Goal: Task Accomplishment & Management: Use online tool/utility

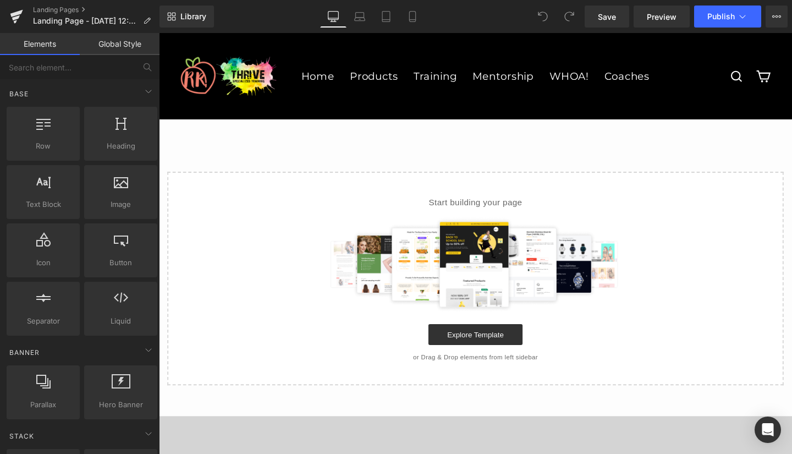
click at [186, 13] on span "Library" at bounding box center [193, 17] width 26 height 10
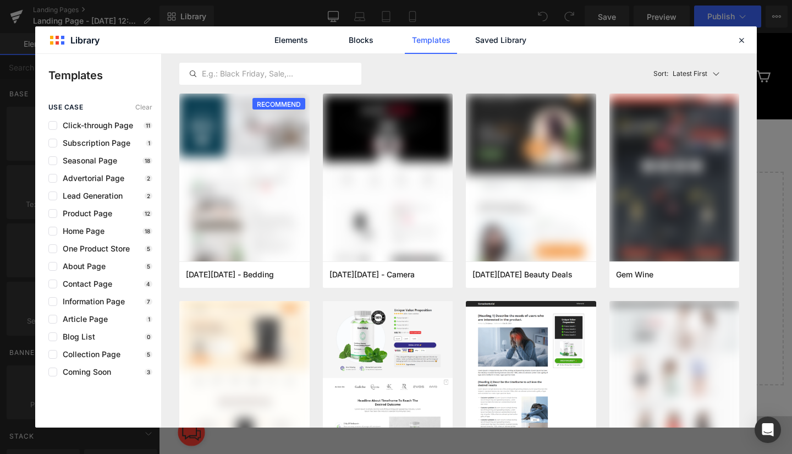
click at [506, 40] on link "Saved Library" at bounding box center [500, 39] width 52 height 27
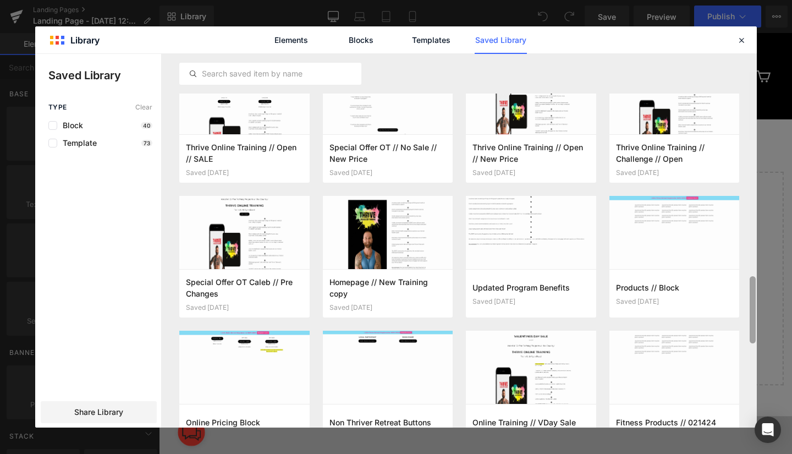
scroll to position [1128, 0]
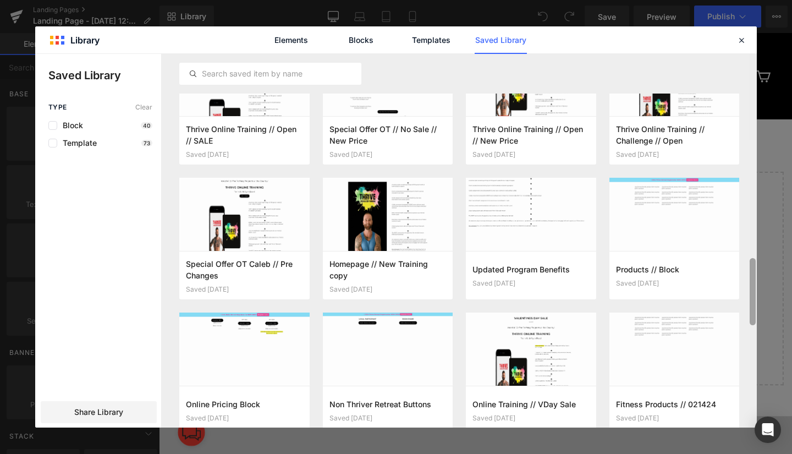
drag, startPoint x: 750, startPoint y: 104, endPoint x: 742, endPoint y: 479, distance: 375.6
click at [742, 453] on html "You are previewing how the will restyle your page. You can not edit Elements in…" at bounding box center [396, 227] width 792 height 454
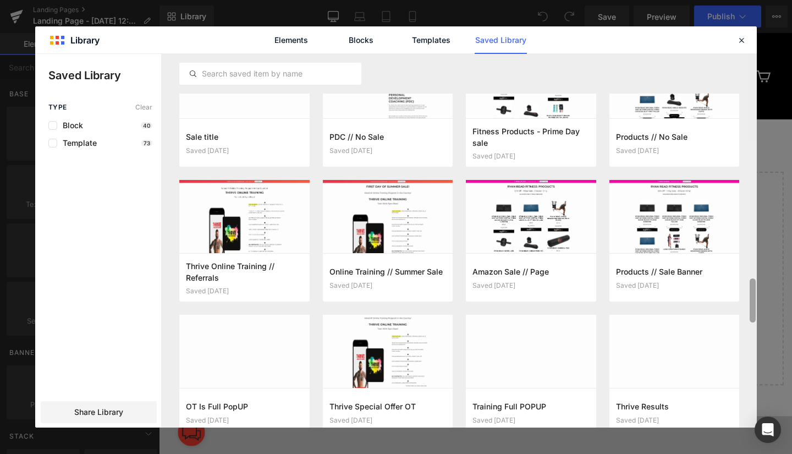
scroll to position [2222, 0]
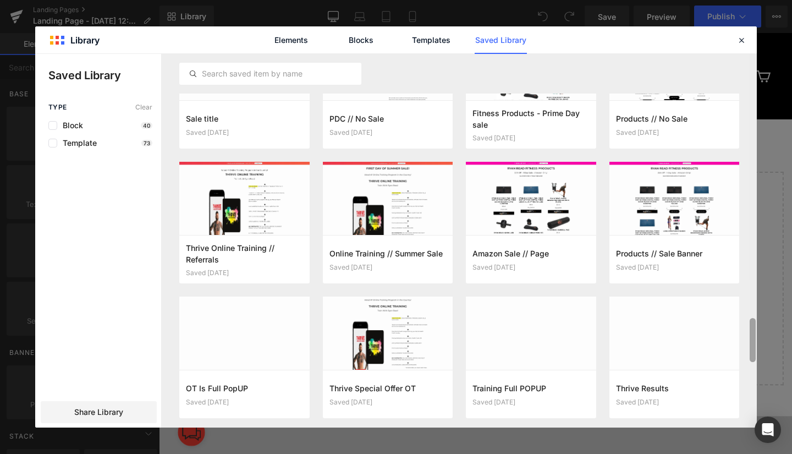
drag, startPoint x: 753, startPoint y: 281, endPoint x: 722, endPoint y: 479, distance: 200.3
click at [722, 453] on html "You are previewing how the will restyle your page. You can not edit Elements in…" at bounding box center [396, 227] width 792 height 454
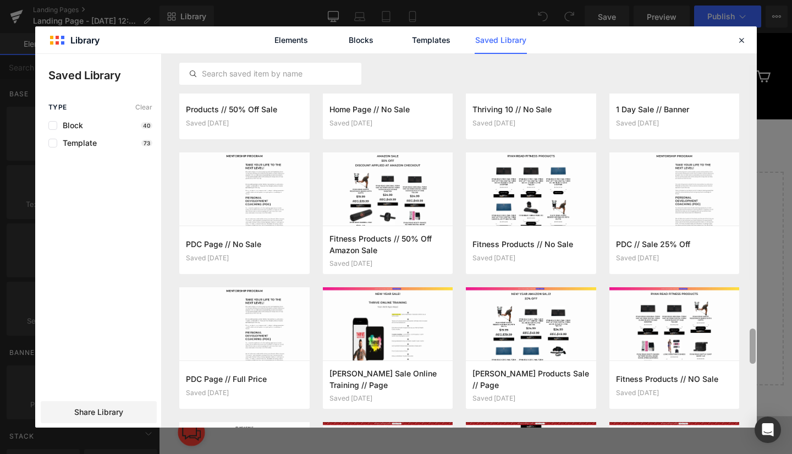
scroll to position [2782, 0]
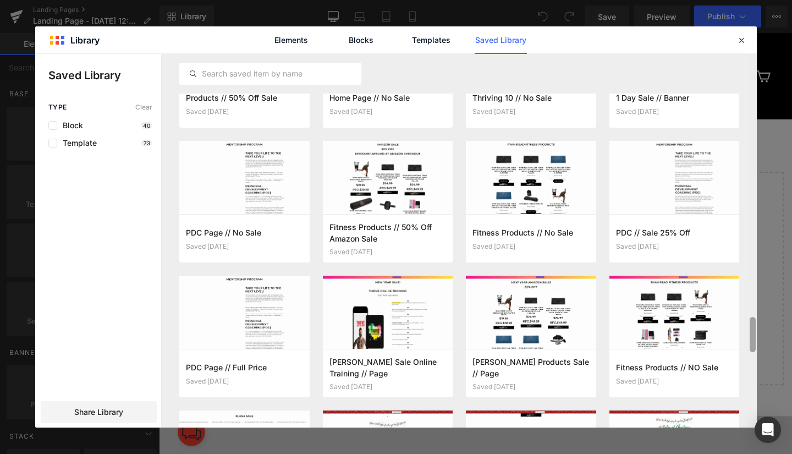
drag, startPoint x: 752, startPoint y: 334, endPoint x: 752, endPoint y: 400, distance: 66.5
click at [752, 400] on div at bounding box center [752, 240] width 8 height 373
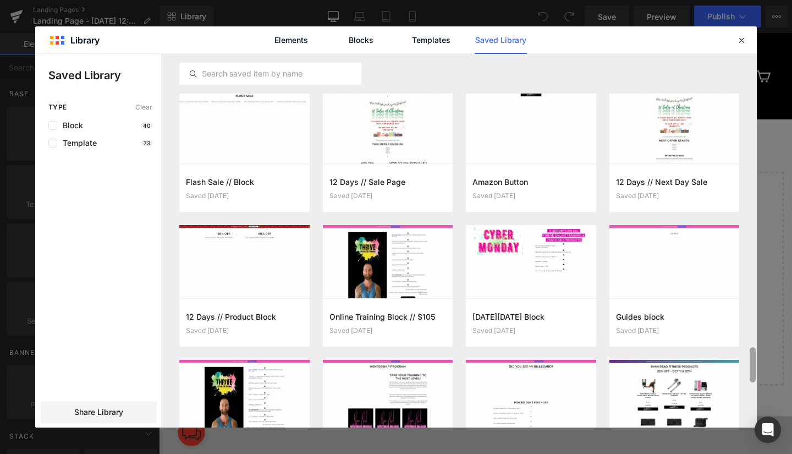
scroll to position [3113, 0]
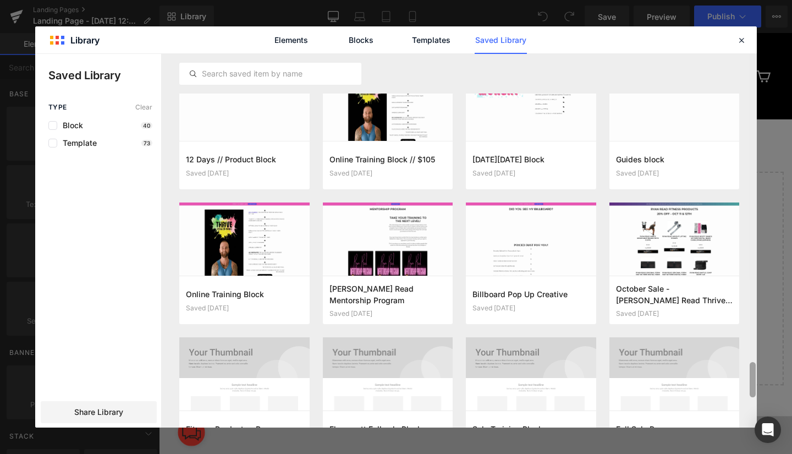
drag, startPoint x: 753, startPoint y: 327, endPoint x: 755, endPoint y: 372, distance: 45.1
click at [755, 372] on div at bounding box center [752, 379] width 6 height 35
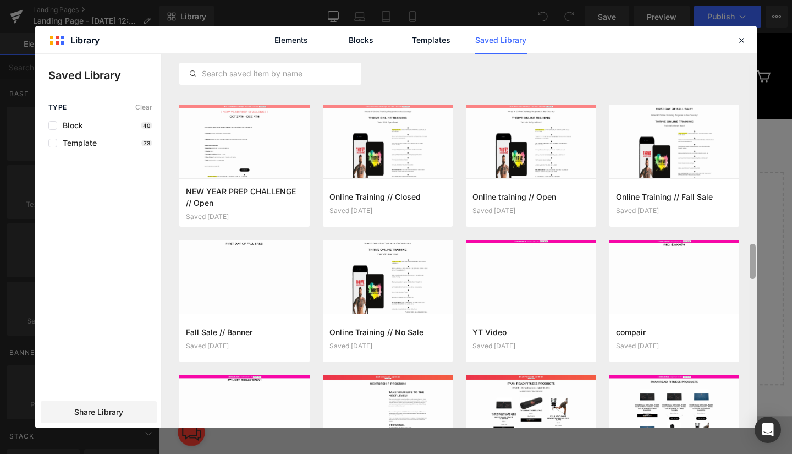
scroll to position [1857, 0]
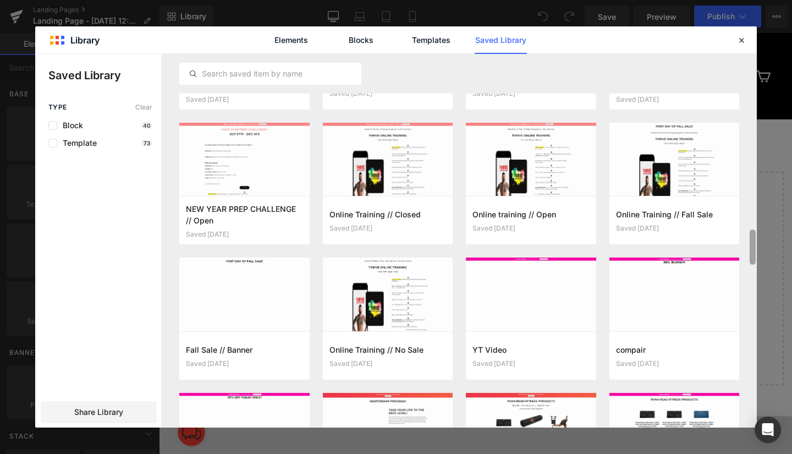
drag, startPoint x: 752, startPoint y: 369, endPoint x: 765, endPoint y: 236, distance: 133.1
click at [765, 236] on div "Library Elements Blocks Templates Saved Library Saved Library Type Clear Block …" at bounding box center [396, 227] width 792 height 454
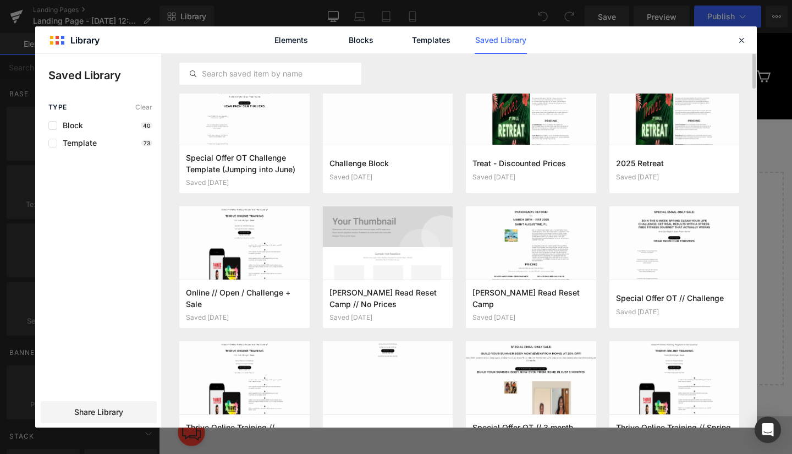
scroll to position [0, 0]
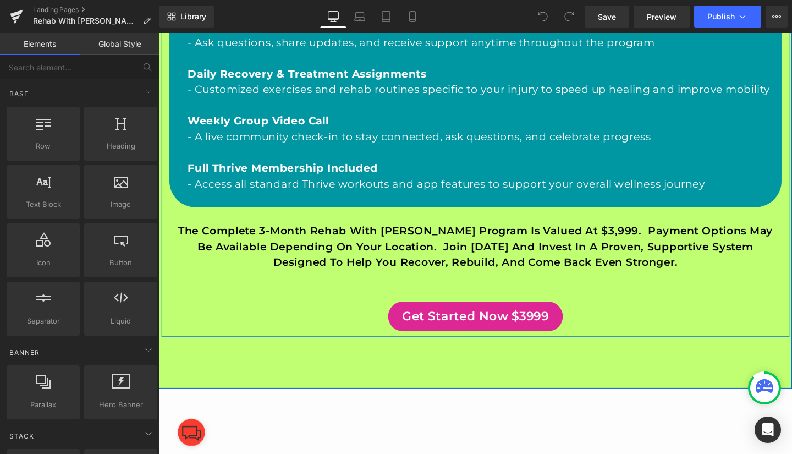
scroll to position [955, 0]
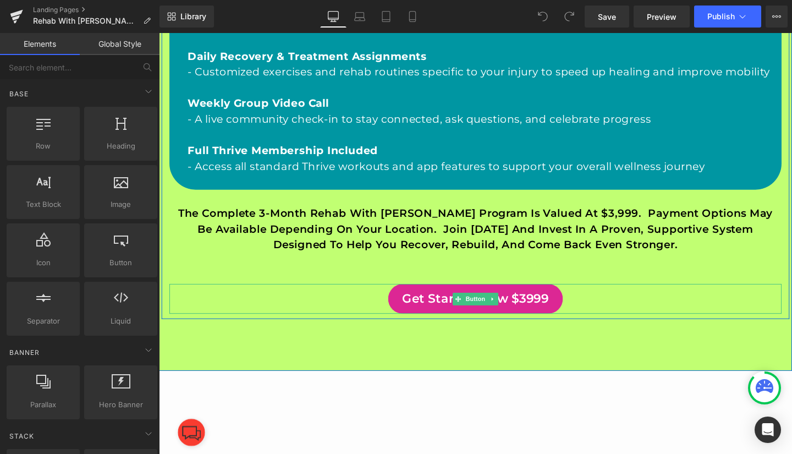
click at [433, 321] on span "Get Started Now $3999" at bounding box center [492, 312] width 154 height 18
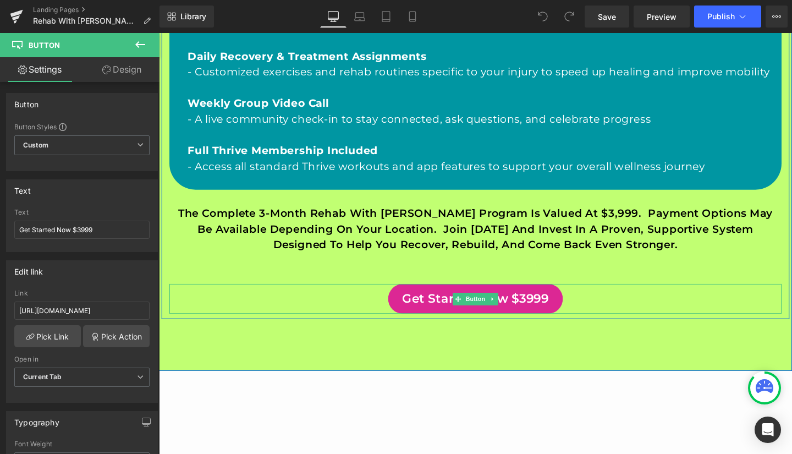
click at [140, 45] on icon at bounding box center [140, 44] width 10 height 7
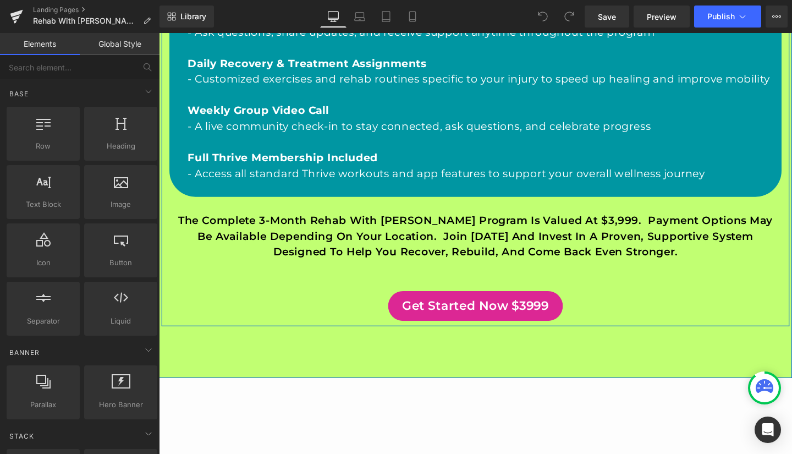
scroll to position [955, 0]
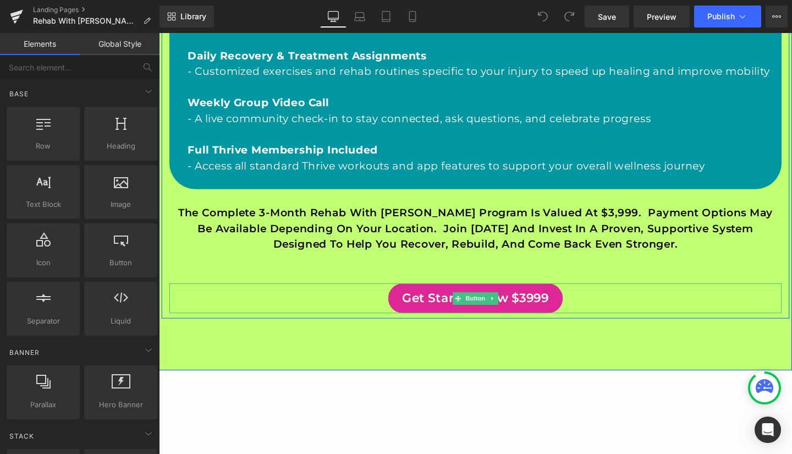
click at [415, 321] on span "Get Started Now $3999" at bounding box center [492, 311] width 154 height 18
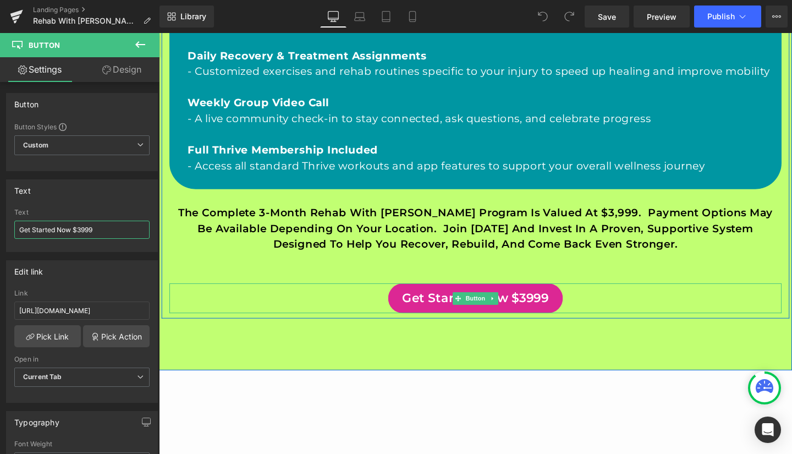
click at [113, 235] on input "Get Started Now $3999" at bounding box center [81, 229] width 135 height 18
type input "Get Started Now $4999"
click at [614, 15] on span "Save" at bounding box center [607, 17] width 18 height 12
click at [663, 16] on span "Preview" at bounding box center [662, 17] width 30 height 12
click at [138, 42] on icon at bounding box center [140, 44] width 10 height 7
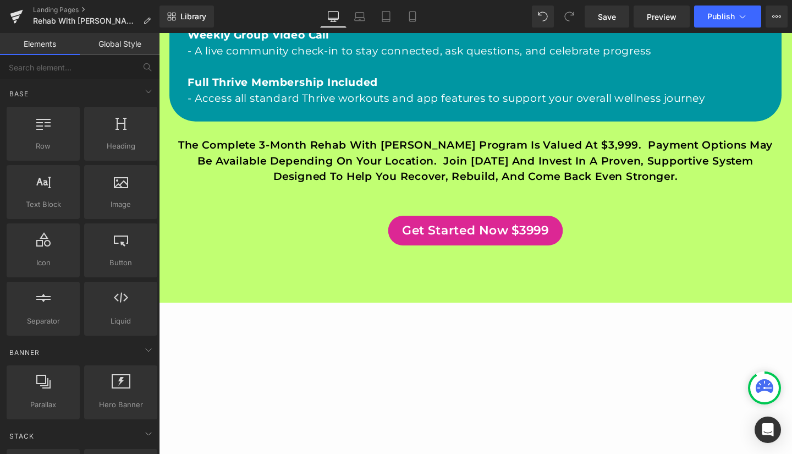
scroll to position [1025, 0]
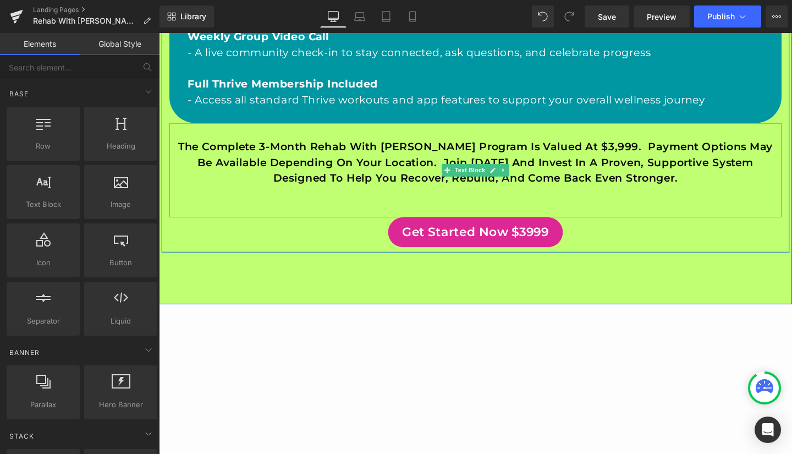
click at [557, 171] on p "The complete 3-month Rehab with Ryan program is valued at $3,999. Payment Optio…" at bounding box center [491, 168] width 643 height 49
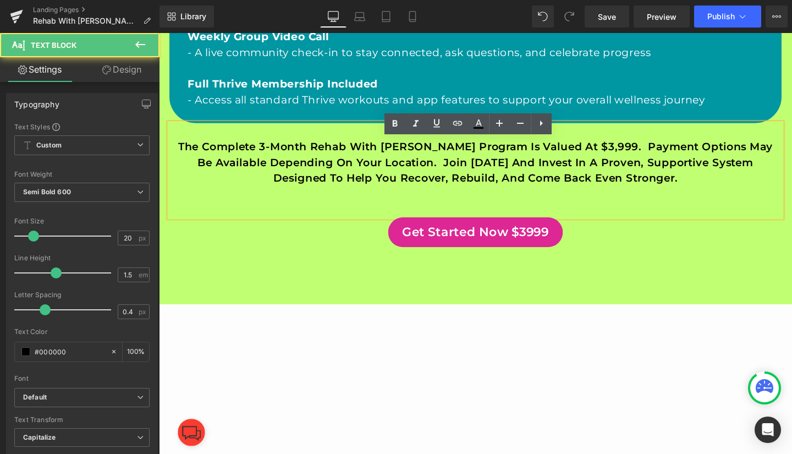
click at [557, 167] on p "The complete 3-month Rehab with Ryan program is valued at $3,999. Payment Optio…" at bounding box center [491, 168] width 643 height 49
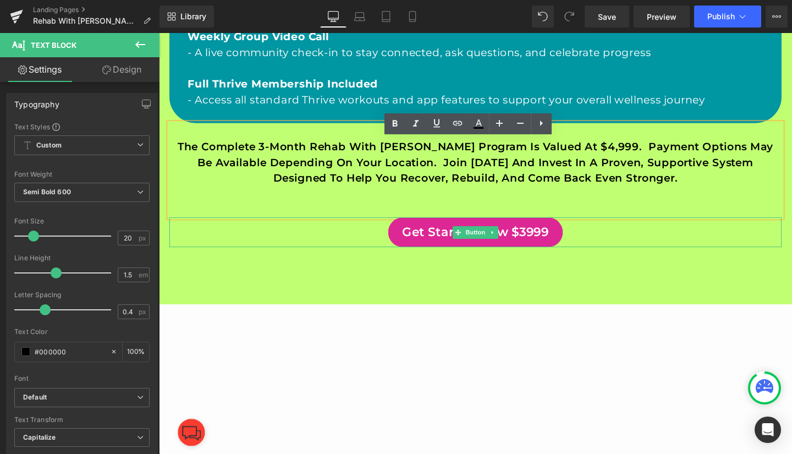
click at [569, 258] on link "Get Started Now $3999" at bounding box center [492, 242] width 184 height 31
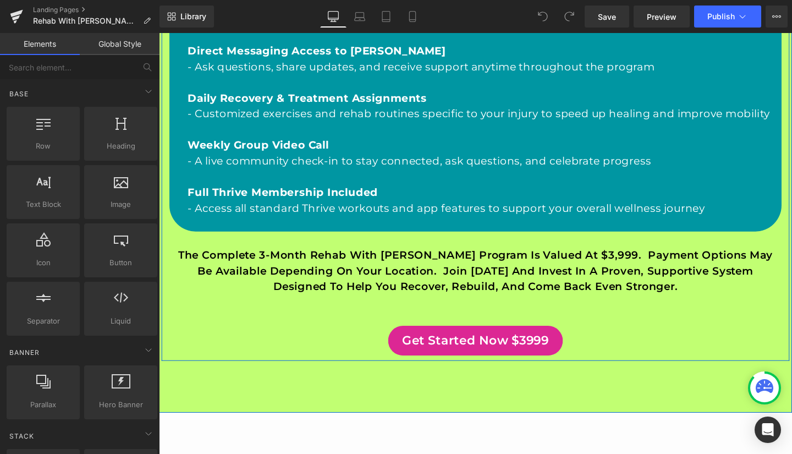
scroll to position [929, 0]
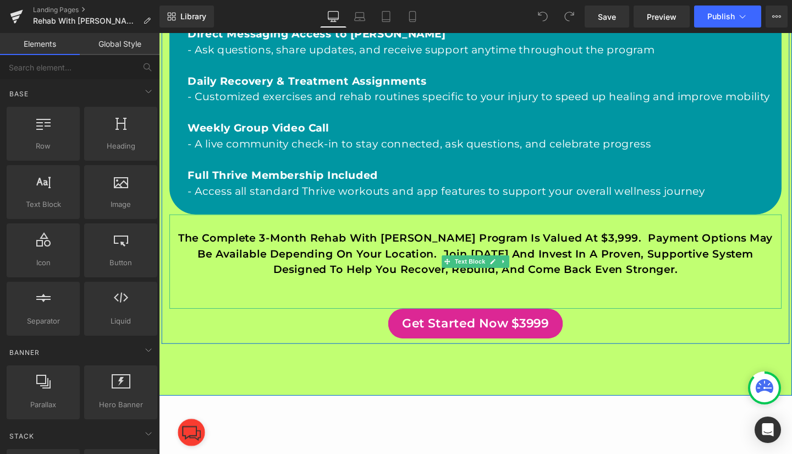
click at [559, 264] on p "The complete 3-month Rehab with Ryan program is valued at $3,999. Payment Optio…" at bounding box center [491, 264] width 643 height 49
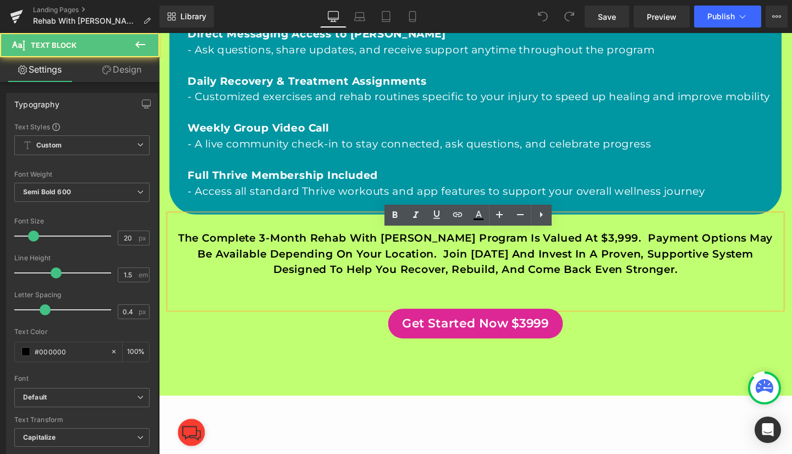
click at [560, 266] on p "The complete 3-month Rehab with Ryan program is valued at $3,999. Payment Optio…" at bounding box center [491, 264] width 643 height 49
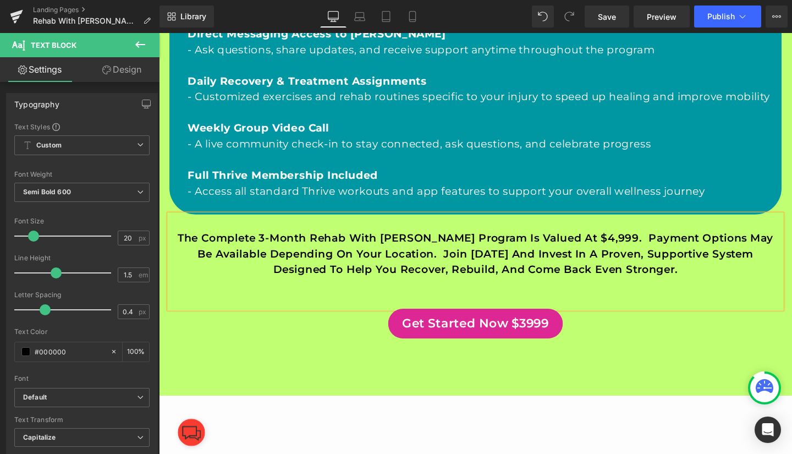
click at [648, 306] on p at bounding box center [491, 298] width 643 height 16
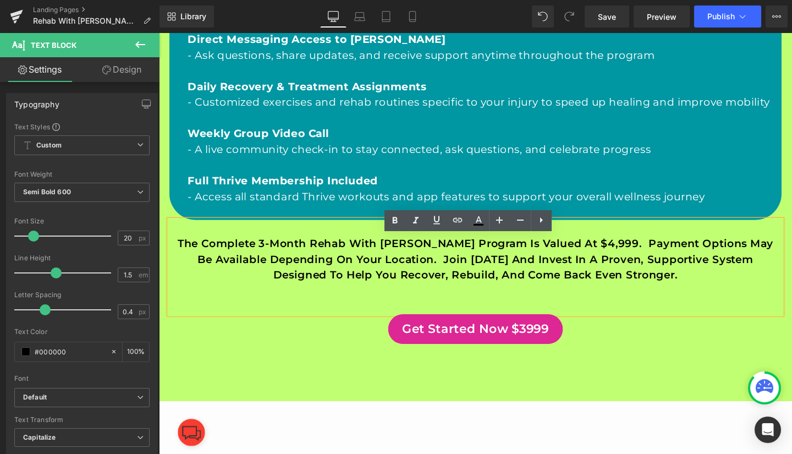
scroll to position [922, 0]
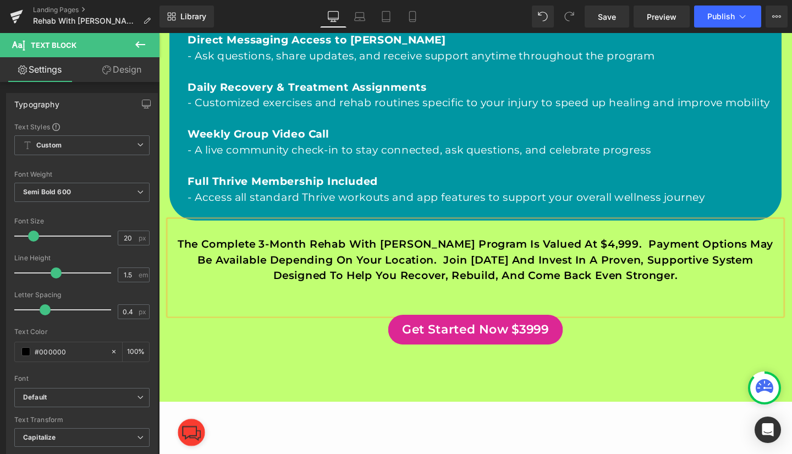
click at [612, 15] on span "Save" at bounding box center [607, 17] width 18 height 12
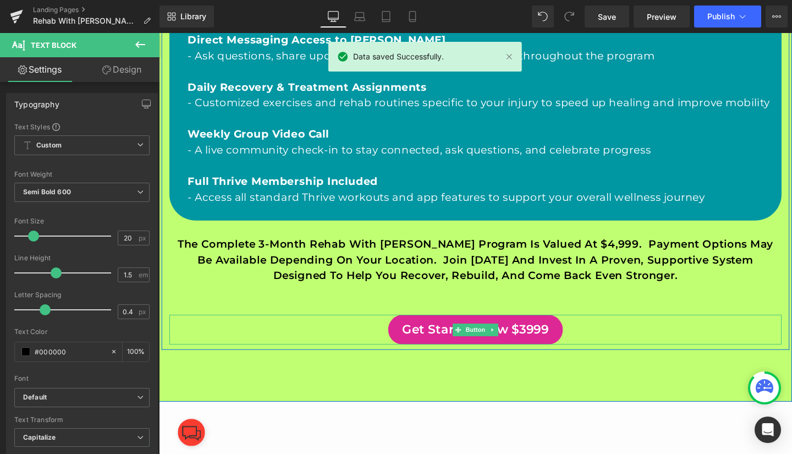
click at [711, 360] on div "Get Started Now $3999" at bounding box center [491, 344] width 643 height 31
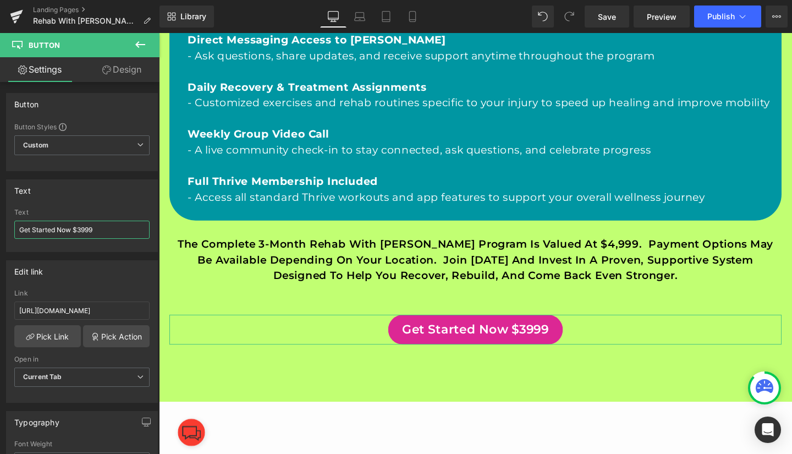
click at [113, 231] on input "Get Started Now $3999" at bounding box center [81, 229] width 135 height 18
type input "Get Started Now $4999"
drag, startPoint x: 16, startPoint y: 307, endPoint x: 145, endPoint y: 314, distance: 128.8
click at [145, 314] on div "https://buy.stripe.com/6oU9AT0SN9RidQwf059MY2k Link https://buy.stripe.com/6oU9…" at bounding box center [82, 345] width 151 height 113
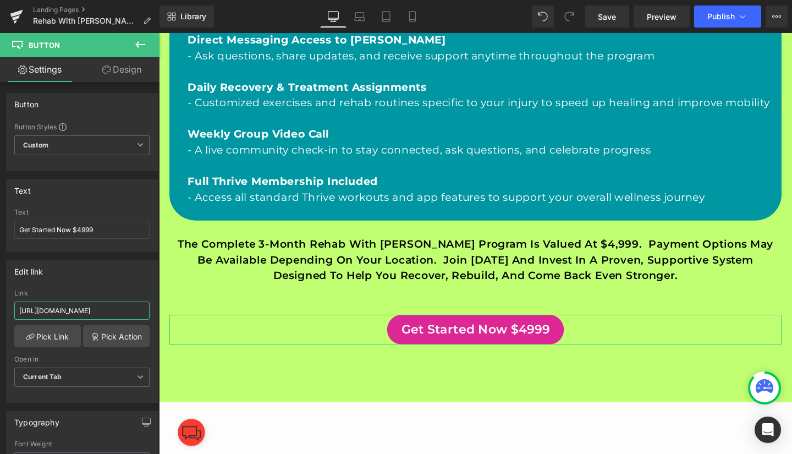
paste input "28E8wP30V7Ja5k0f059MY2y"
type input "https://buy.stripe.com/28E8wP30V7Ja5k0f059MY2y"
click at [610, 13] on span "Save" at bounding box center [607, 17] width 18 height 12
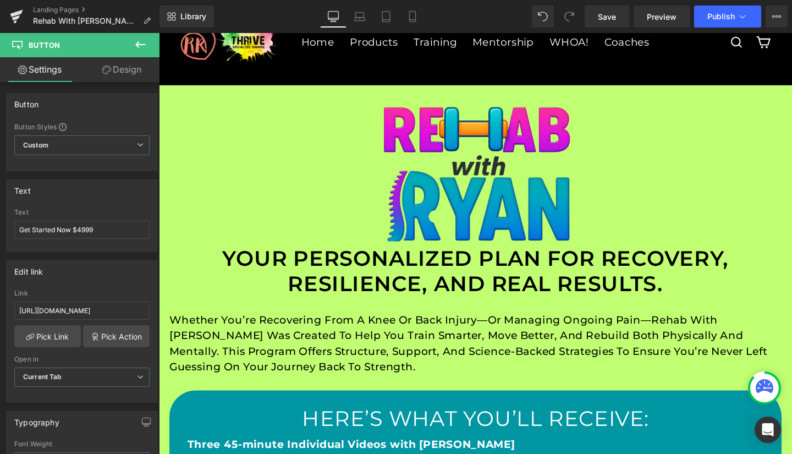
scroll to position [35, 0]
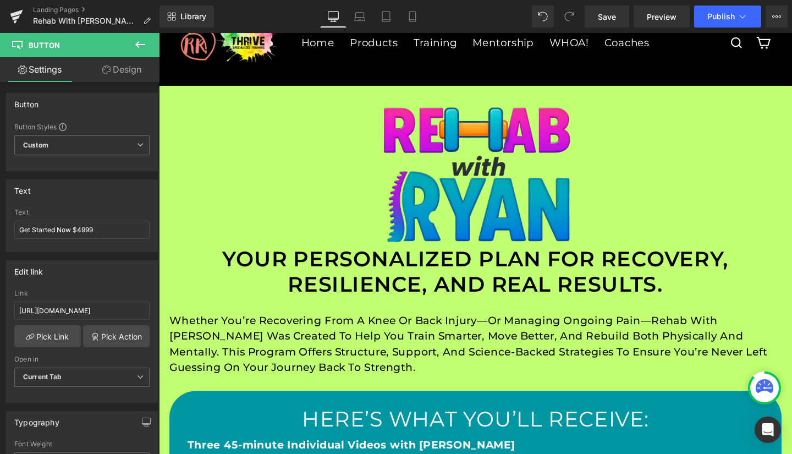
click at [720, 13] on span "Publish" at bounding box center [720, 16] width 27 height 9
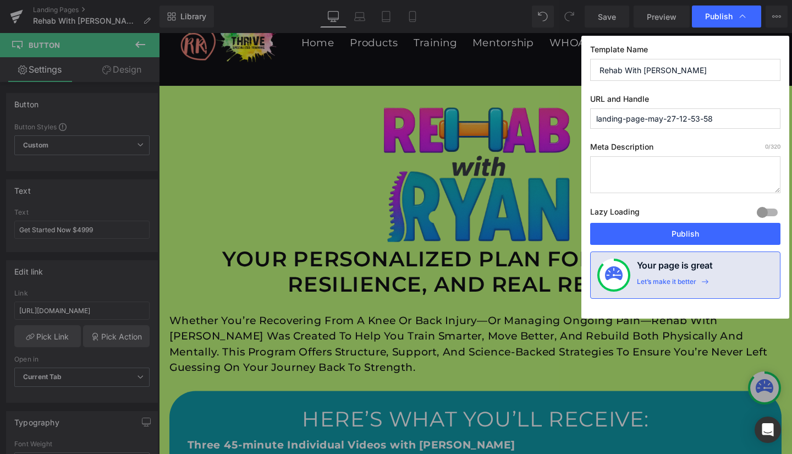
click at [695, 233] on button "Publish" at bounding box center [685, 234] width 190 height 22
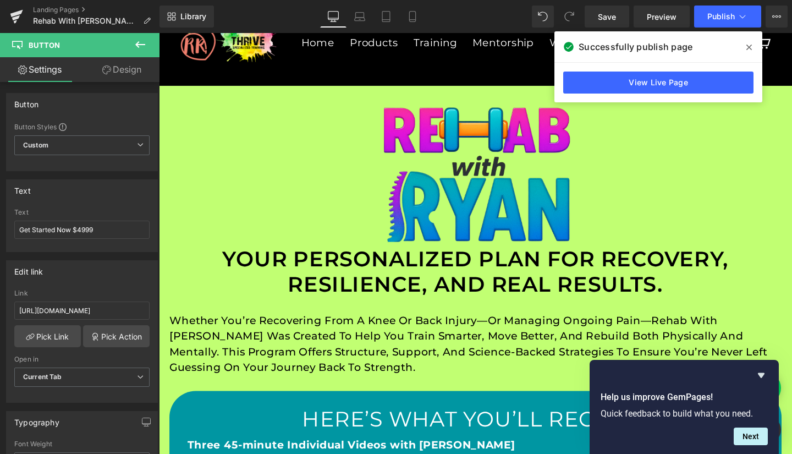
click at [670, 80] on link "View Live Page" at bounding box center [658, 82] width 190 height 22
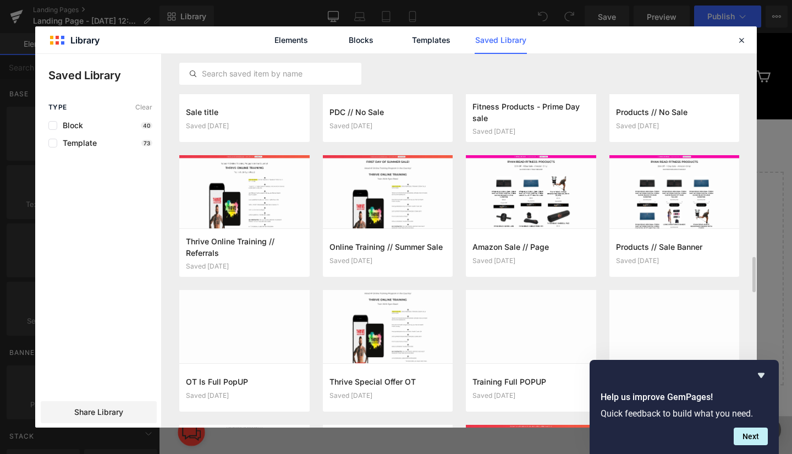
scroll to position [2222, 0]
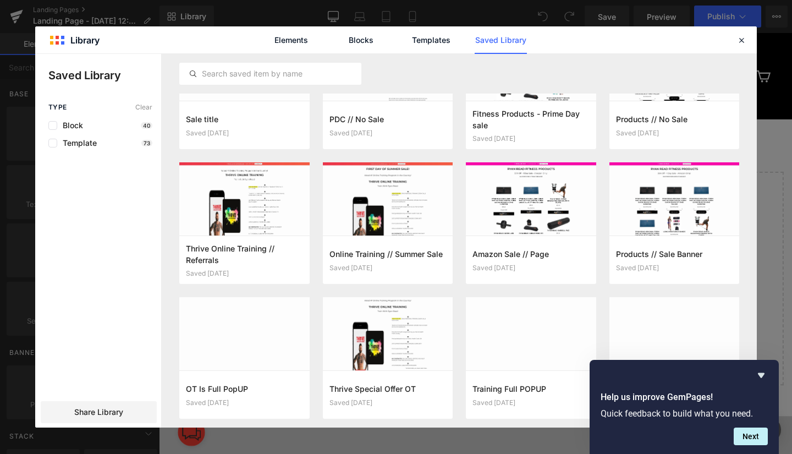
click at [0, 0] on button "Add to page" at bounding box center [0, 0] width 0 height 0
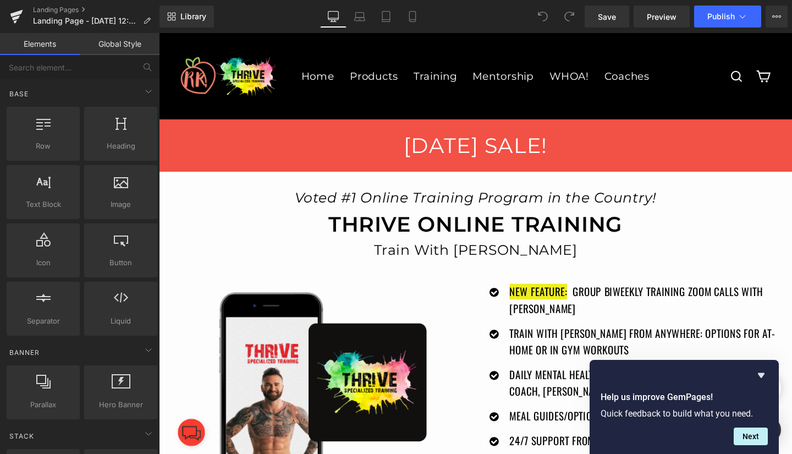
click at [631, 135] on h1 "[DATE] SALE!" at bounding box center [491, 151] width 665 height 33
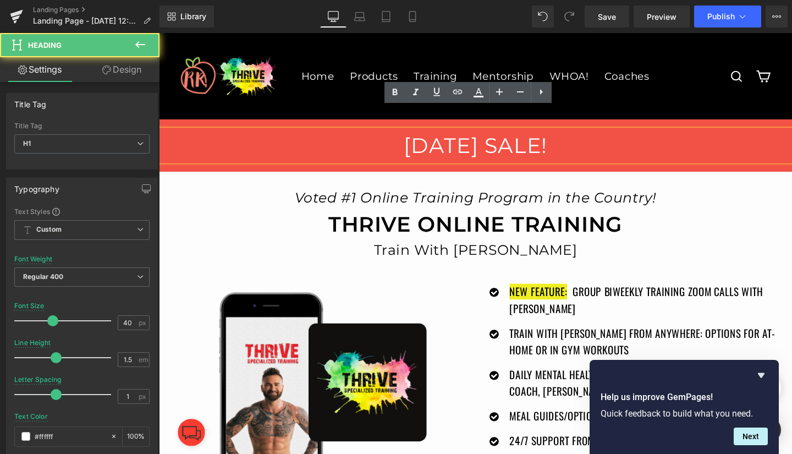
scroll to position [23, 0]
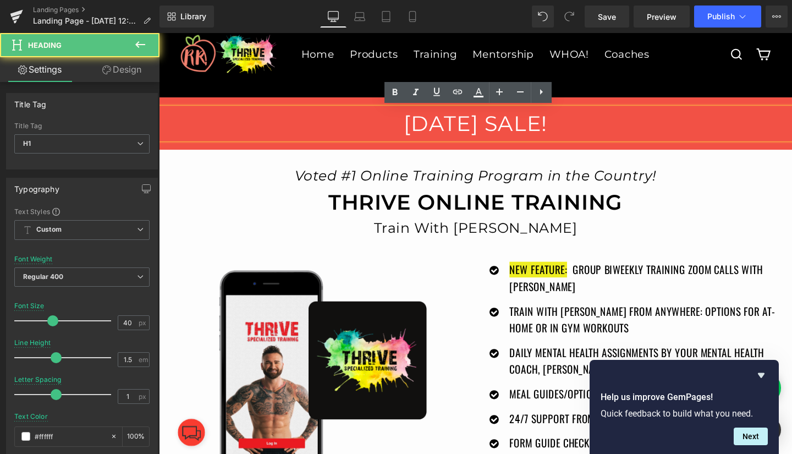
click at [661, 126] on h1 "FIRST DAY OF SUMMER SALE!" at bounding box center [491, 128] width 665 height 33
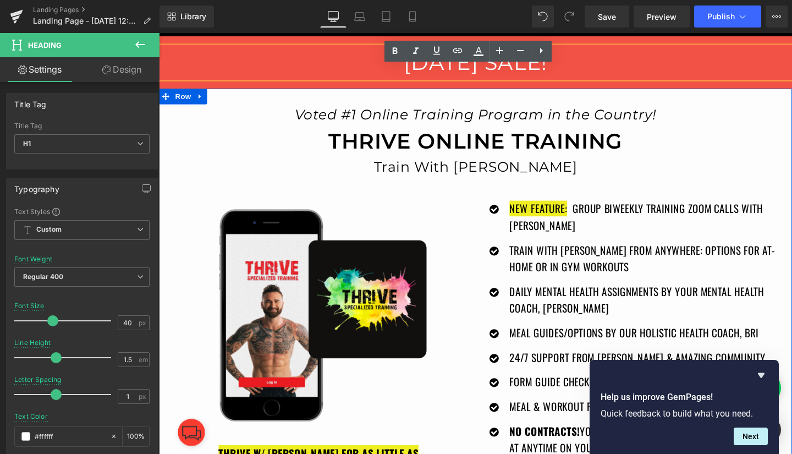
scroll to position [90, 0]
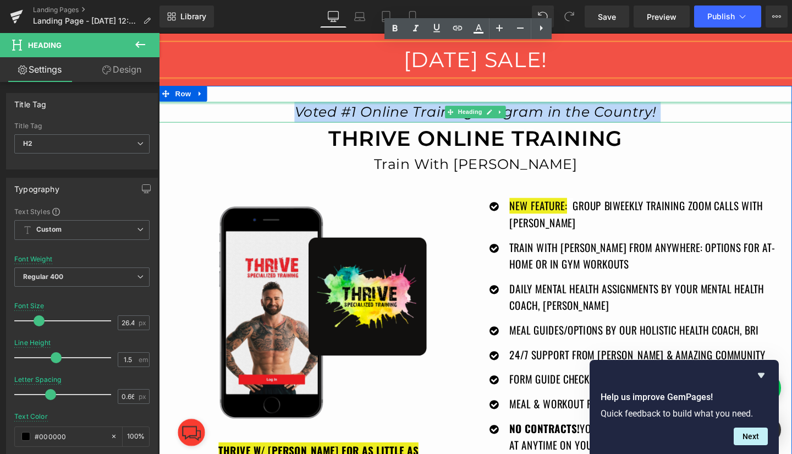
drag, startPoint x: 324, startPoint y: 113, endPoint x: 666, endPoint y: 107, distance: 342.0
click at [666, 107] on div "Voted #1 Online Training Program in the Country! Heading" at bounding box center [491, 116] width 665 height 22
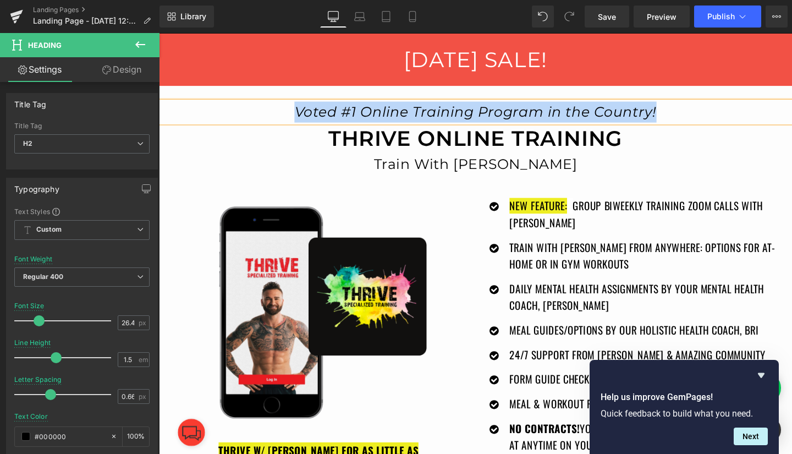
click at [631, 114] on icon "Voted #1 Online Training Program in the Country!" at bounding box center [491, 116] width 380 height 18
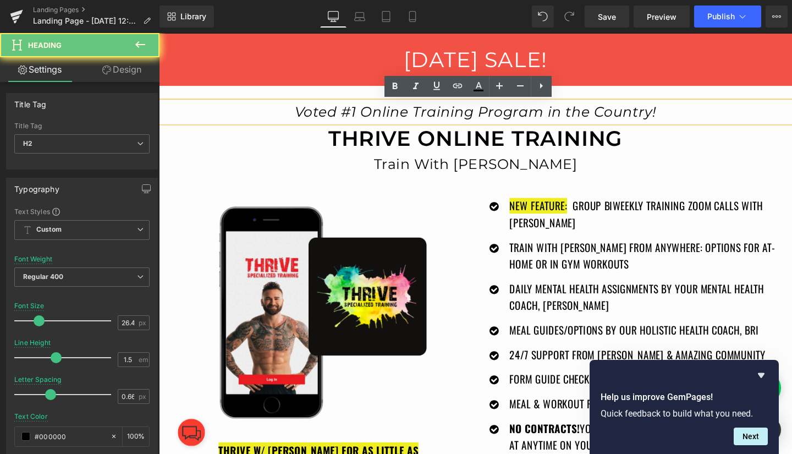
click at [673, 114] on h2 "Voted #1 Online Training Program in the Country!" at bounding box center [491, 116] width 665 height 22
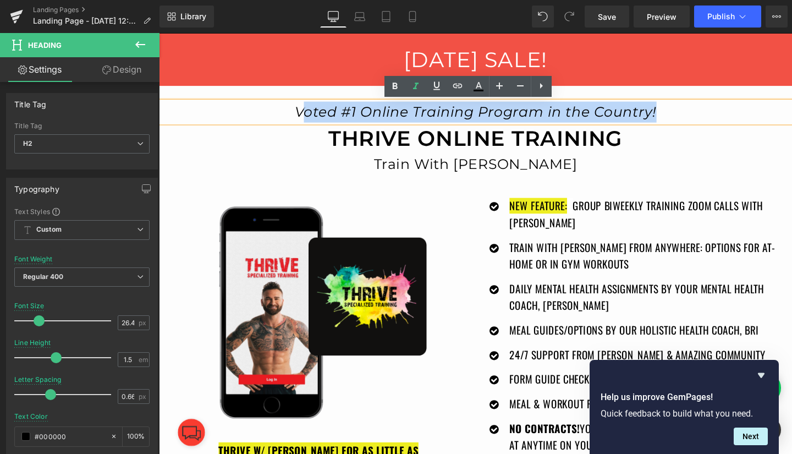
drag, startPoint x: 654, startPoint y: 113, endPoint x: 325, endPoint y: 114, distance: 329.3
click at [325, 114] on h2 "Voted #1 Online Training Program in the Country!" at bounding box center [491, 116] width 665 height 22
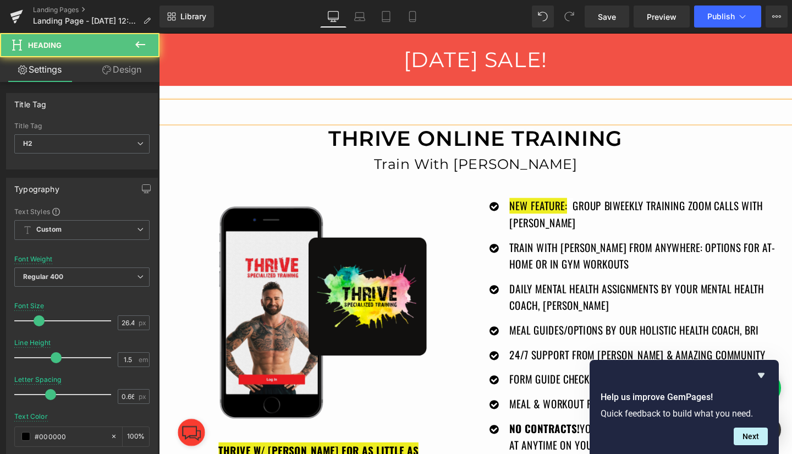
click at [210, 114] on h2 at bounding box center [491, 116] width 665 height 22
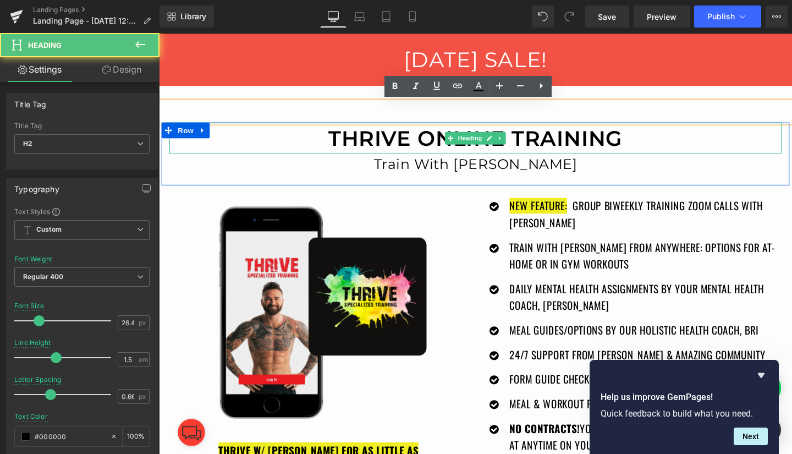
click at [208, 147] on h1 "Thrive Online Training" at bounding box center [491, 143] width 643 height 33
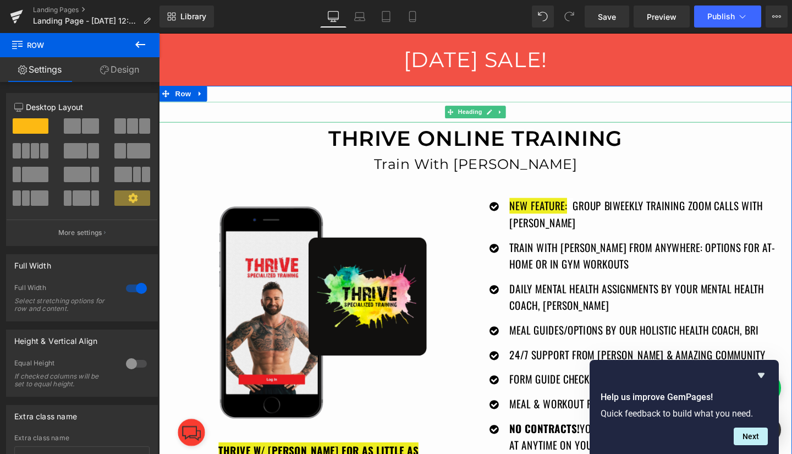
click at [515, 115] on icon at bounding box center [518, 116] width 6 height 7
click at [521, 115] on icon at bounding box center [524, 116] width 6 height 6
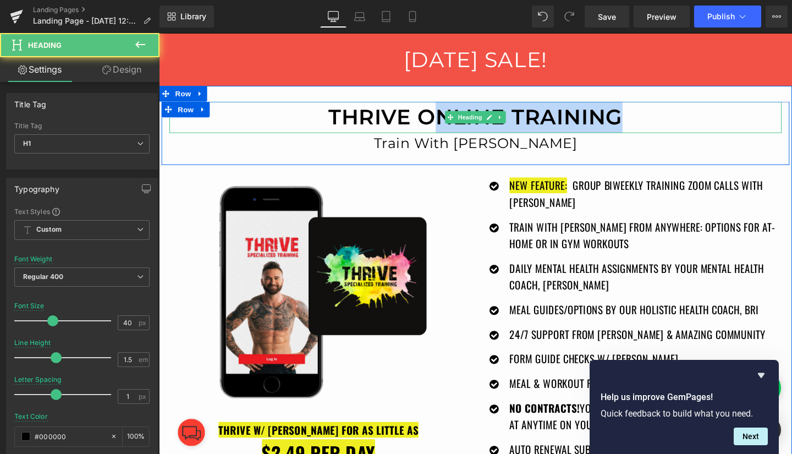
drag, startPoint x: 645, startPoint y: 124, endPoint x: 451, endPoint y: 120, distance: 194.1
click at [451, 120] on h1 "Thrive Online Training" at bounding box center [491, 121] width 643 height 33
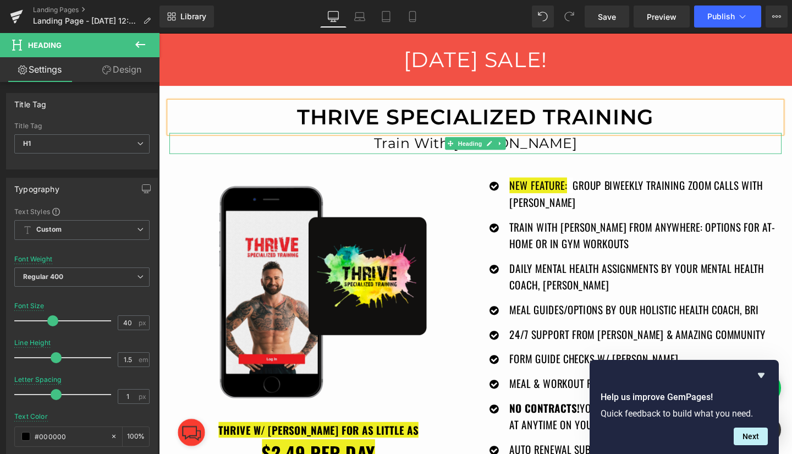
click at [516, 148] on icon at bounding box center [517, 149] width 2 height 4
click at [521, 147] on icon at bounding box center [524, 149] width 6 height 6
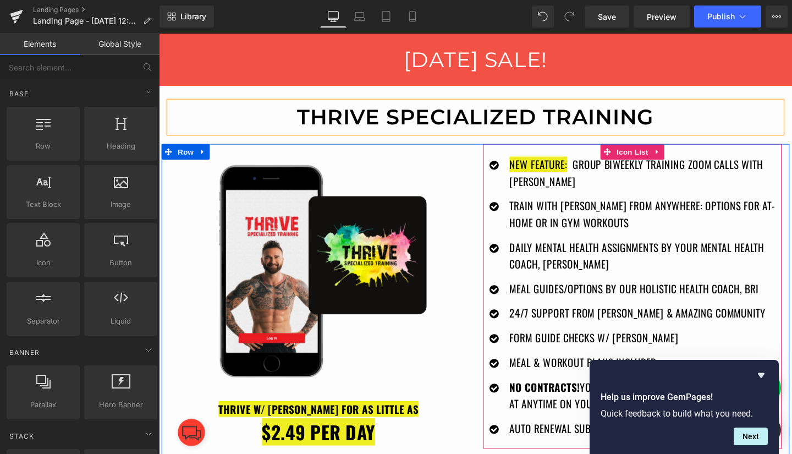
click at [679, 156] on icon at bounding box center [683, 158] width 8 height 8
click at [686, 157] on icon at bounding box center [690, 158] width 8 height 8
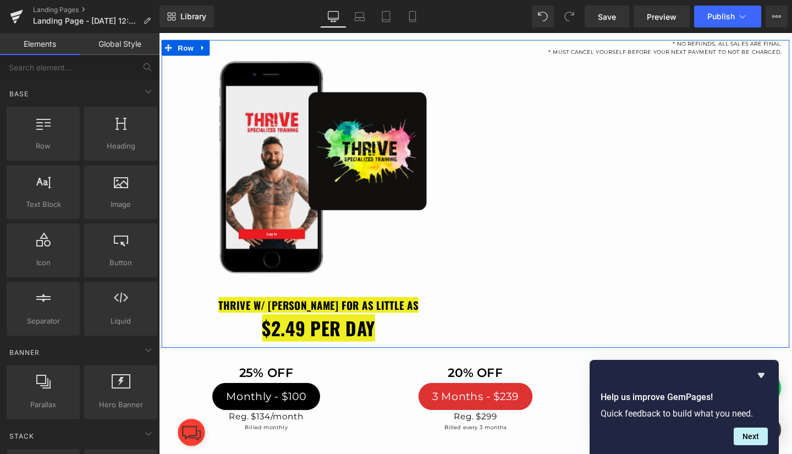
scroll to position [205, 0]
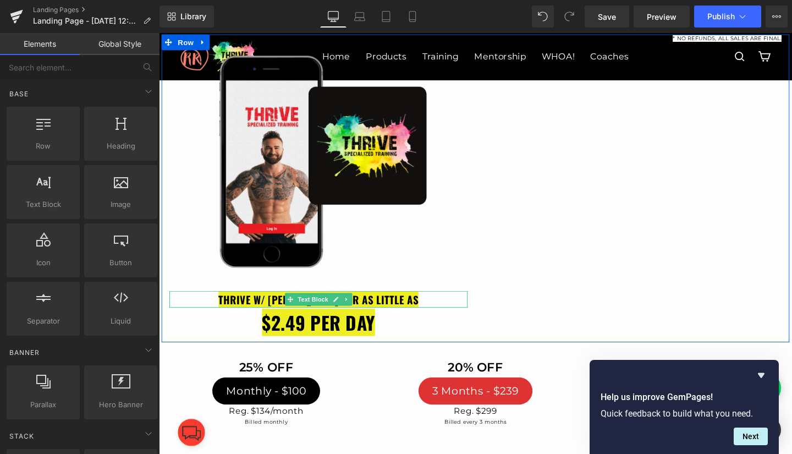
click at [351, 308] on link at bounding box center [357, 312] width 12 height 13
click at [359, 310] on icon at bounding box center [362, 313] width 6 height 6
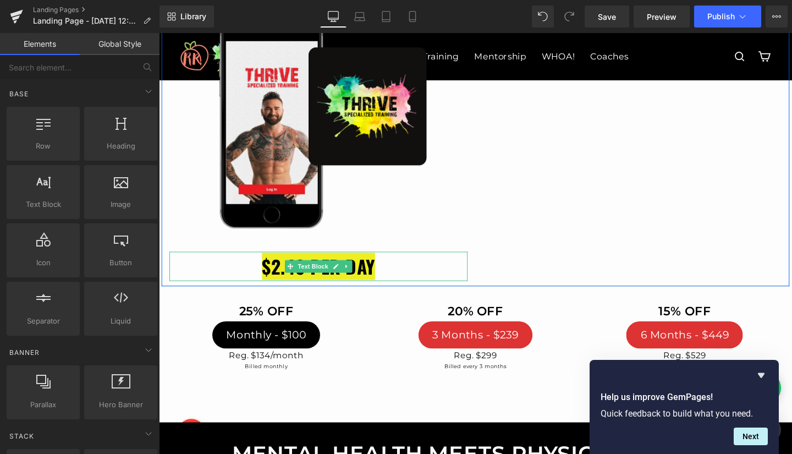
click at [353, 279] on icon at bounding box center [356, 278] width 6 height 7
click at [359, 278] on icon at bounding box center [362, 278] width 6 height 6
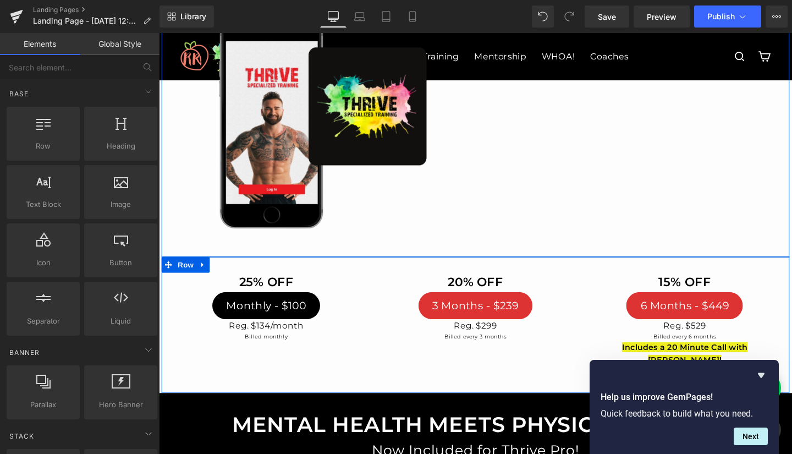
click at [203, 275] on icon at bounding box center [204, 276] width 2 height 5
click at [230, 276] on icon at bounding box center [234, 277] width 8 height 8
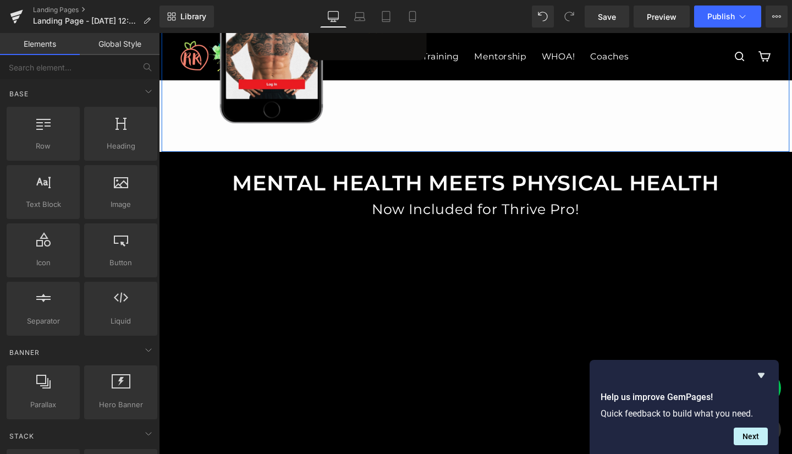
scroll to position [316, 0]
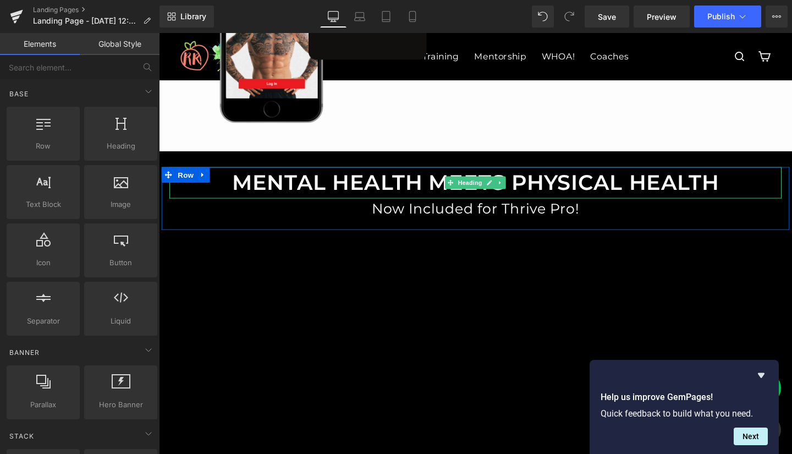
click at [515, 191] on icon at bounding box center [518, 190] width 6 height 7
click at [521, 191] on icon at bounding box center [524, 190] width 6 height 6
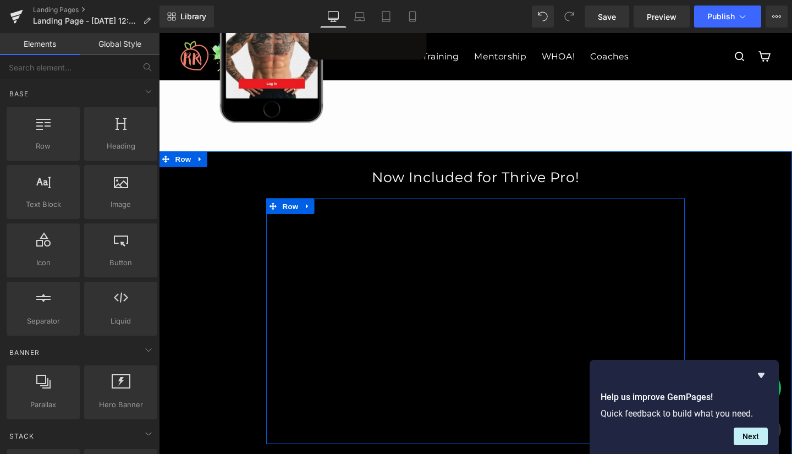
click at [312, 218] on icon at bounding box center [315, 215] width 8 height 8
click at [340, 216] on icon at bounding box center [344, 215] width 8 height 8
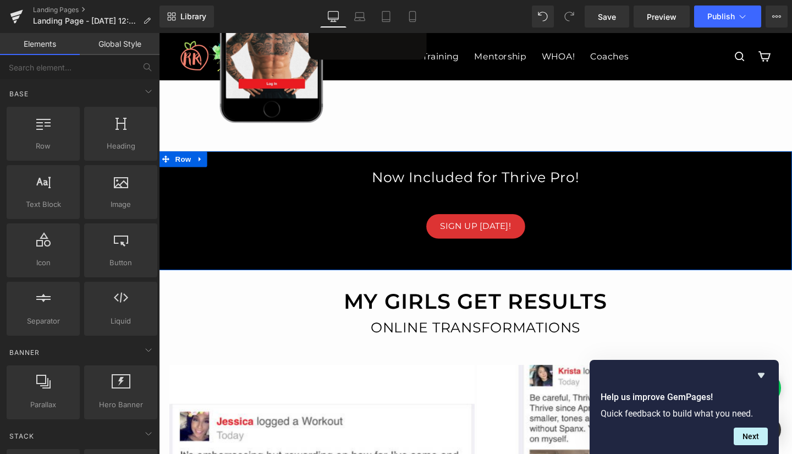
click at [201, 165] on icon at bounding box center [202, 165] width 2 height 5
click at [227, 165] on icon at bounding box center [231, 166] width 8 height 8
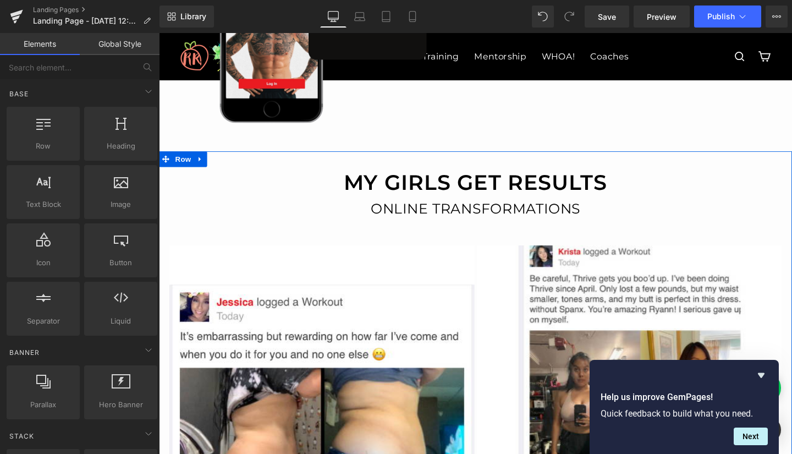
click at [199, 167] on icon at bounding box center [202, 165] width 8 height 8
click at [227, 166] on icon at bounding box center [231, 166] width 8 height 8
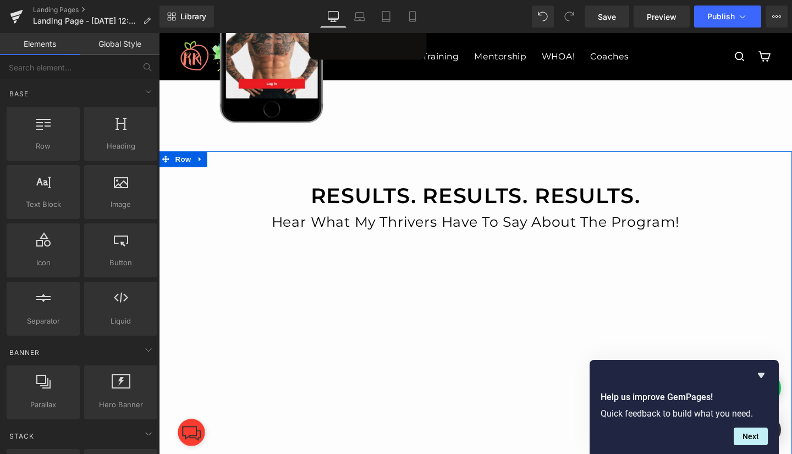
click at [200, 166] on icon at bounding box center [202, 165] width 8 height 8
click at [227, 168] on icon at bounding box center [231, 166] width 8 height 8
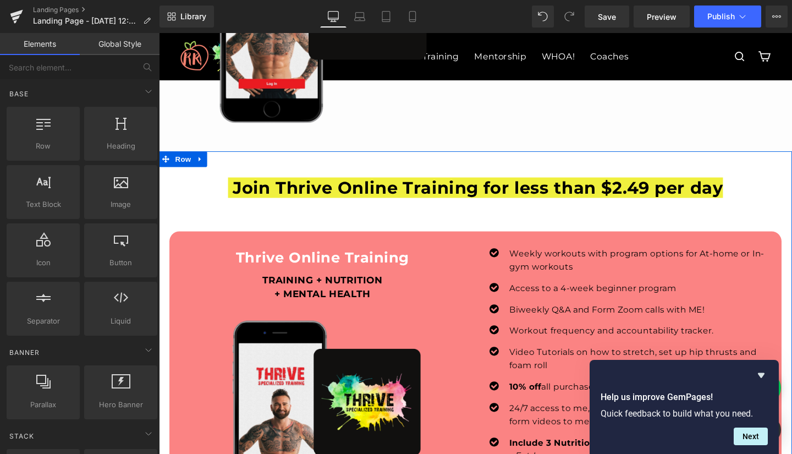
click at [201, 165] on icon at bounding box center [202, 165] width 2 height 5
click at [227, 166] on icon at bounding box center [231, 166] width 8 height 8
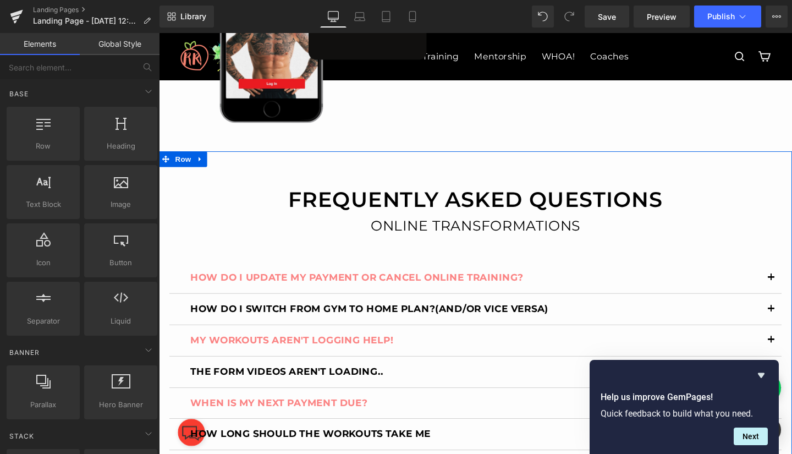
click at [198, 164] on icon at bounding box center [202, 165] width 8 height 8
click at [229, 169] on icon at bounding box center [231, 166] width 8 height 8
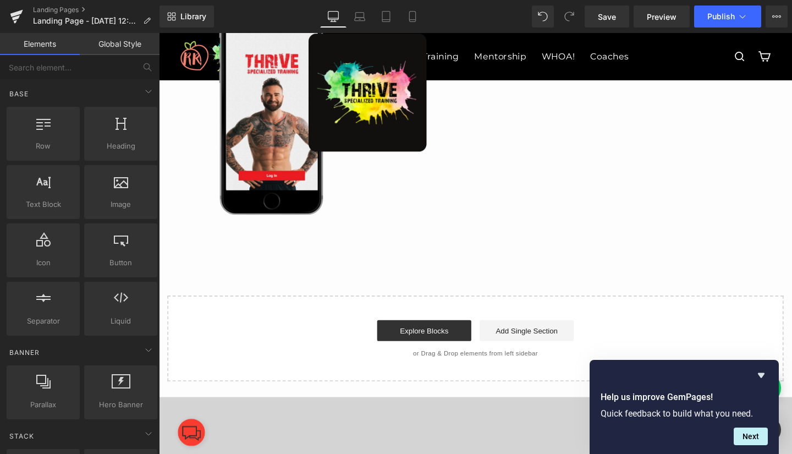
scroll to position [181, 0]
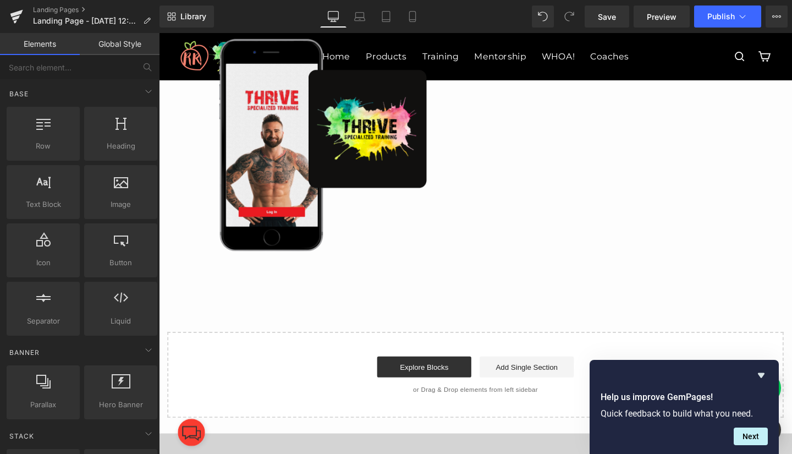
click at [761, 372] on icon "Hide survey" at bounding box center [760, 374] width 13 height 13
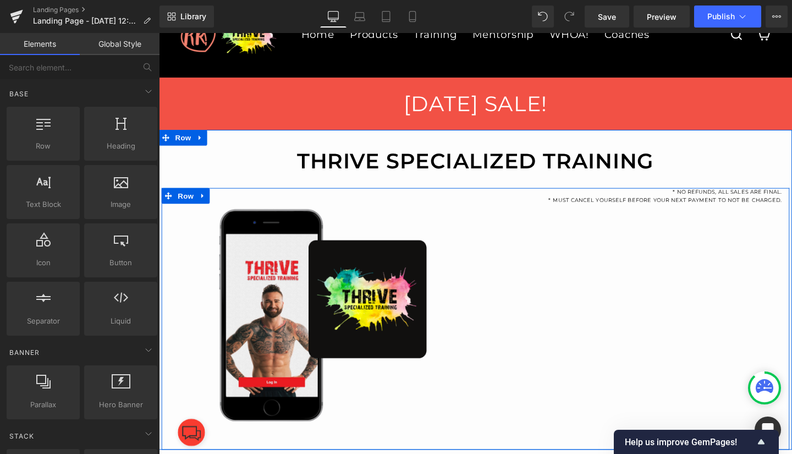
scroll to position [75, 0]
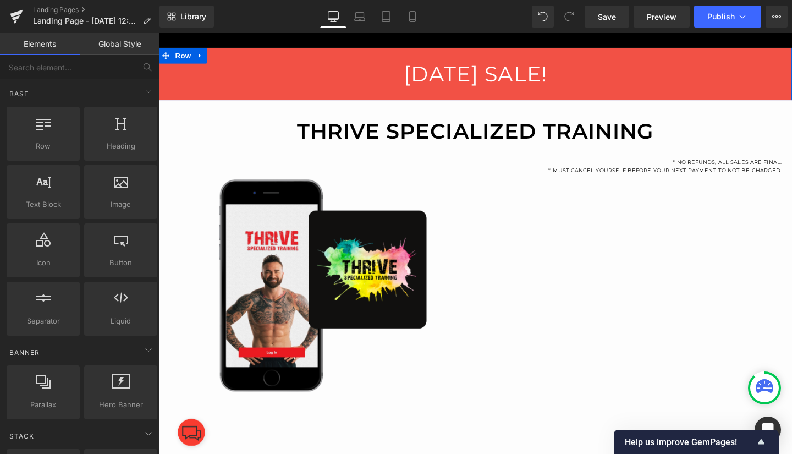
click at [201, 56] on icon at bounding box center [202, 56] width 2 height 5
click at [227, 56] on icon at bounding box center [231, 57] width 8 height 8
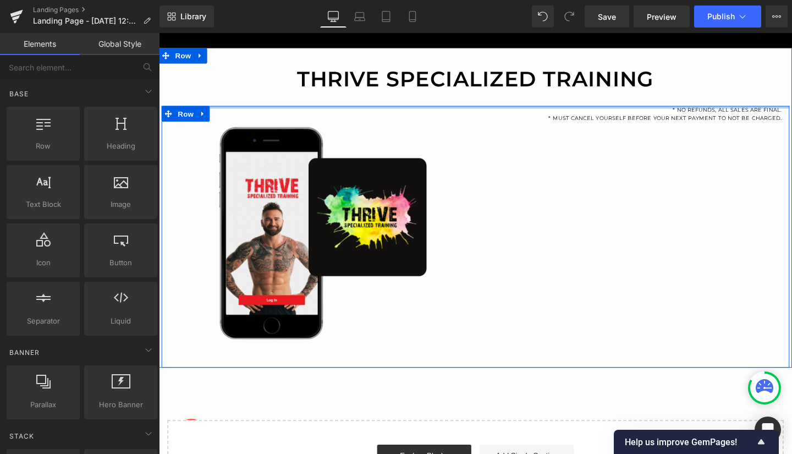
click at [699, 112] on div at bounding box center [492, 110] width 660 height 3
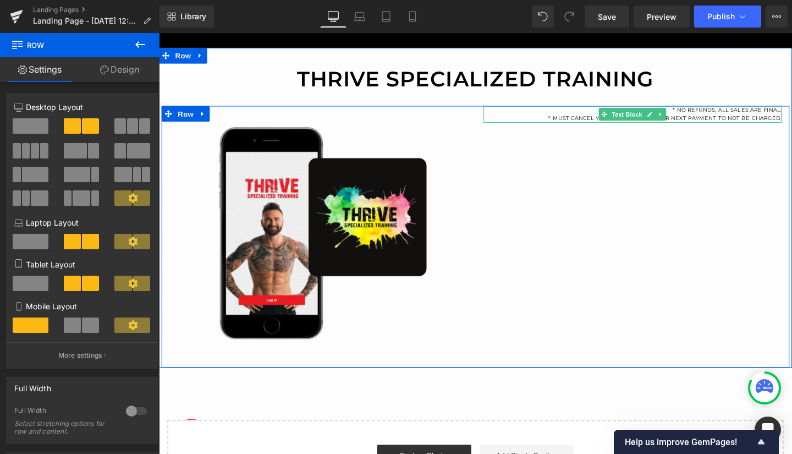
click at [684, 115] on icon at bounding box center [686, 118] width 6 height 7
click at [689, 118] on icon at bounding box center [692, 118] width 6 height 6
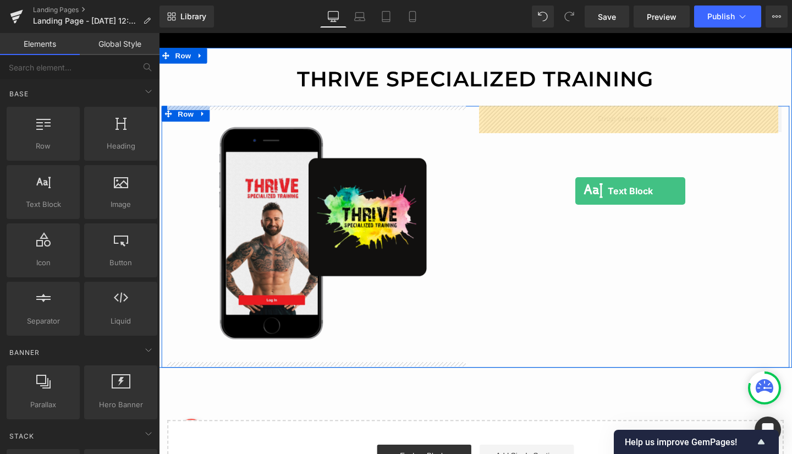
drag, startPoint x: 203, startPoint y: 225, endPoint x: 596, endPoint y: 198, distance: 394.0
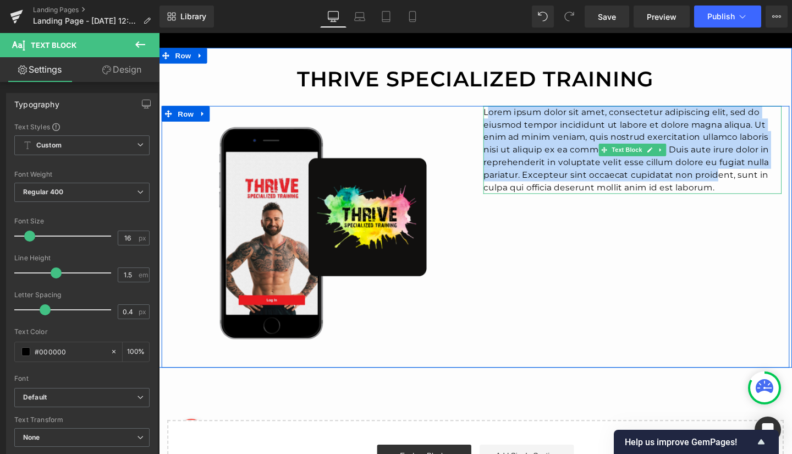
drag, startPoint x: 498, startPoint y: 115, endPoint x: 741, endPoint y: 185, distance: 252.3
click at [741, 185] on p "Lorem ipsum dolor sit amet, consectetur adipiscing elit, sed do eiusmod tempor …" at bounding box center [656, 155] width 313 height 92
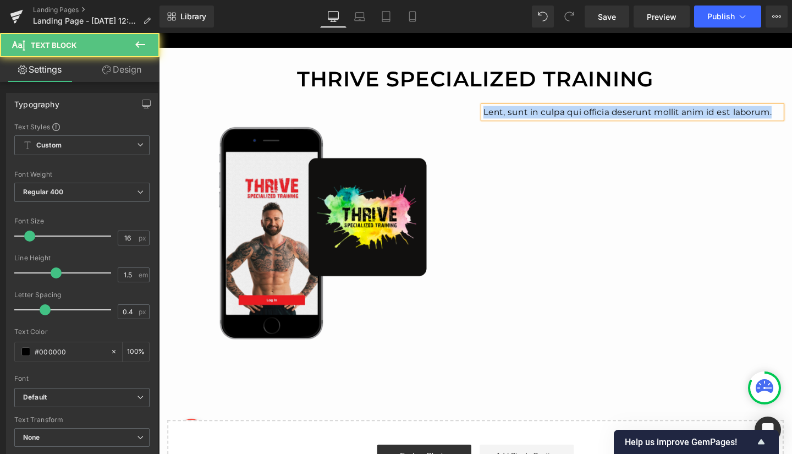
drag, startPoint x: 798, startPoint y: 117, endPoint x: 495, endPoint y: 128, distance: 303.7
click at [495, 128] on div "Image THRIVE W/ RYAN FOR AS LITTLE AS $2.49 per day! Text Block Lent, sunt in c…" at bounding box center [492, 246] width 660 height 275
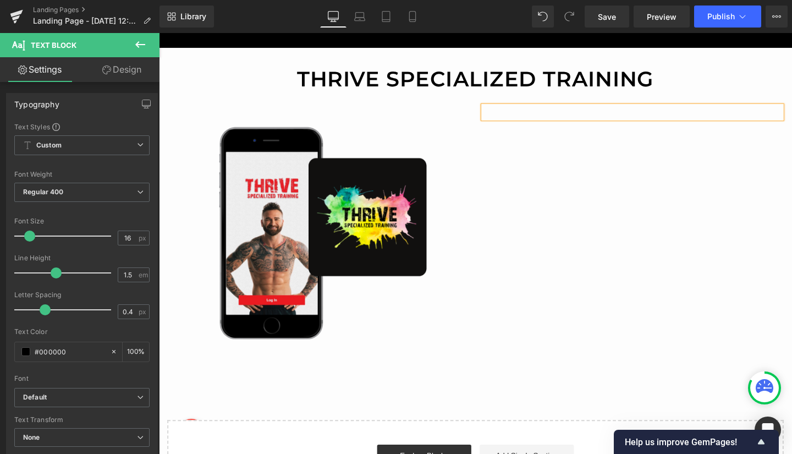
click at [627, 163] on div "Image THRIVE W/ RYAN FOR AS LITTLE AS $2.49 per day! Text Block Text Block Row" at bounding box center [492, 246] width 660 height 275
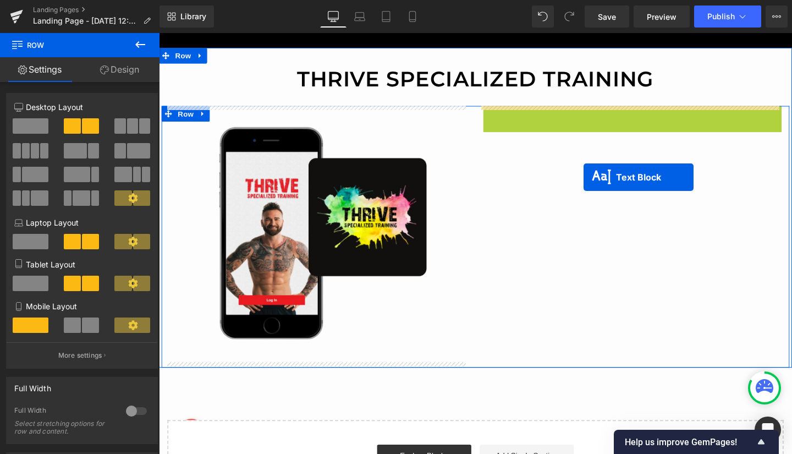
drag, startPoint x: 624, startPoint y: 116, endPoint x: 605, endPoint y: 184, distance: 70.7
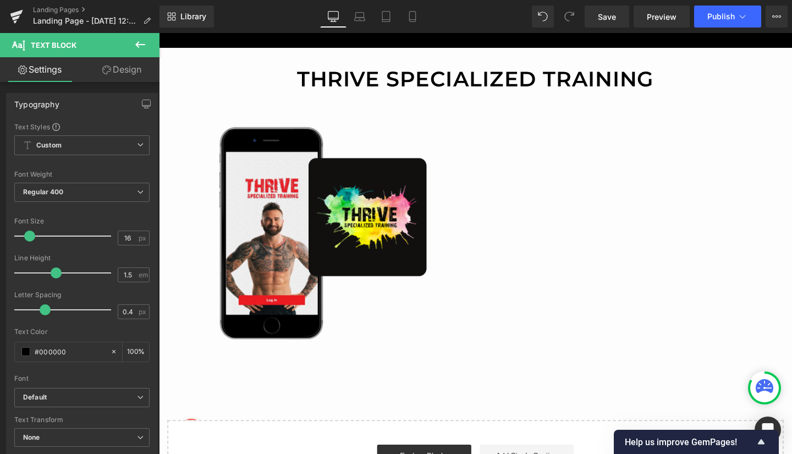
click at [136, 41] on icon at bounding box center [140, 44] width 13 height 13
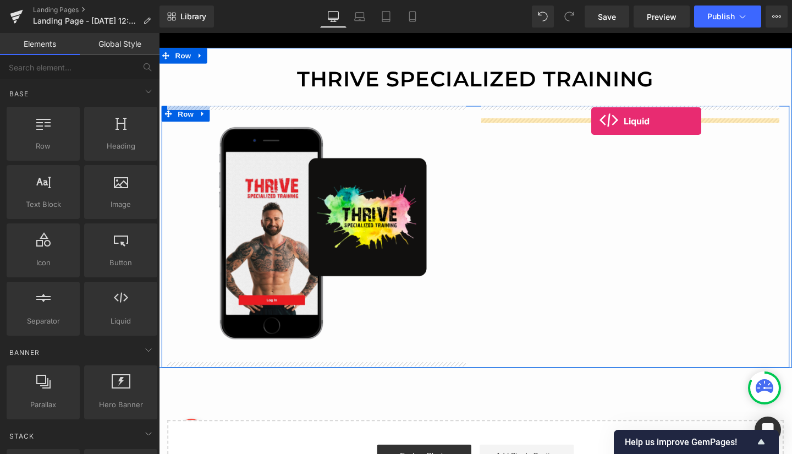
drag, startPoint x: 266, startPoint y: 350, endPoint x: 613, endPoint y: 125, distance: 413.4
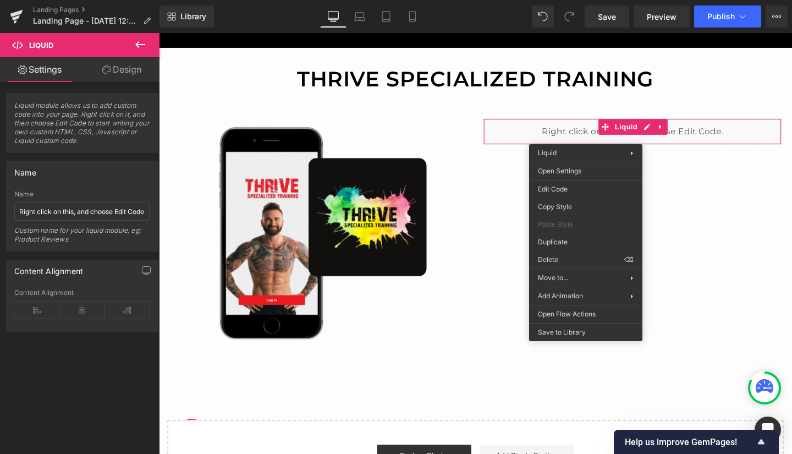
click at [566, 0] on div "Liquid You are previewing how the will restyle your page. You can not edit Elem…" at bounding box center [396, 0] width 792 height 0
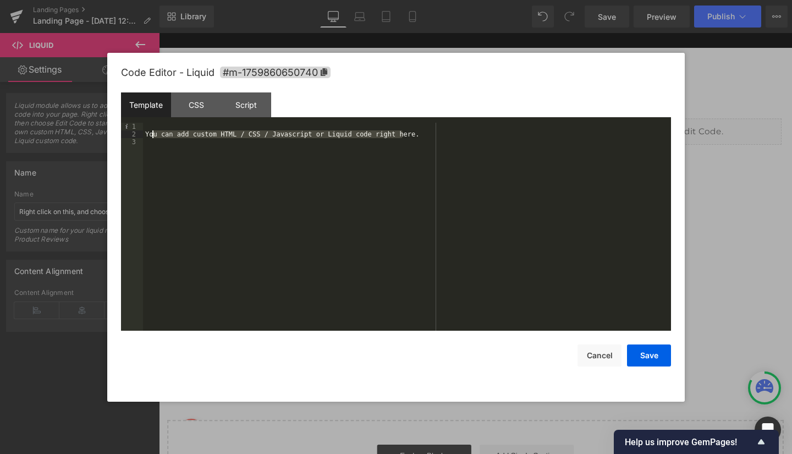
drag, startPoint x: 409, startPoint y: 135, endPoint x: 153, endPoint y: 132, distance: 256.2
click at [153, 132] on div "You can add custom HTML / CSS / Javascript or Liquid code right here." at bounding box center [407, 234] width 528 height 223
click at [647, 360] on button "Save" at bounding box center [649, 355] width 44 height 22
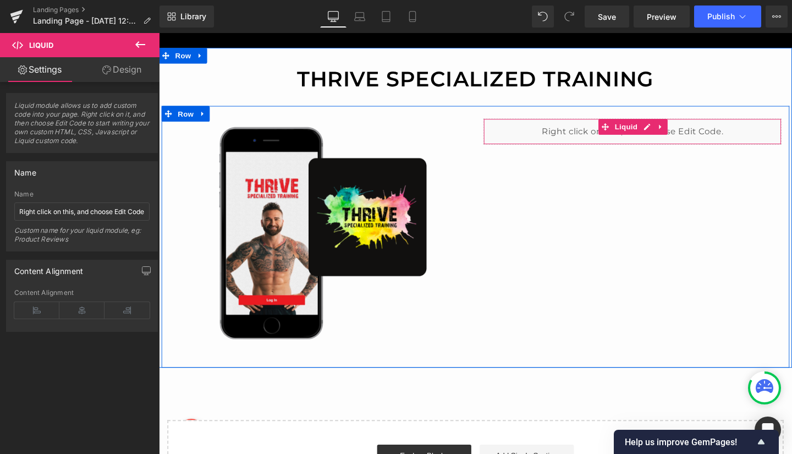
click at [684, 128] on icon at bounding box center [686, 132] width 8 height 8
click at [691, 130] on icon at bounding box center [693, 132] width 8 height 8
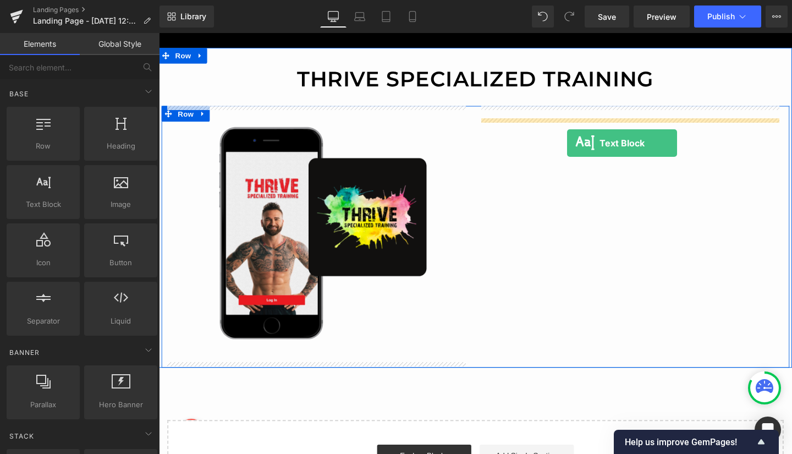
drag, startPoint x: 197, startPoint y: 217, endPoint x: 588, endPoint y: 148, distance: 396.9
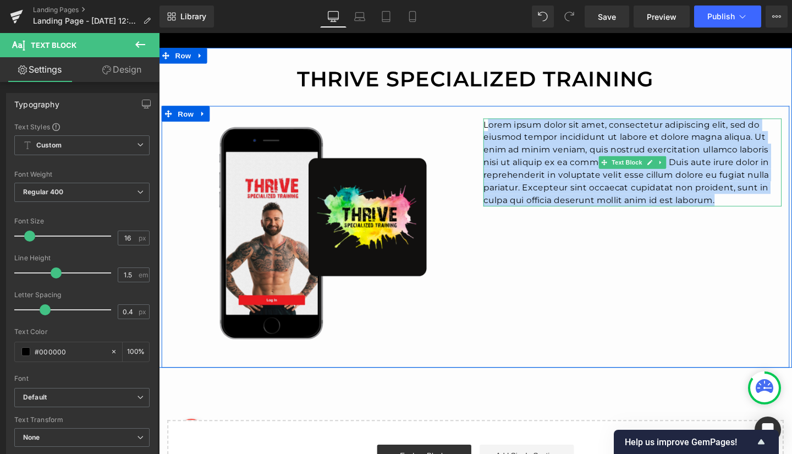
drag, startPoint x: 498, startPoint y: 129, endPoint x: 739, endPoint y: 206, distance: 253.2
click at [739, 206] on p "Lorem ipsum dolor sit amet, consectetur adipiscing elit, sed do eiusmod tempor …" at bounding box center [656, 169] width 313 height 92
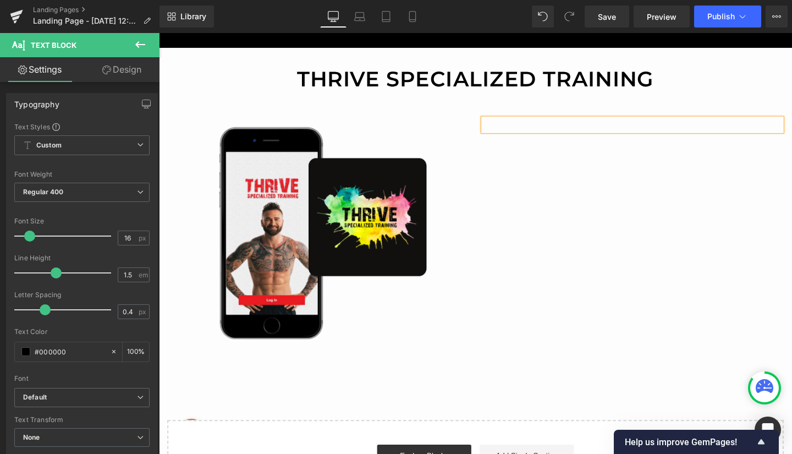
click at [739, 206] on div "Image THRIVE W/ RYAN FOR AS LITTLE AS $2.49 per day! Text Block Text Block Text…" at bounding box center [492, 246] width 660 height 275
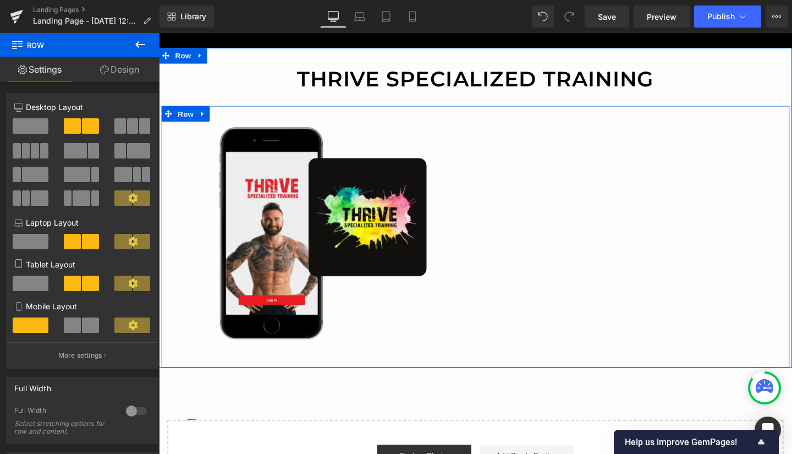
click at [570, 148] on div "Image THRIVE W/ RYAN FOR AS LITTLE AS $2.49 per day! Text Block Text Block Text…" at bounding box center [492, 246] width 660 height 275
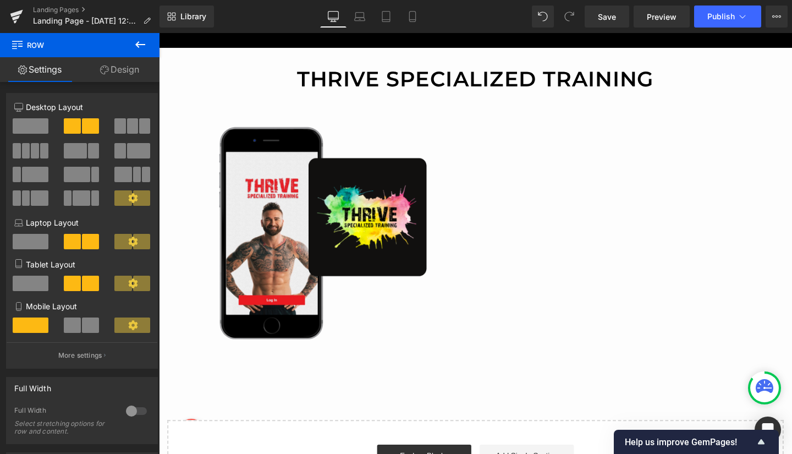
click at [136, 47] on icon at bounding box center [140, 44] width 13 height 13
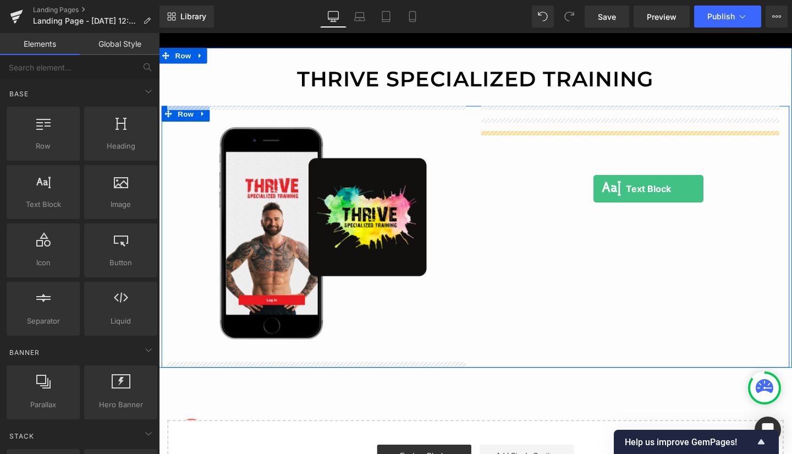
drag, startPoint x: 314, startPoint y: 192, endPoint x: 615, endPoint y: 196, distance: 300.8
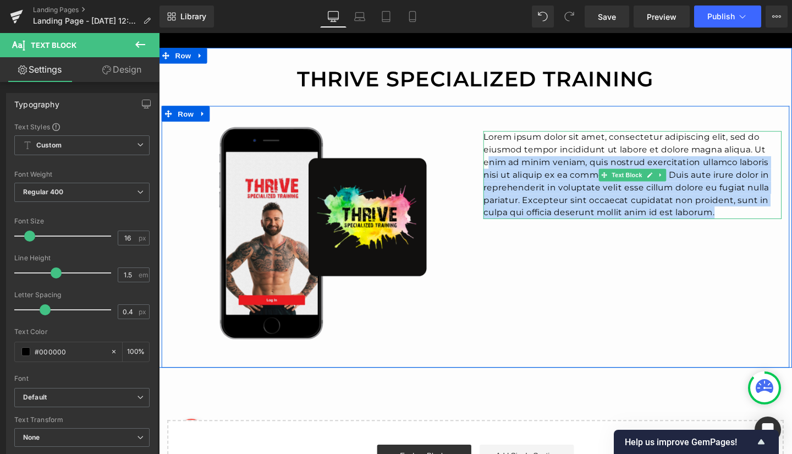
drag, startPoint x: 750, startPoint y: 220, endPoint x: 498, endPoint y: 163, distance: 258.1
click at [500, 163] on p "Lorem ipsum dolor sit amet, consectetur adipiscing elit, sed do eiusmod tempor …" at bounding box center [656, 182] width 313 height 92
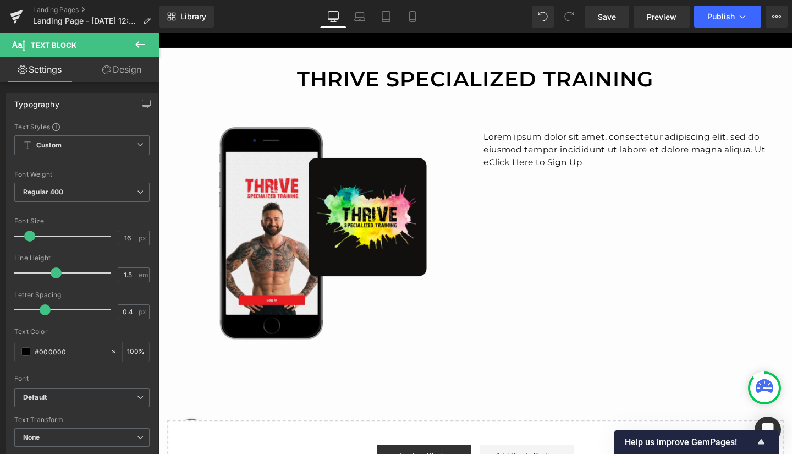
click at [140, 46] on icon at bounding box center [140, 44] width 13 height 13
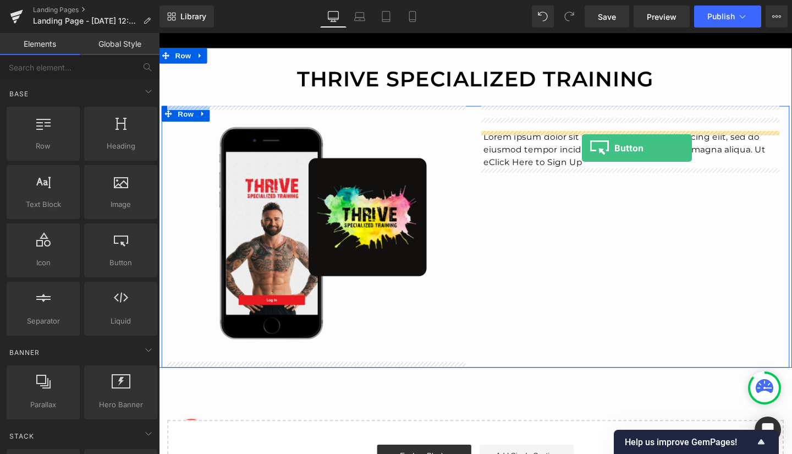
drag, startPoint x: 266, startPoint y: 280, endPoint x: 602, endPoint y: 153, distance: 359.1
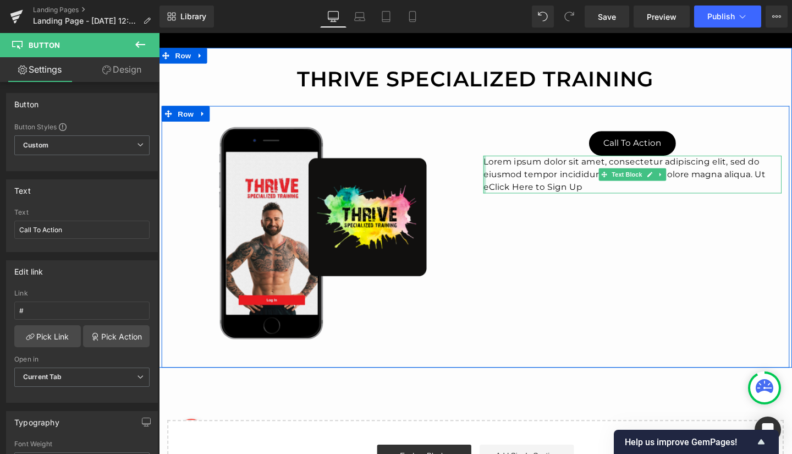
click at [500, 168] on div at bounding box center [501, 182] width 3 height 40
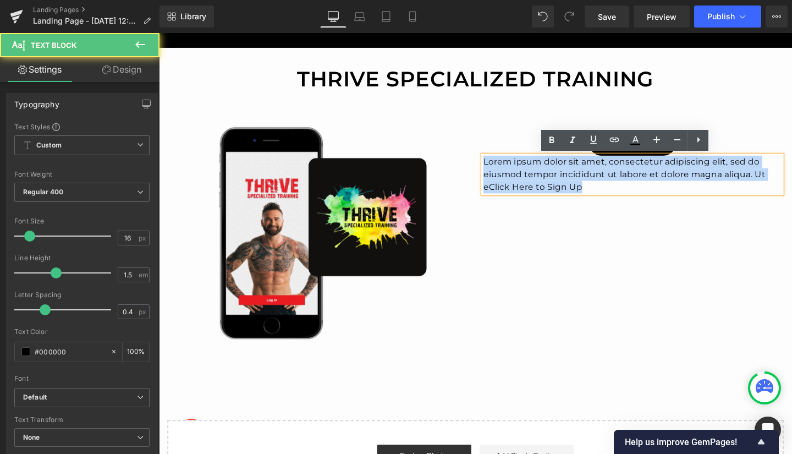
drag, startPoint x: 498, startPoint y: 168, endPoint x: 614, endPoint y: 196, distance: 119.5
click at [614, 196] on p "Lorem ipsum dolor sit amet, consectetur adipiscing elit, sed do eiusmod tempor …" at bounding box center [656, 182] width 313 height 40
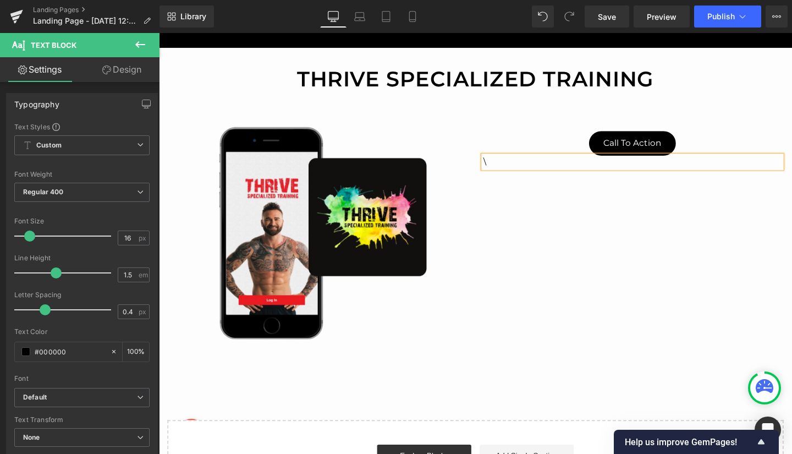
click at [660, 244] on div "Image THRIVE W/ RYAN FOR AS LITTLE AS $2.49 per day! Text Block Text Block Text…" at bounding box center [492, 246] width 660 height 275
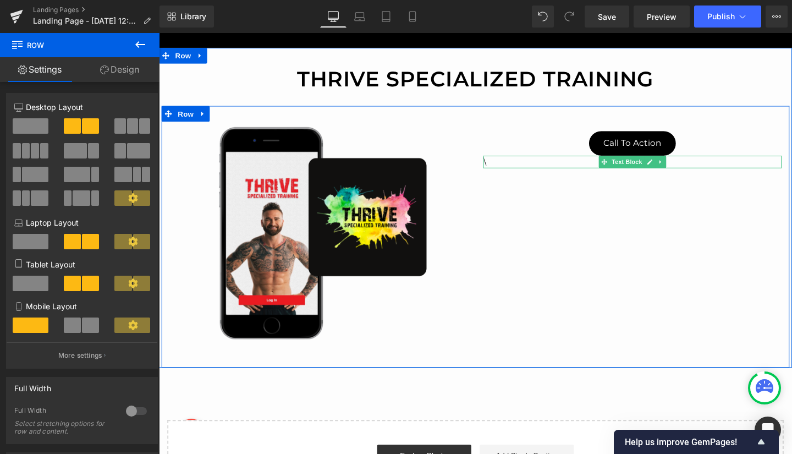
click at [518, 164] on p "\" at bounding box center [656, 168] width 313 height 13
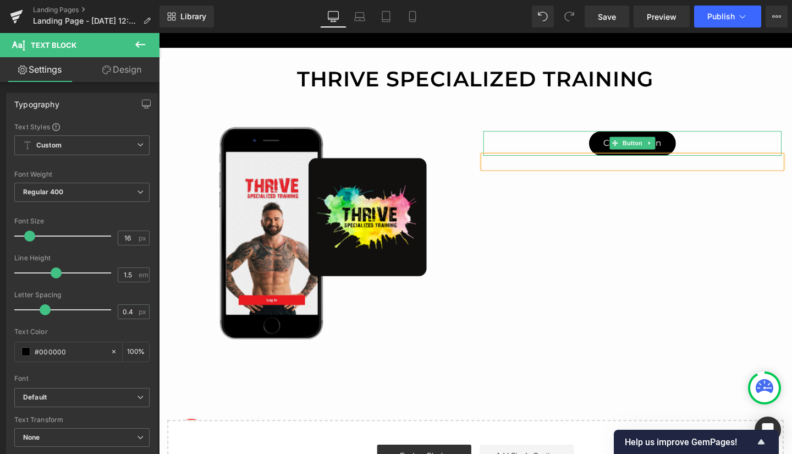
click at [620, 146] on link "Call To Action" at bounding box center [656, 149] width 91 height 26
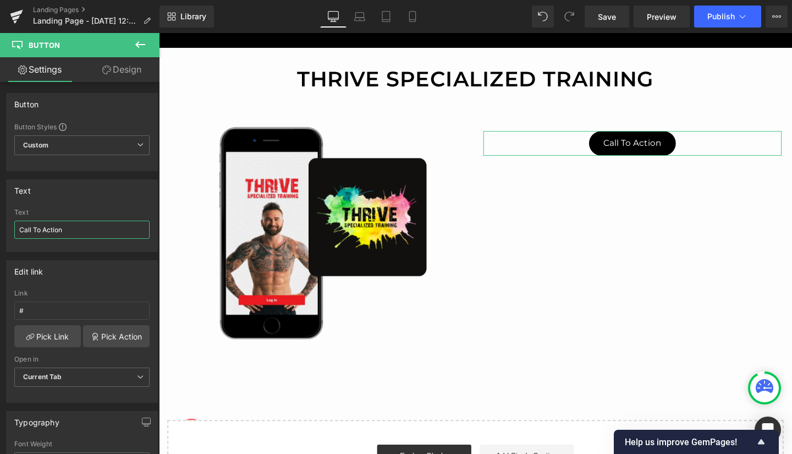
drag, startPoint x: 73, startPoint y: 234, endPoint x: 0, endPoint y: 226, distance: 73.5
click at [0, 226] on div "Text Call To Action Text Call To Action" at bounding box center [82, 211] width 164 height 81
type input "Click Here to Sign Up"
click at [33, 310] on input "#" at bounding box center [81, 310] width 135 height 18
paste input "https://manage.kmail-lists.com/subscriptions/subscribe?a=XGzBQA&g=UgfELE"
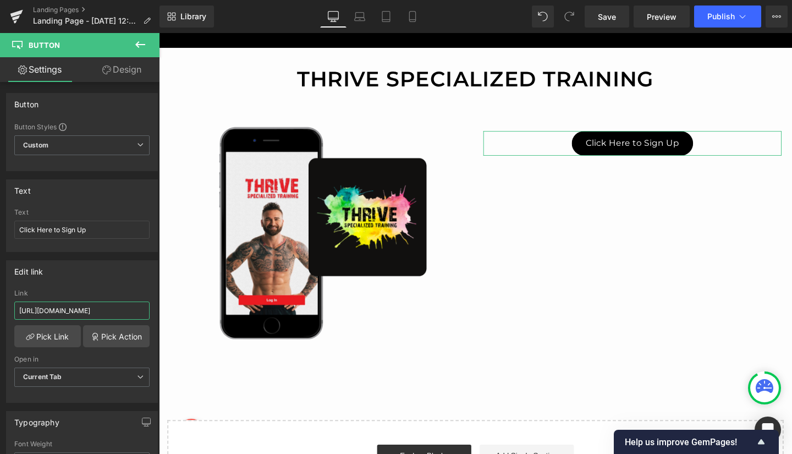
scroll to position [0, 126]
type input "https://manage.kmail-lists.com/subscriptions/subscribe?a=XGzBQA&g=UgfELE"
click at [608, 12] on span "Save" at bounding box center [607, 17] width 18 height 12
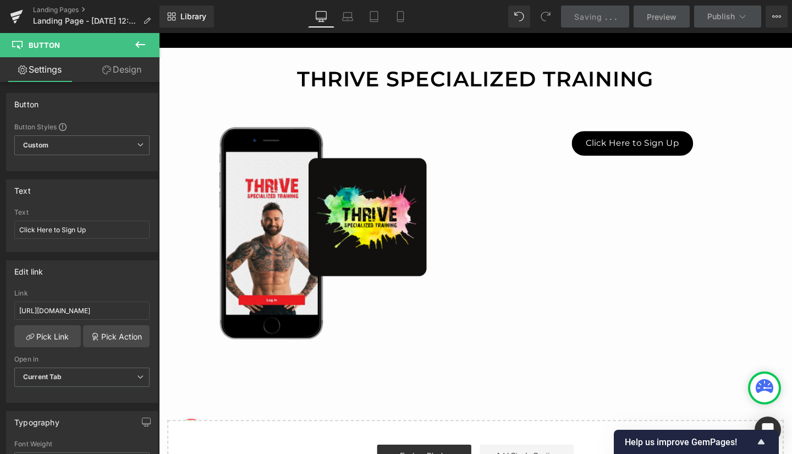
scroll to position [0, 0]
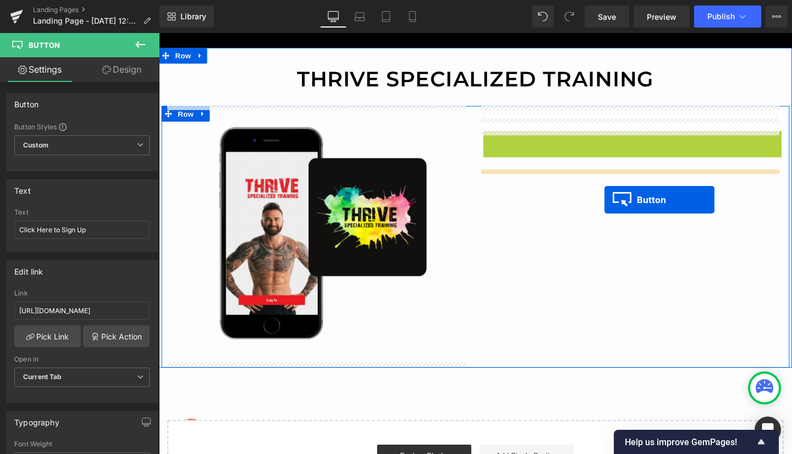
drag, startPoint x: 632, startPoint y: 148, endPoint x: 627, endPoint y: 208, distance: 60.1
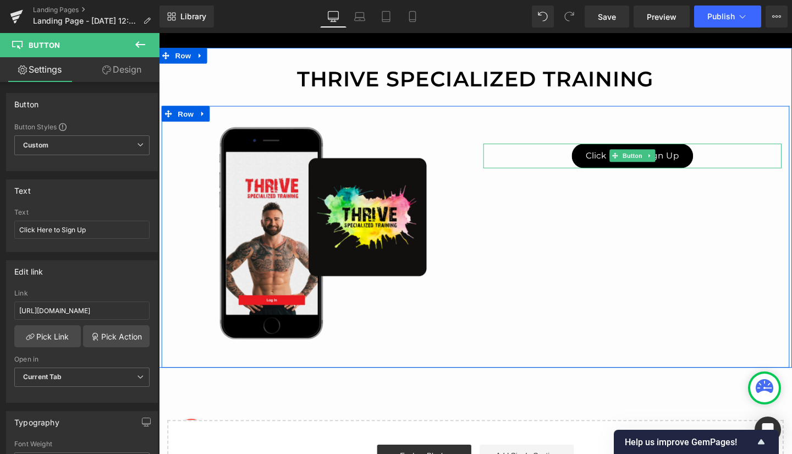
click at [570, 233] on div "Image THRIVE W/ RYAN FOR AS LITTLE AS $2.49 per day! Text Block Text Block Text…" at bounding box center [492, 246] width 660 height 275
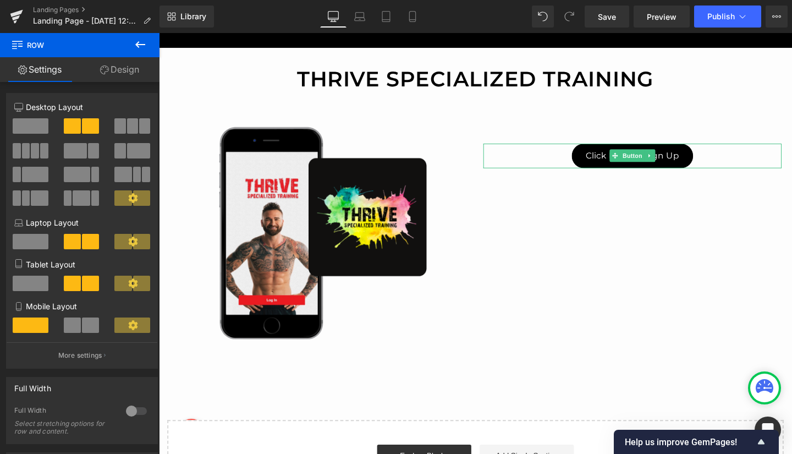
click at [606, 15] on span "Save" at bounding box center [607, 17] width 18 height 12
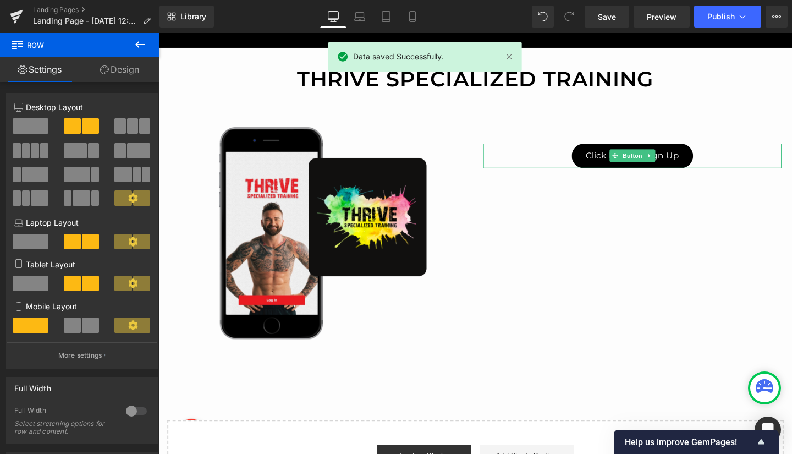
click at [664, 15] on span "Preview" at bounding box center [662, 17] width 30 height 12
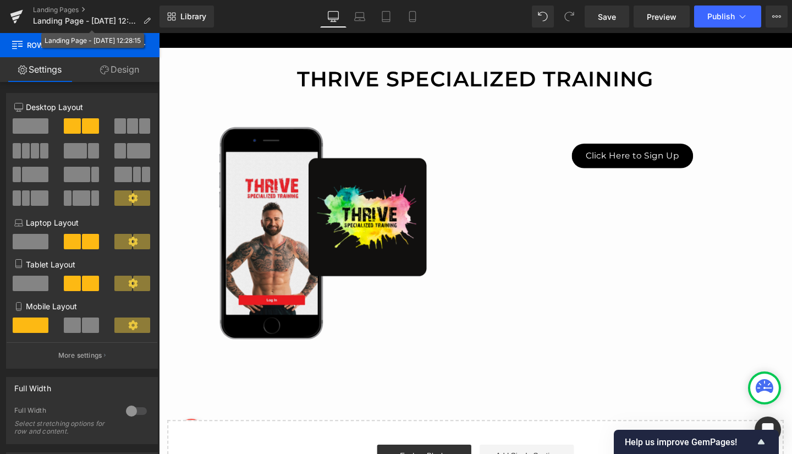
click at [69, 19] on span "Landing Page - Oct 7, 12:28:15" at bounding box center [86, 20] width 106 height 9
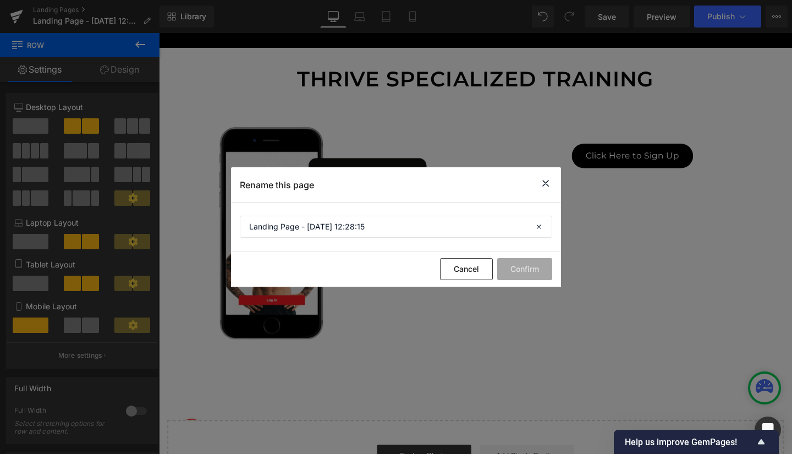
click at [545, 185] on icon at bounding box center [545, 183] width 13 height 14
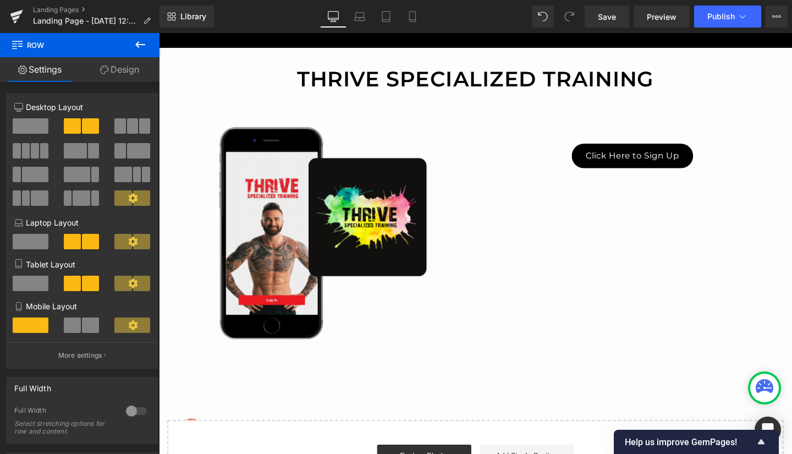
click at [605, 16] on span "Save" at bounding box center [607, 17] width 18 height 12
click at [137, 45] on icon at bounding box center [140, 44] width 10 height 7
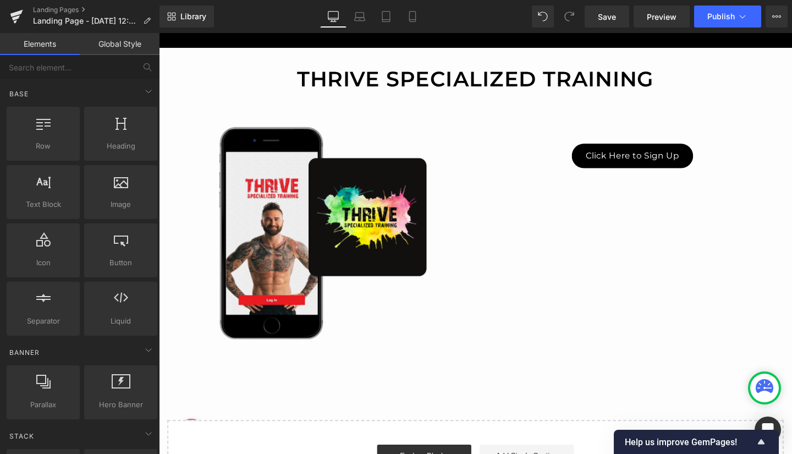
click at [661, 14] on span "Preview" at bounding box center [662, 17] width 30 height 12
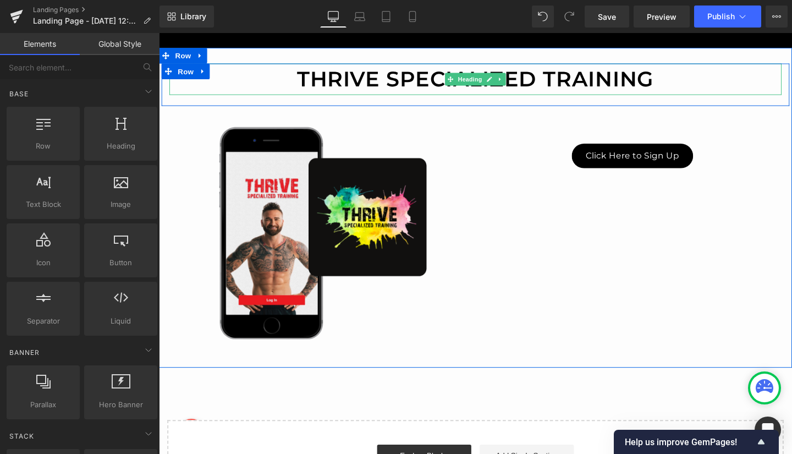
click at [406, 79] on h1 "Thrive specialized training" at bounding box center [491, 81] width 643 height 33
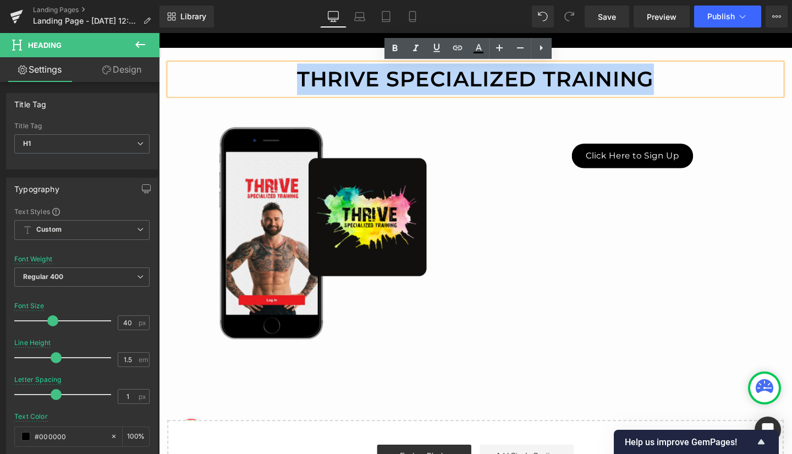
drag, startPoint x: 303, startPoint y: 73, endPoint x: 677, endPoint y: 88, distance: 373.6
click at [677, 88] on h1 "Thrive specialized training" at bounding box center [491, 81] width 643 height 33
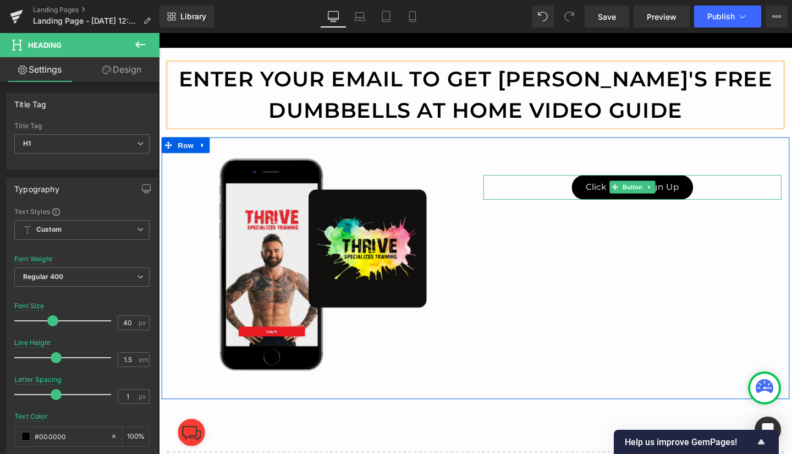
click at [607, 196] on span "Click Here to Sign Up" at bounding box center [656, 195] width 98 height 13
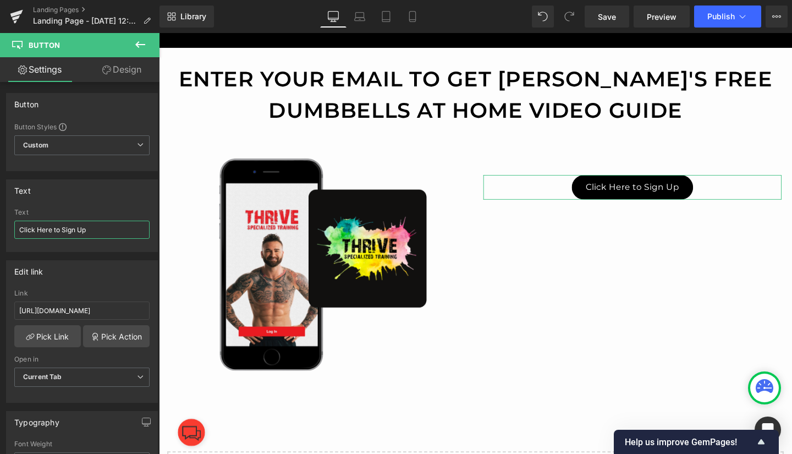
drag, startPoint x: 107, startPoint y: 231, endPoint x: 0, endPoint y: 234, distance: 106.7
click at [0, 234] on div "Text Click Here to Sign Up Text Click Here to Sign Up" at bounding box center [82, 211] width 164 height 81
type input "Send me the video!"
click at [613, 13] on span "Save" at bounding box center [607, 17] width 18 height 12
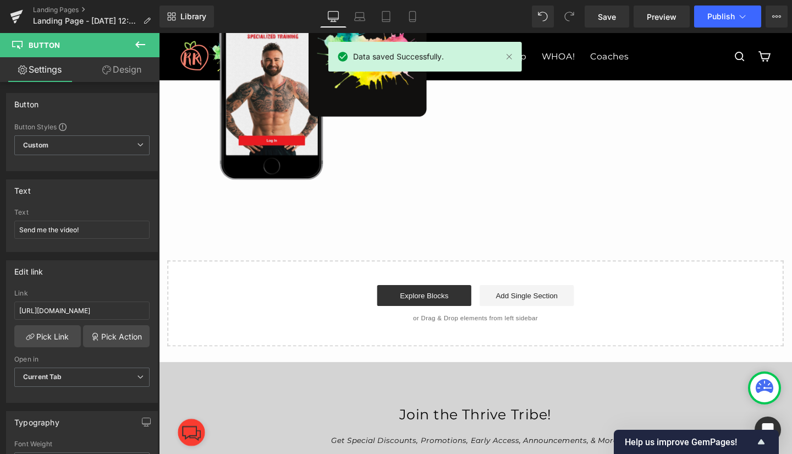
scroll to position [276, 0]
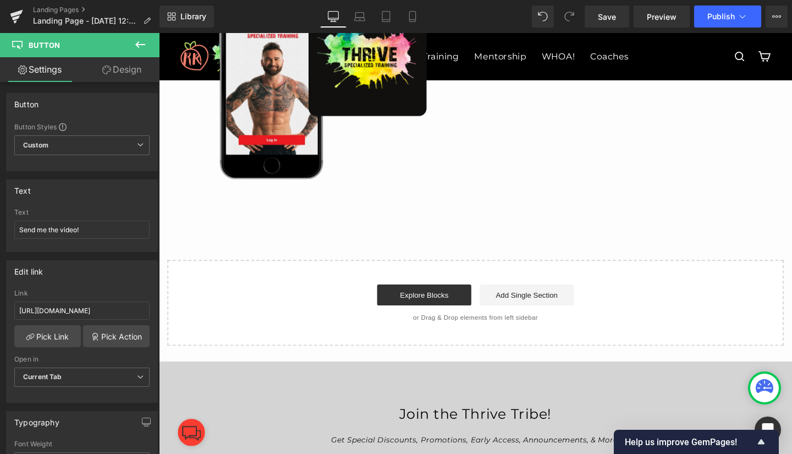
click at [655, 16] on span "Preview" at bounding box center [662, 17] width 30 height 12
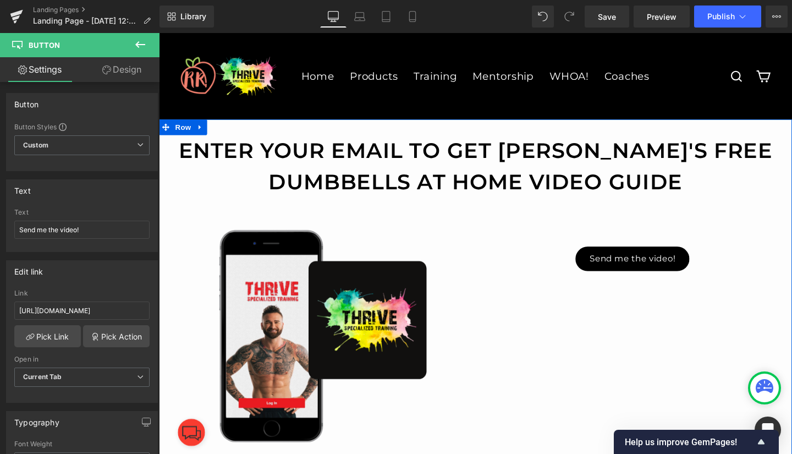
scroll to position [1, 0]
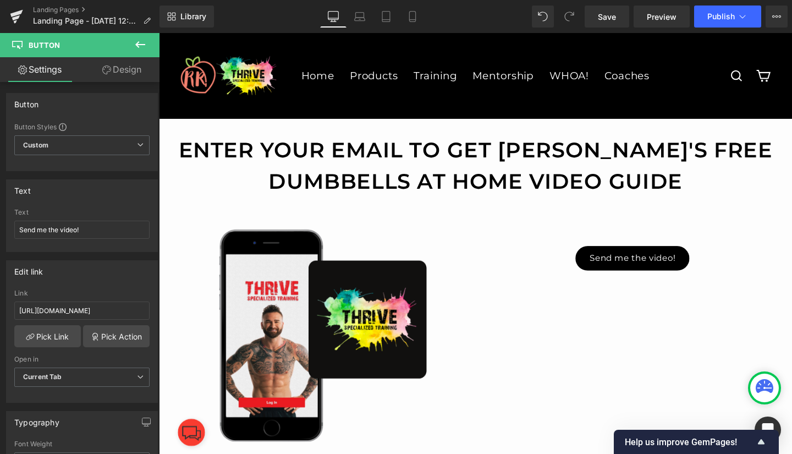
click at [665, 12] on span "Preview" at bounding box center [662, 17] width 30 height 12
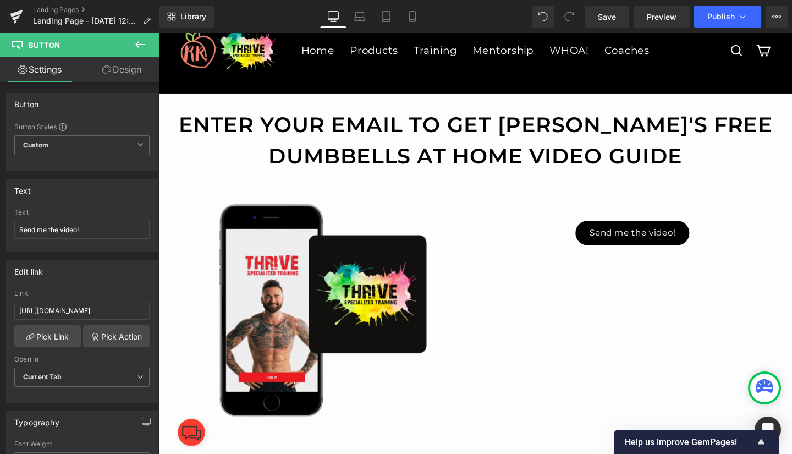
scroll to position [24, 0]
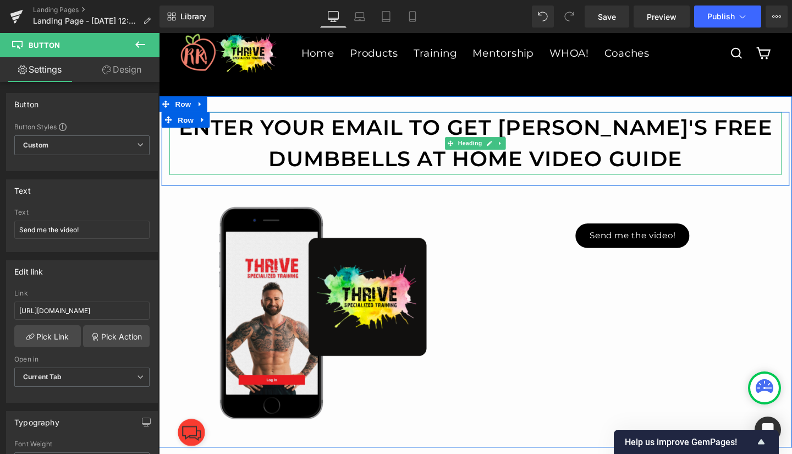
click at [555, 135] on h1 "Enter your email to get Rya's free Dumbbells at Home Video guide" at bounding box center [491, 149] width 643 height 66
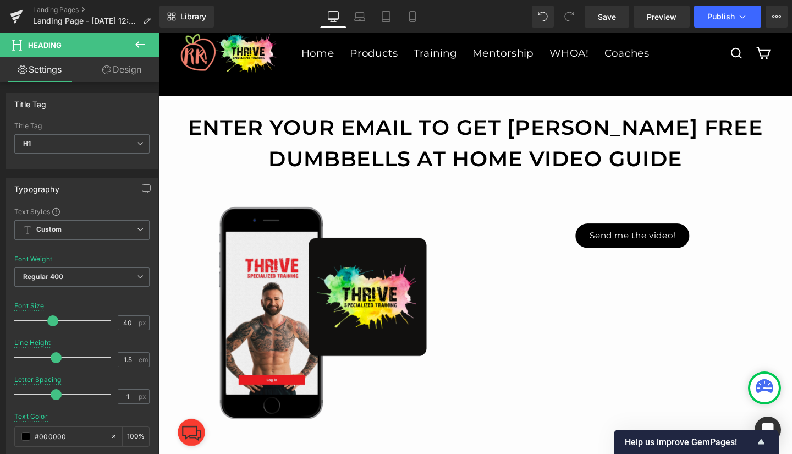
click at [134, 40] on icon at bounding box center [140, 44] width 13 height 13
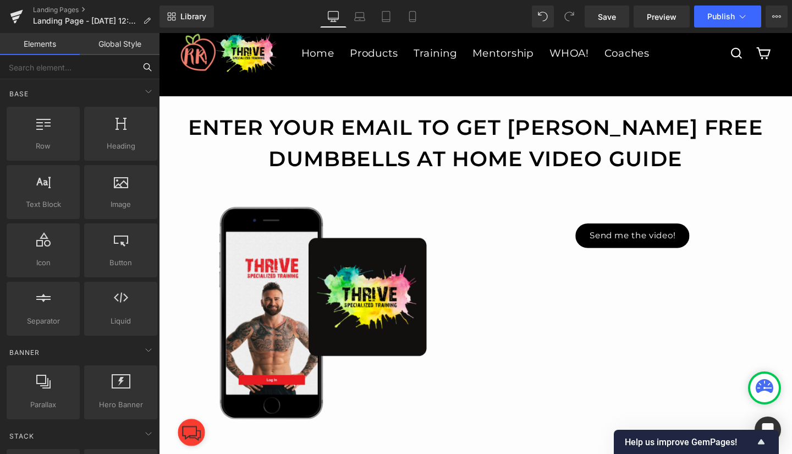
click at [41, 69] on input "text" at bounding box center [67, 67] width 135 height 24
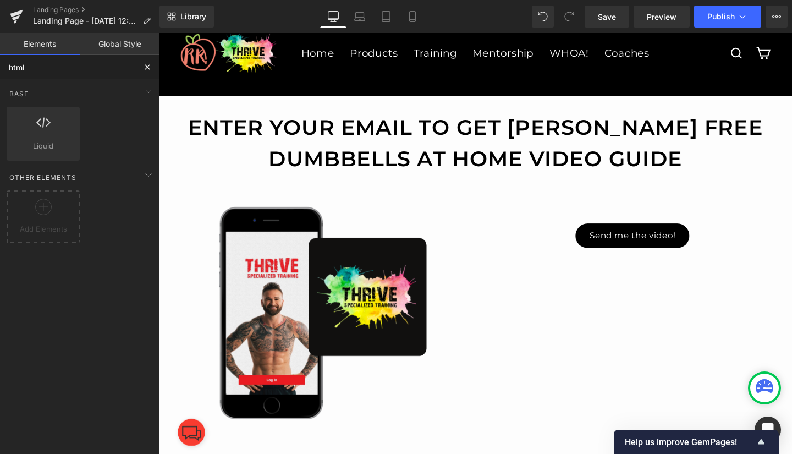
click at [47, 208] on icon at bounding box center [43, 206] width 16 height 16
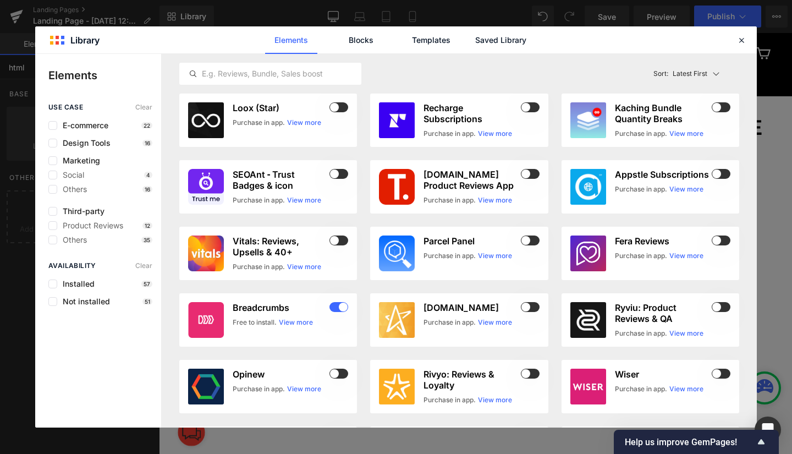
type input "html"
click at [230, 72] on input "text" at bounding box center [270, 73] width 181 height 13
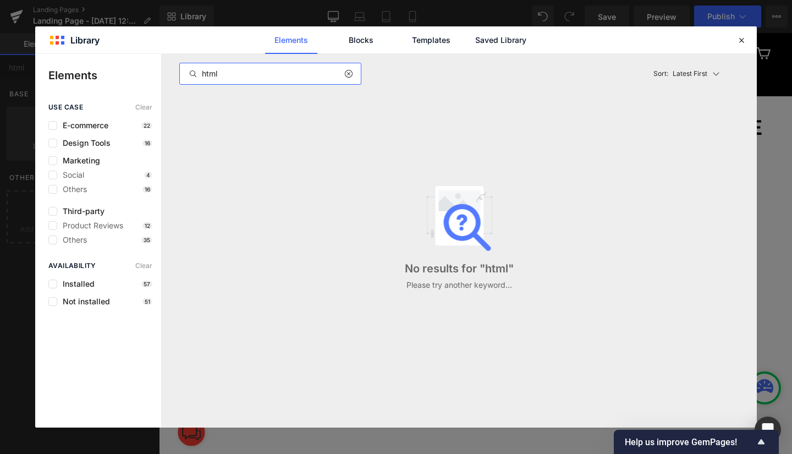
type input "html"
click at [364, 42] on link "Blocks" at bounding box center [361, 39] width 52 height 27
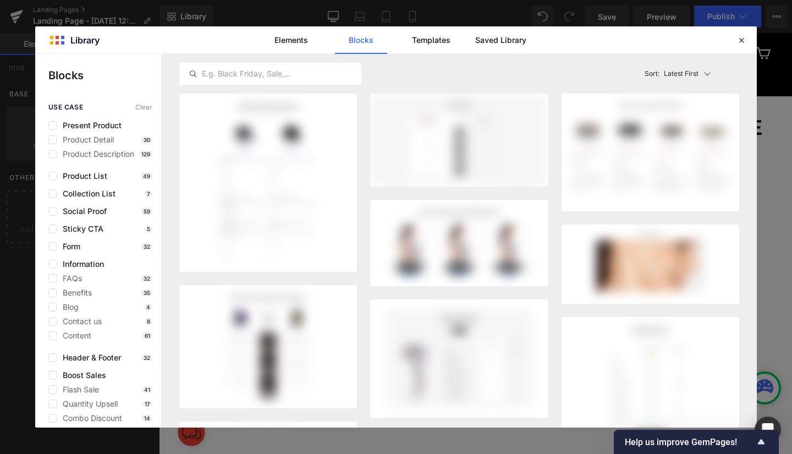
click at [263, 74] on input "text" at bounding box center [270, 73] width 181 height 13
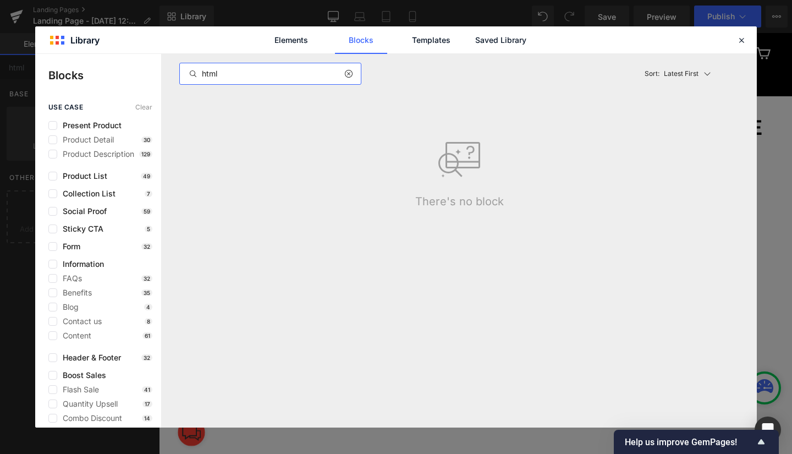
type input "html"
click at [490, 40] on link "Saved Library" at bounding box center [500, 39] width 52 height 27
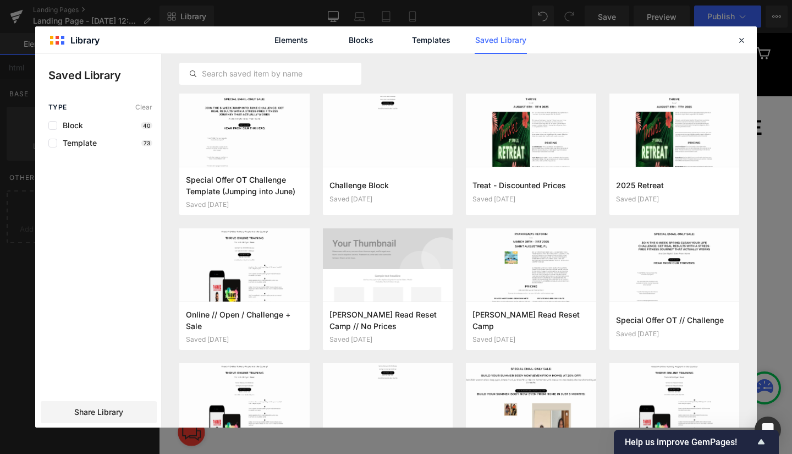
click at [242, 70] on input "text" at bounding box center [270, 73] width 181 height 13
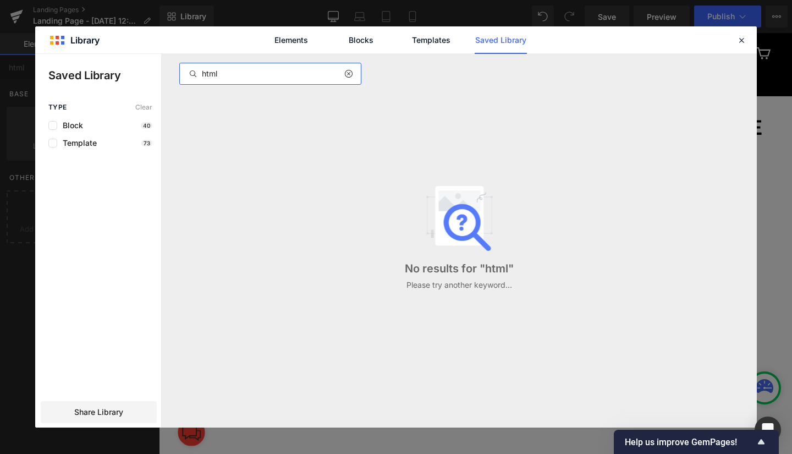
type input "html"
click at [738, 40] on icon at bounding box center [741, 40] width 10 height 10
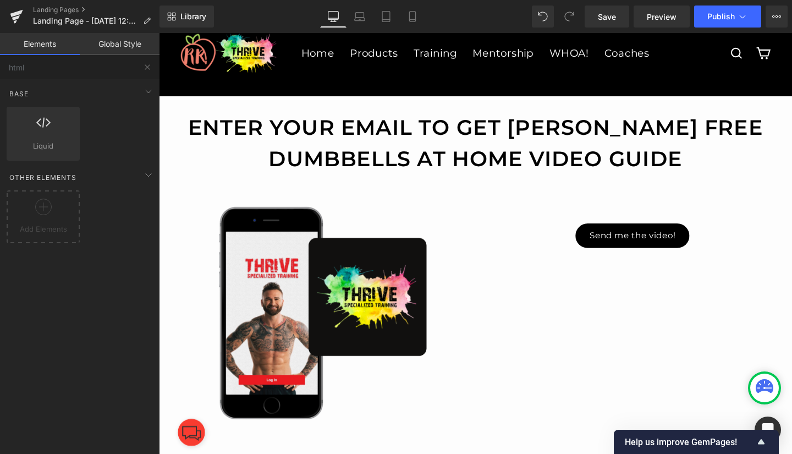
click at [18, 40] on link "Elements" at bounding box center [40, 44] width 80 height 22
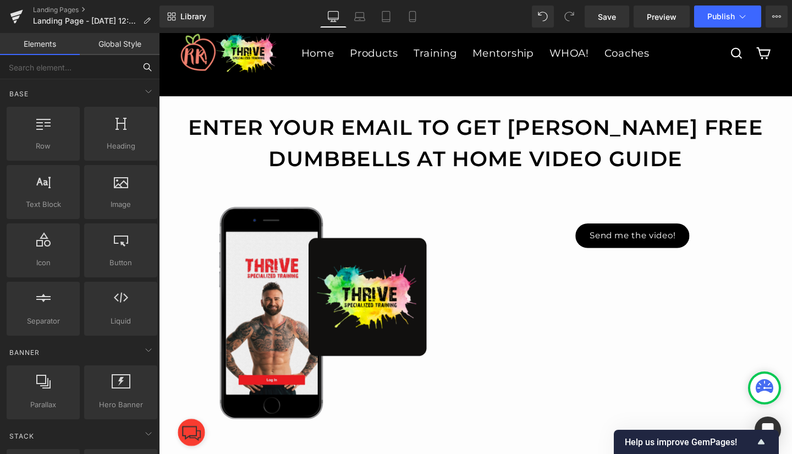
click at [47, 73] on input "text" at bounding box center [67, 67] width 135 height 24
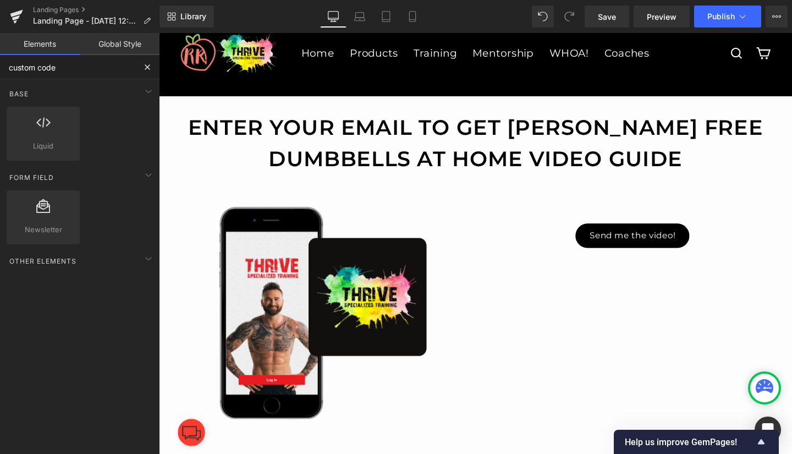
type input "custom code"
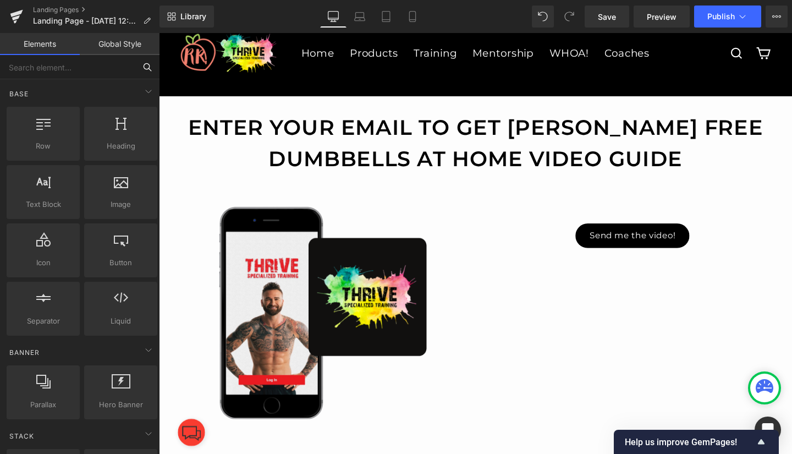
click at [96, 68] on input "text" at bounding box center [67, 67] width 135 height 24
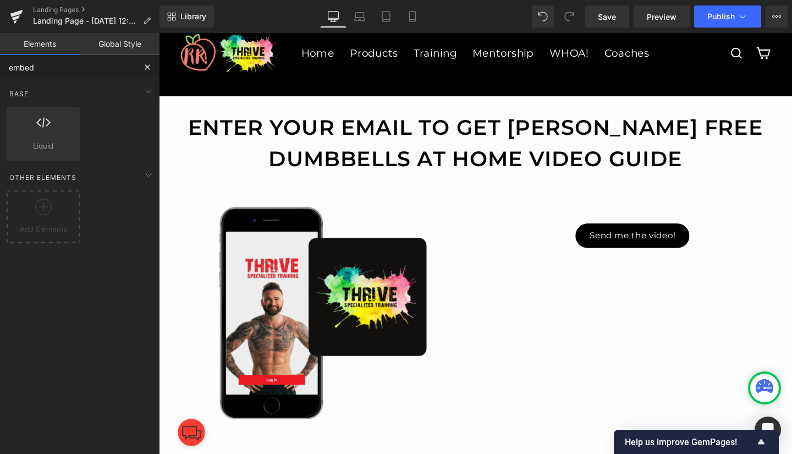
type input "embed"
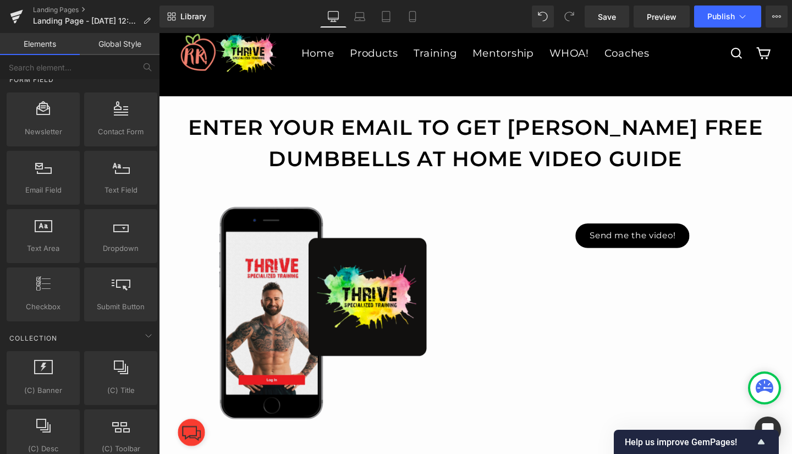
scroll to position [1609, 0]
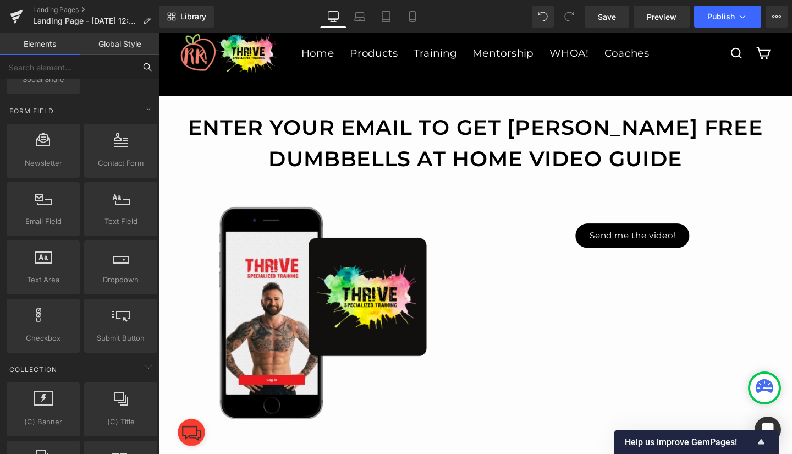
click at [58, 67] on input "text" at bounding box center [67, 67] width 135 height 24
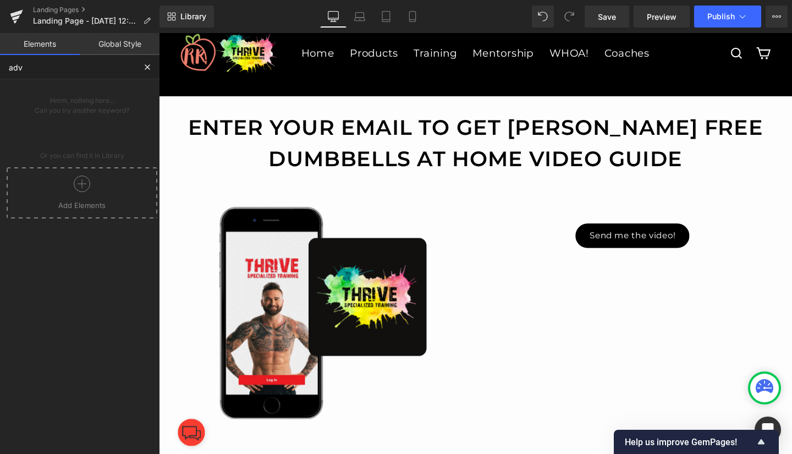
scroll to position [0, 0]
click at [76, 181] on icon at bounding box center [82, 183] width 16 height 16
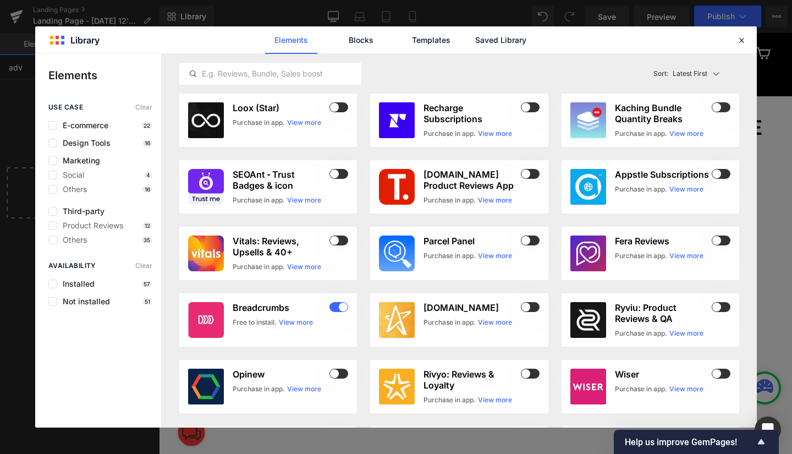
type input "adv"
click at [241, 74] on input "text" at bounding box center [270, 73] width 181 height 13
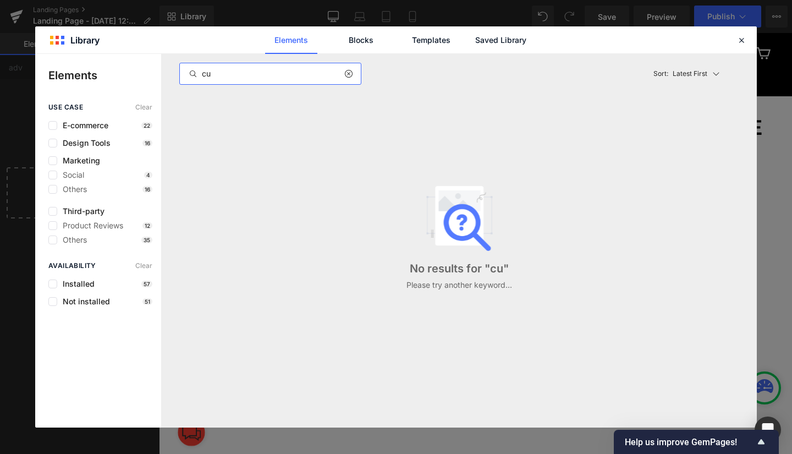
type input "c"
type input "html"
click at [741, 38] on icon at bounding box center [741, 40] width 10 height 10
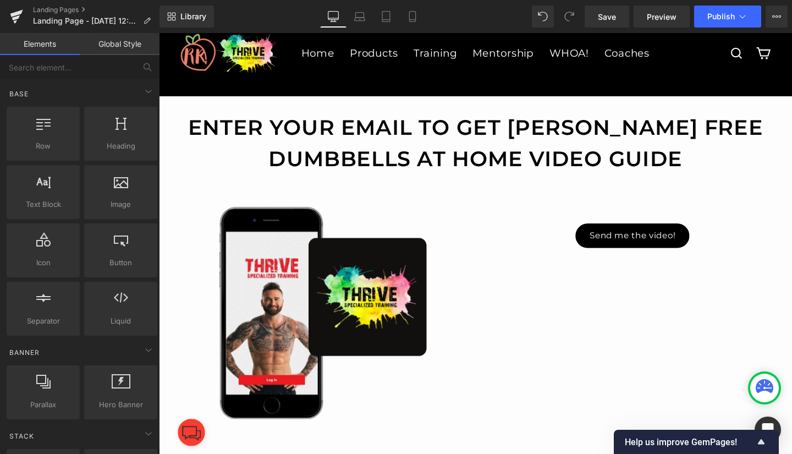
click at [600, 22] on link "Save" at bounding box center [606, 16] width 45 height 22
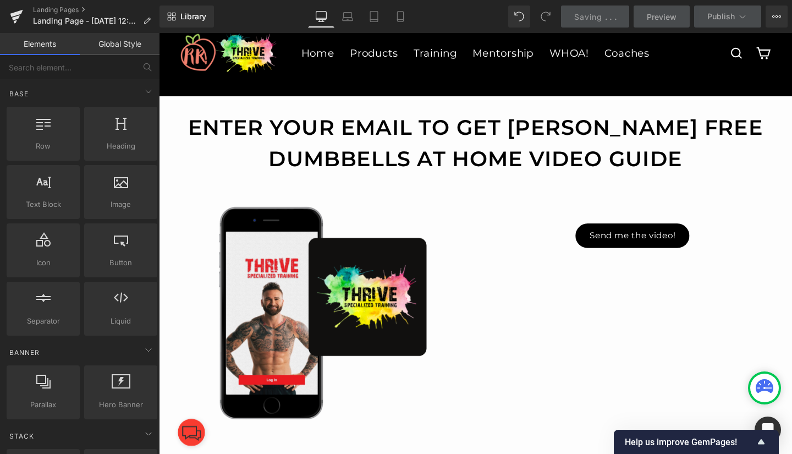
click at [20, 15] on icon at bounding box center [16, 16] width 13 height 27
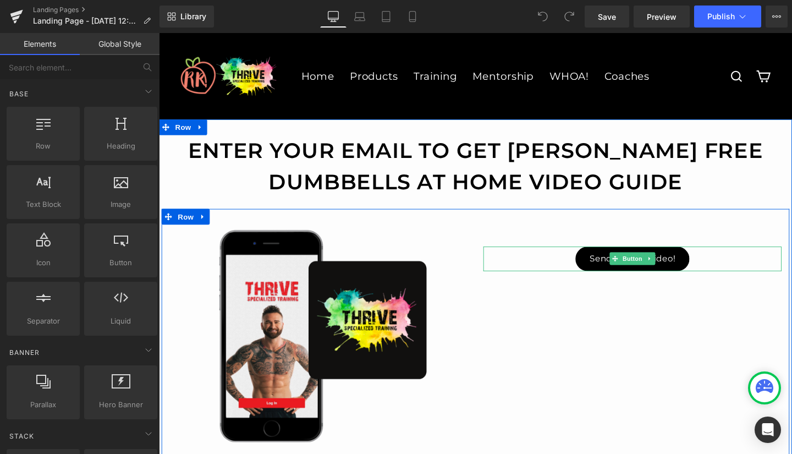
click at [672, 268] on icon at bounding box center [675, 270] width 6 height 7
click at [677, 268] on icon at bounding box center [680, 270] width 6 height 6
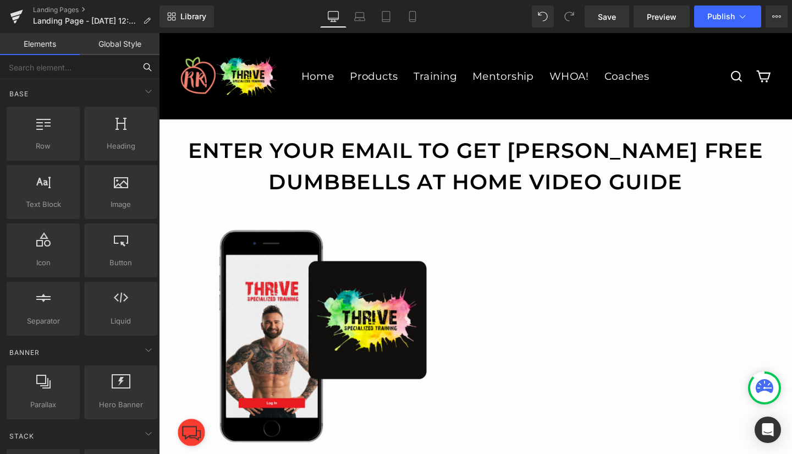
click at [37, 67] on input "text" at bounding box center [67, 67] width 135 height 24
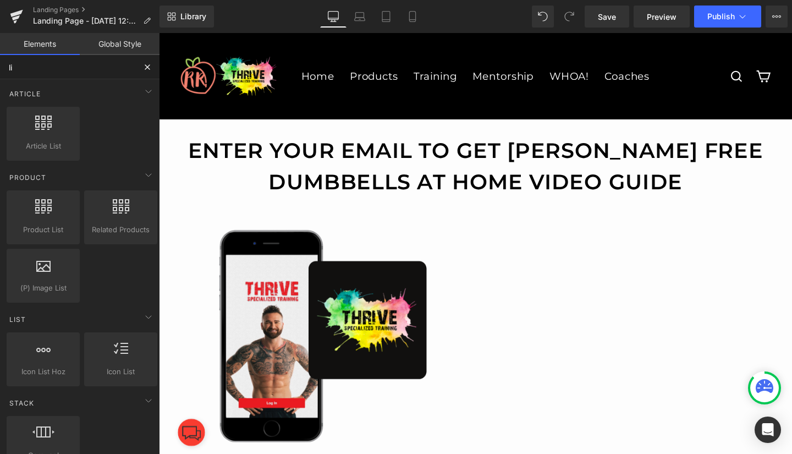
type input "liq"
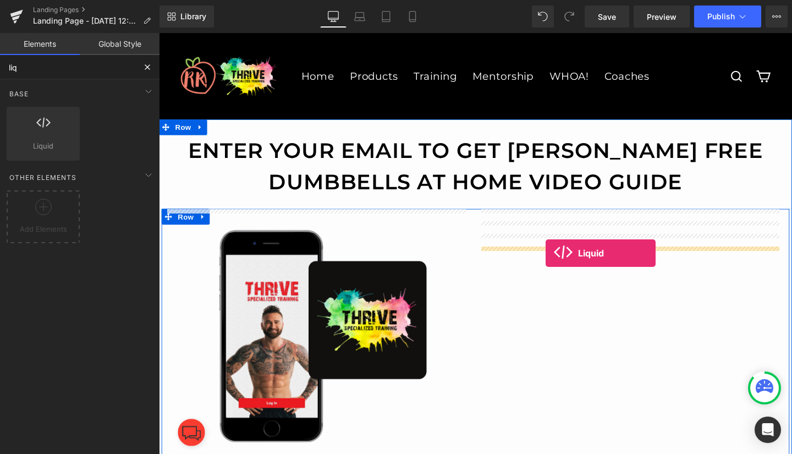
drag, startPoint x: 196, startPoint y: 157, endPoint x: 565, endPoint y: 264, distance: 384.5
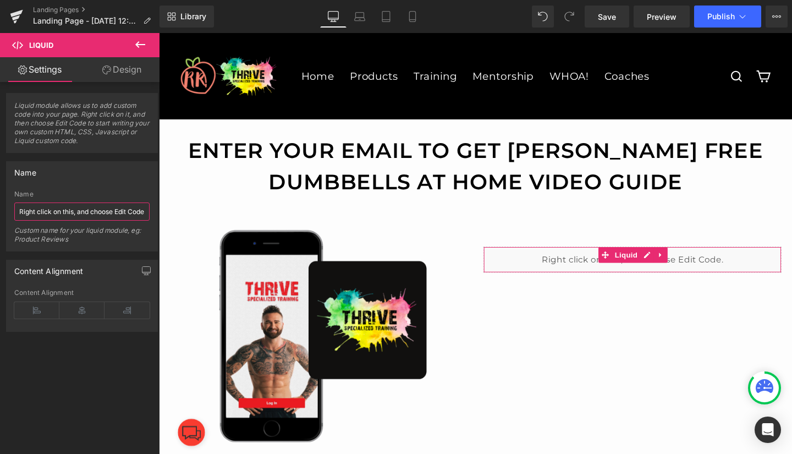
scroll to position [0, 8]
drag, startPoint x: 18, startPoint y: 211, endPoint x: 141, endPoint y: 214, distance: 123.7
click at [141, 214] on input "Right click on this, and choose Edit Code." at bounding box center [81, 211] width 135 height 18
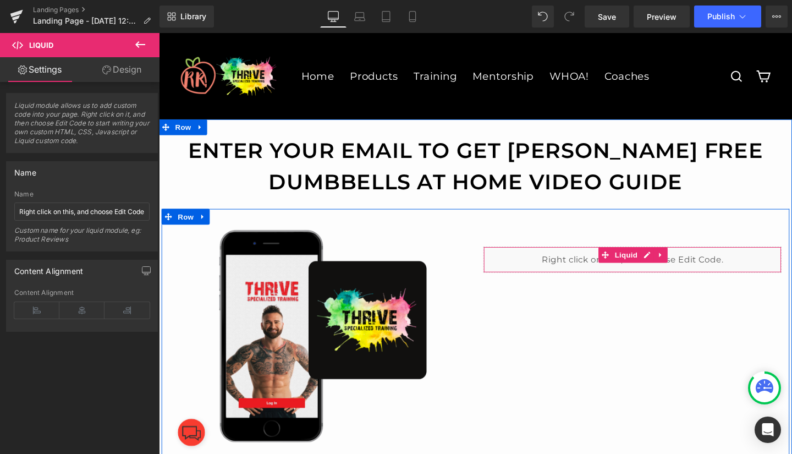
click at [734, 268] on div "Liquid" at bounding box center [656, 270] width 313 height 27
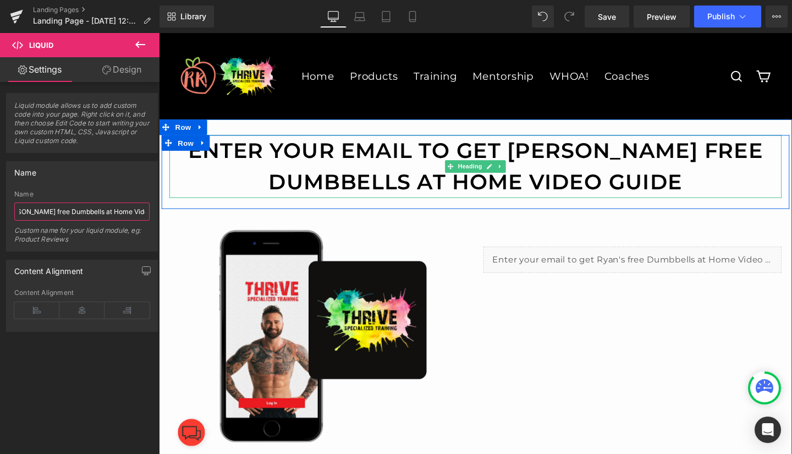
scroll to position [0, 91]
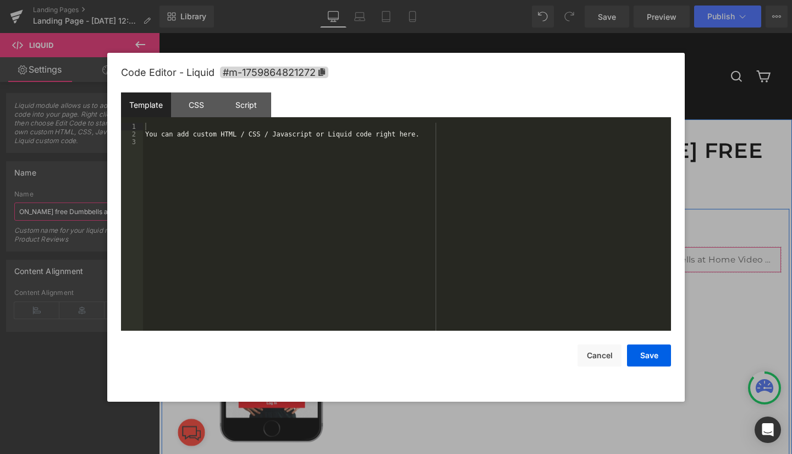
click at [667, 266] on div "Liquid" at bounding box center [656, 270] width 313 height 27
type input "Enter your email to get Ryan's free Dumbbells at Home Video Guide!"
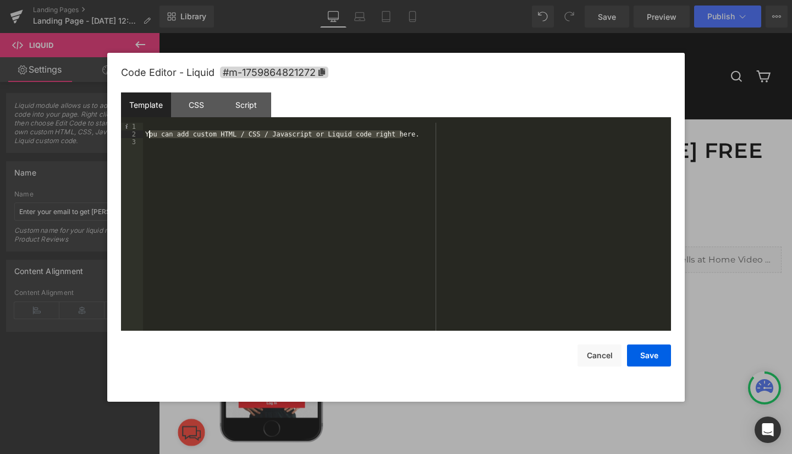
drag, startPoint x: 342, startPoint y: 128, endPoint x: 149, endPoint y: 137, distance: 193.2
click at [149, 137] on div "You can add custom HTML / CSS / Javascript or Liquid code right here." at bounding box center [407, 234] width 528 height 223
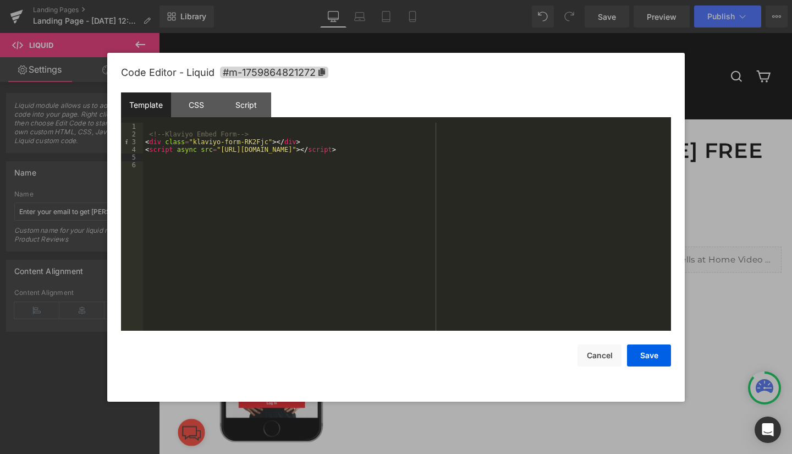
click at [647, 352] on button "Save" at bounding box center [649, 355] width 44 height 22
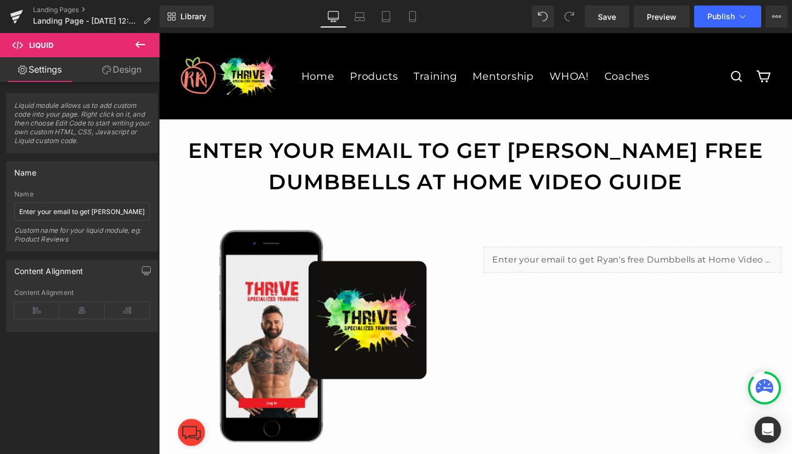
click at [614, 12] on span "Save" at bounding box center [607, 17] width 18 height 12
click at [664, 12] on span "Preview" at bounding box center [662, 17] width 30 height 12
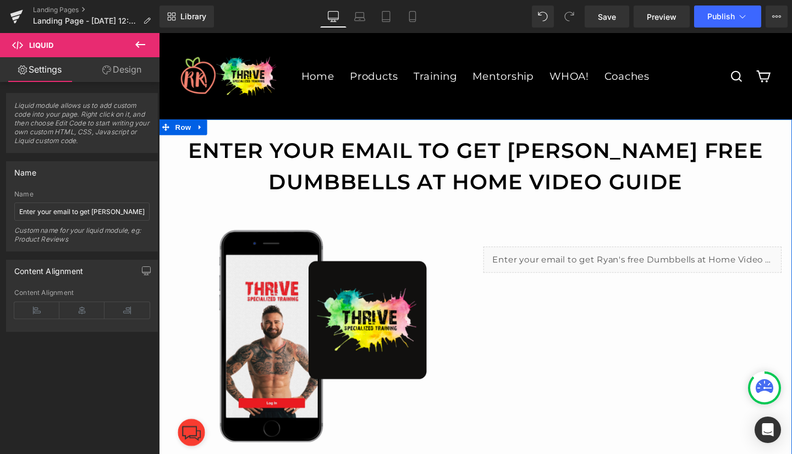
click at [201, 131] on icon at bounding box center [202, 132] width 8 height 8
click at [228, 132] on icon at bounding box center [231, 132] width 8 height 8
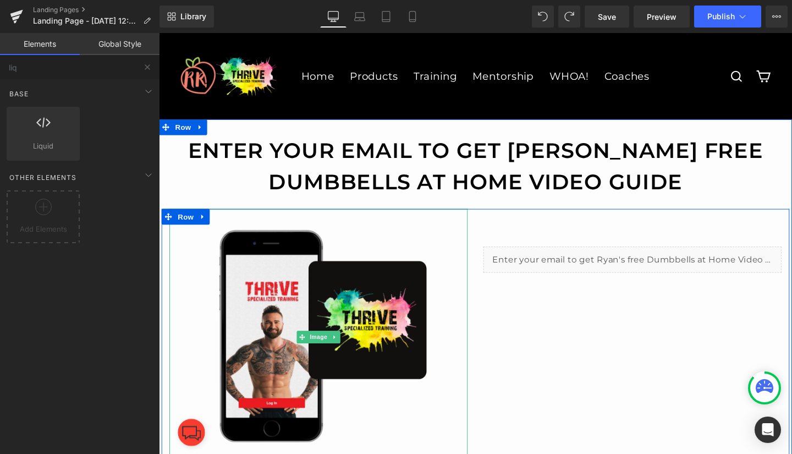
click at [341, 351] on icon at bounding box center [344, 352] width 6 height 7
click at [346, 351] on icon at bounding box center [349, 353] width 6 height 6
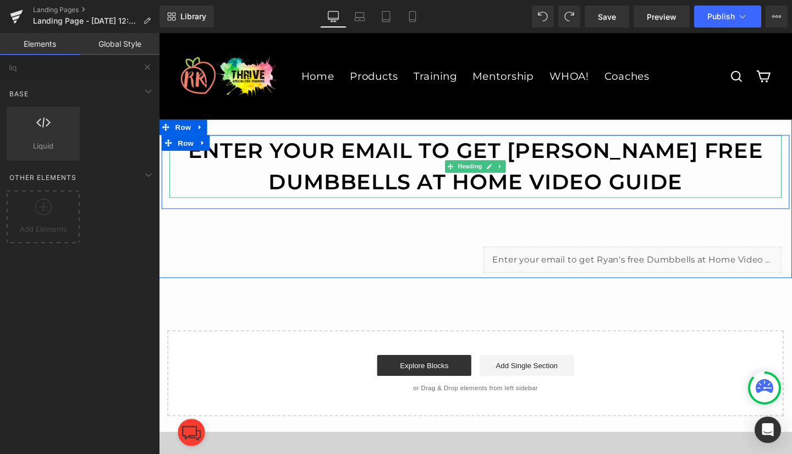
click at [515, 171] on icon at bounding box center [518, 173] width 6 height 7
click at [521, 171] on icon at bounding box center [524, 173] width 6 height 6
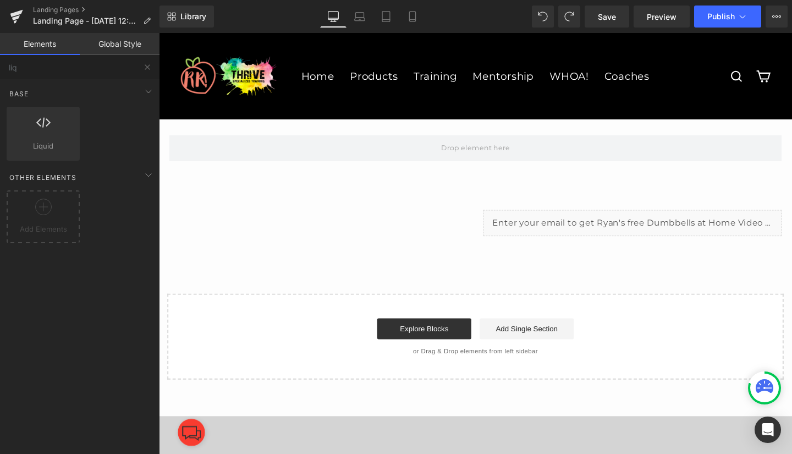
click at [606, 17] on span "Save" at bounding box center [607, 17] width 18 height 12
click at [659, 15] on span "Preview" at bounding box center [662, 17] width 30 height 12
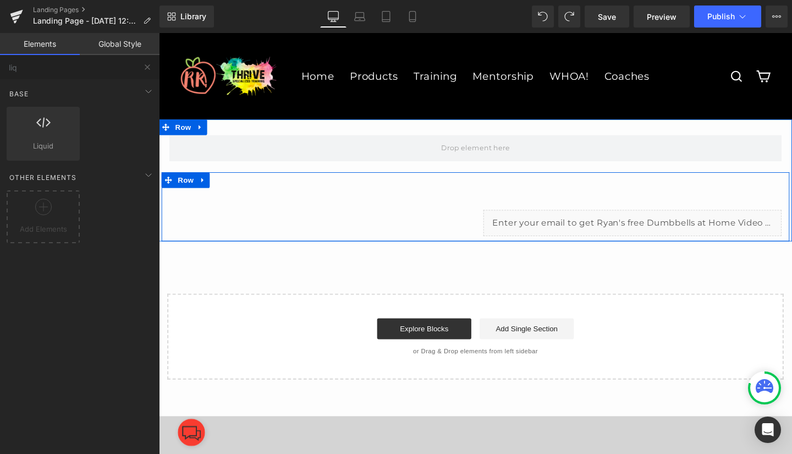
click at [384, 222] on div "THRIVE W/ RYAN FOR AS LITTLE AS $2.49 per day! Text Block Text Block Text Block…" at bounding box center [492, 215] width 660 height 73
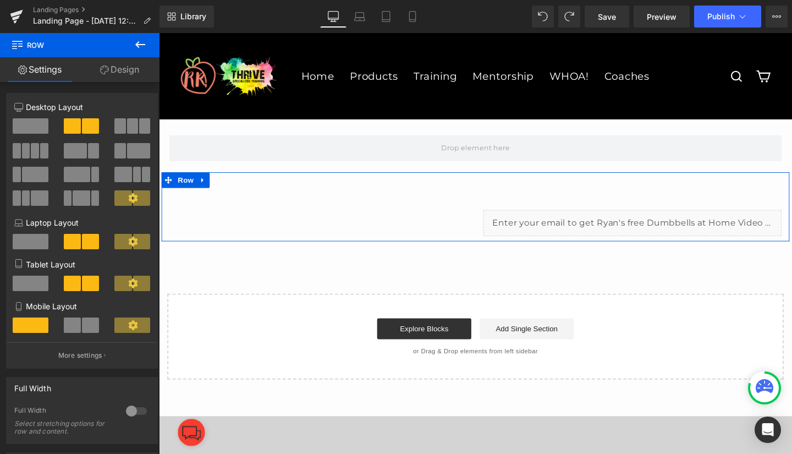
click at [27, 129] on span at bounding box center [31, 125] width 36 height 15
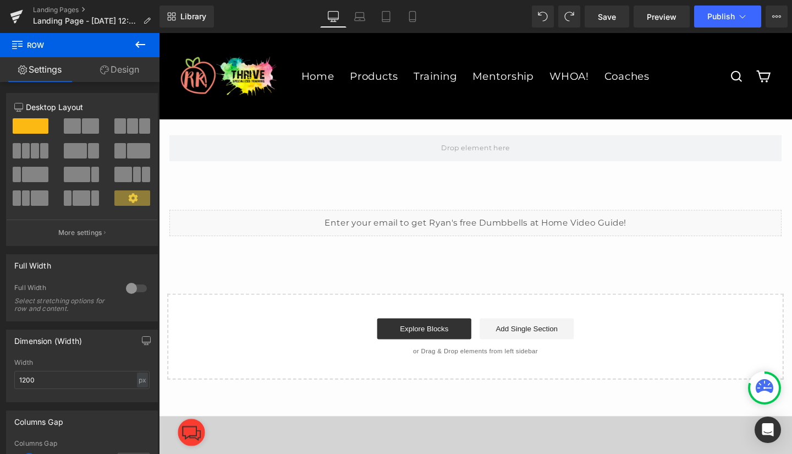
click at [601, 16] on span "Save" at bounding box center [607, 17] width 18 height 12
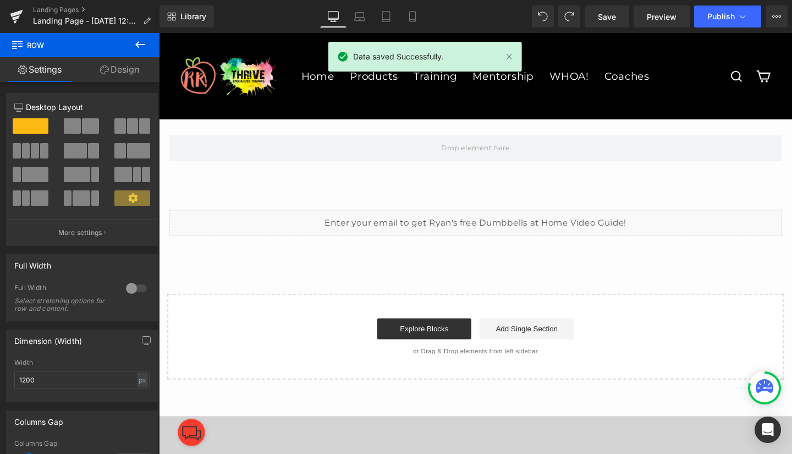
click at [662, 16] on span "Preview" at bounding box center [662, 17] width 30 height 12
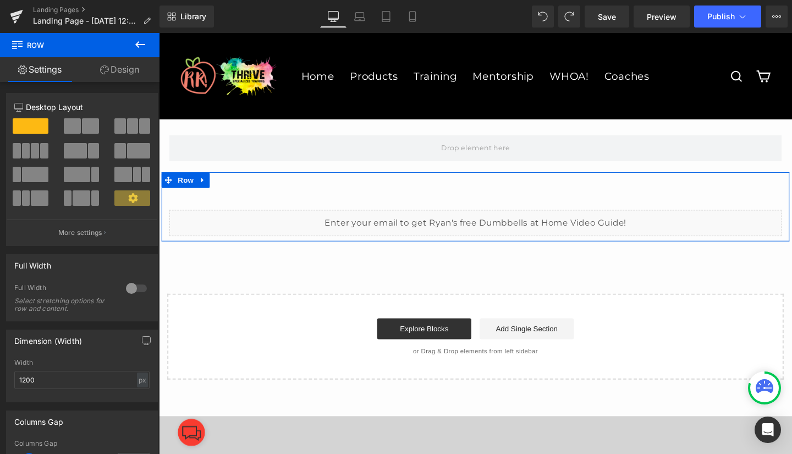
click at [98, 233] on p "More settings" at bounding box center [80, 233] width 44 height 10
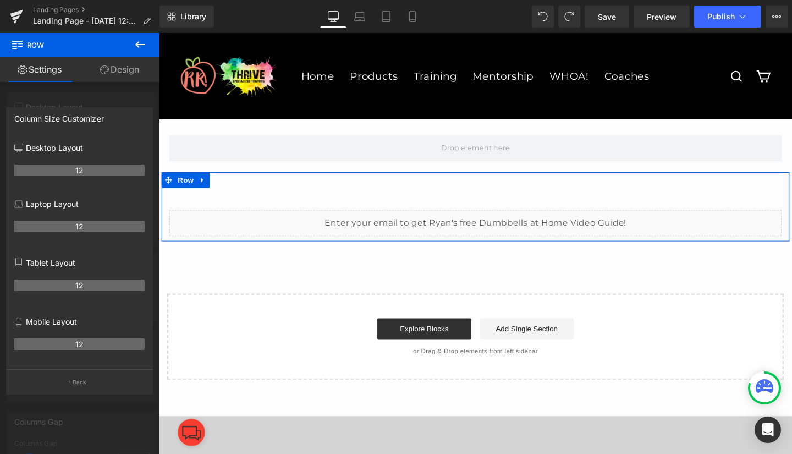
click at [75, 380] on p "Back" at bounding box center [80, 382] width 14 height 8
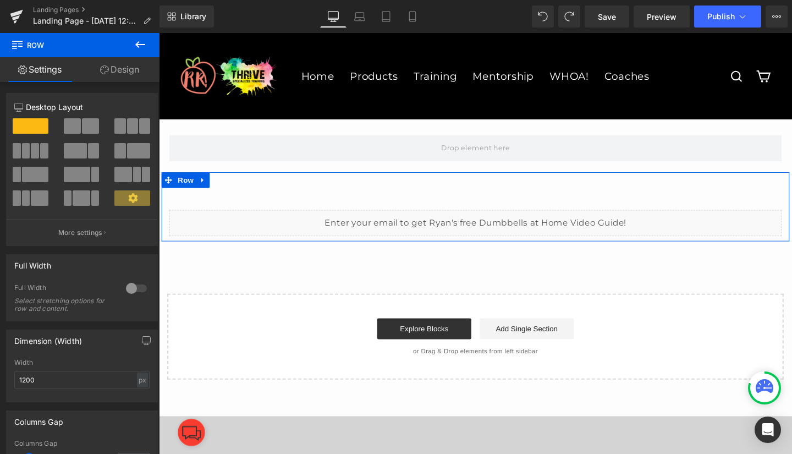
click at [27, 174] on span at bounding box center [35, 174] width 26 height 15
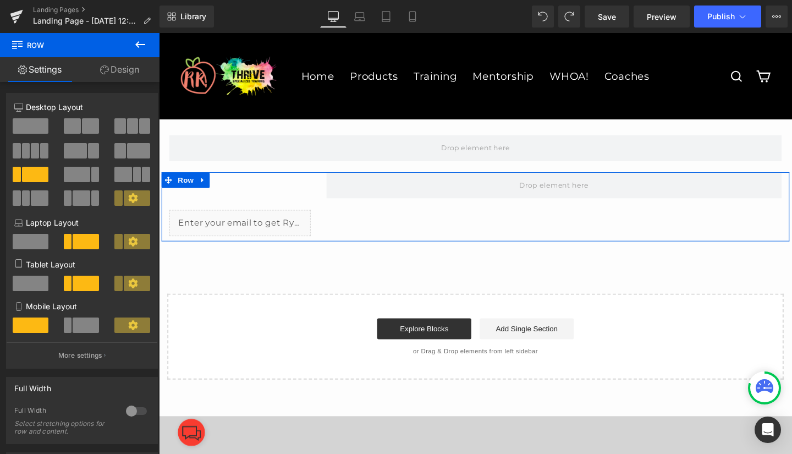
click at [127, 152] on span at bounding box center [138, 150] width 23 height 15
click at [84, 176] on span at bounding box center [77, 174] width 26 height 15
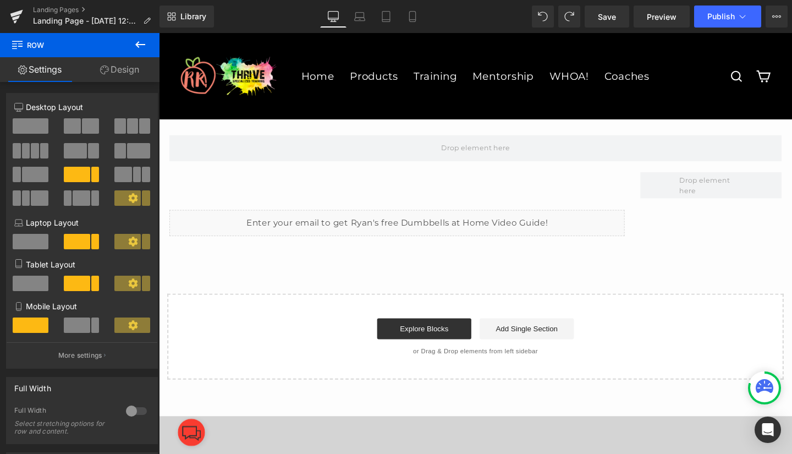
click at [607, 8] on link "Save" at bounding box center [606, 16] width 45 height 22
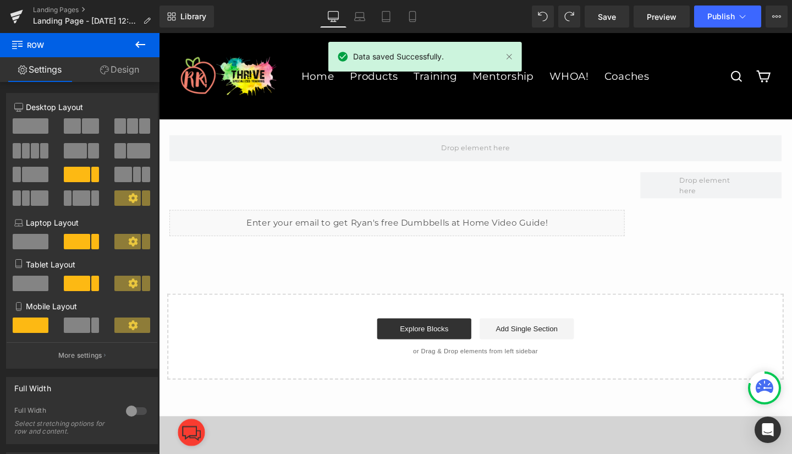
click at [659, 15] on span "Preview" at bounding box center [662, 17] width 30 height 12
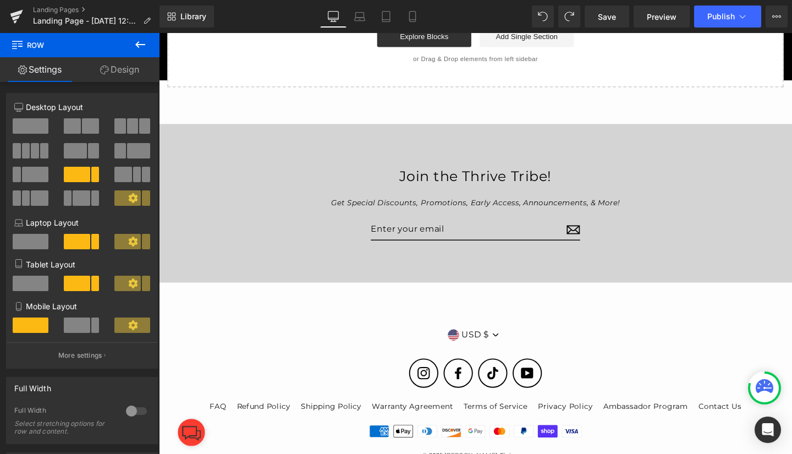
scroll to position [308, 0]
click at [480, 347] on span "USD $" at bounding box center [489, 349] width 31 height 13
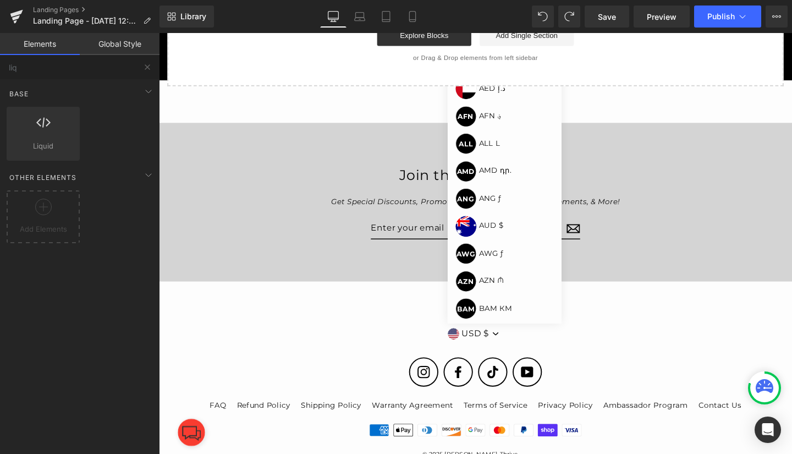
click at [570, 345] on form "Currency USD $ AED د.إ AFN ؋ ALL L AMD դր. ANG ƒ AUD $ AWG ƒ AZN ₼ BAM КМ" at bounding box center [491, 349] width 621 height 23
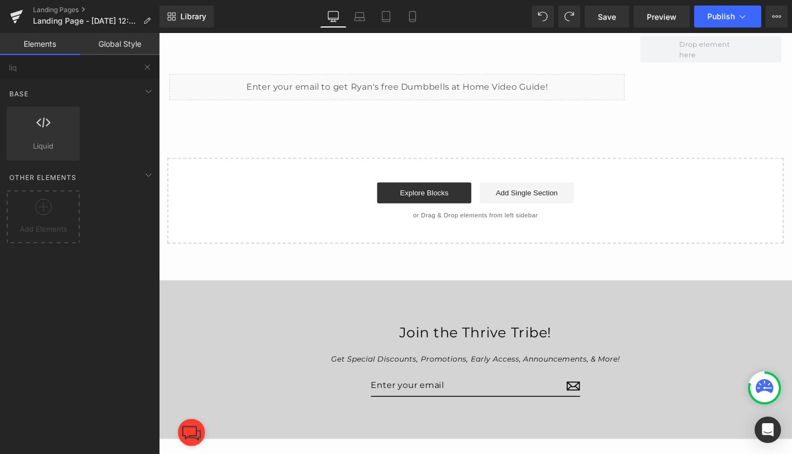
scroll to position [144, 0]
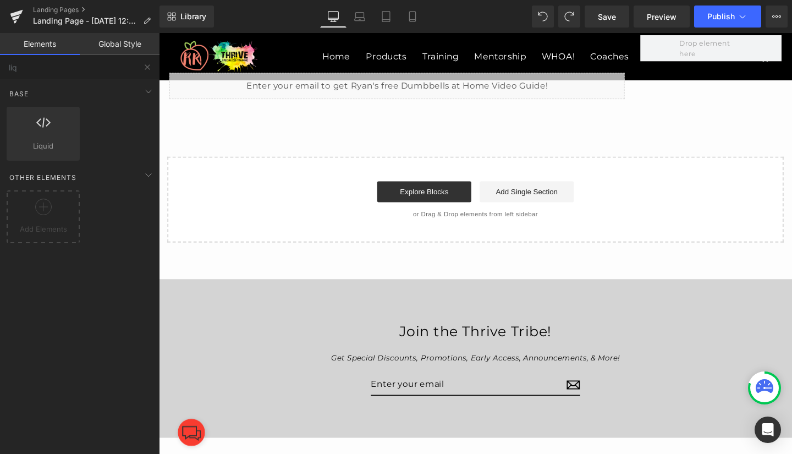
click at [584, 336] on div "Join the Thrive Tribe!" at bounding box center [491, 346] width 355 height 22
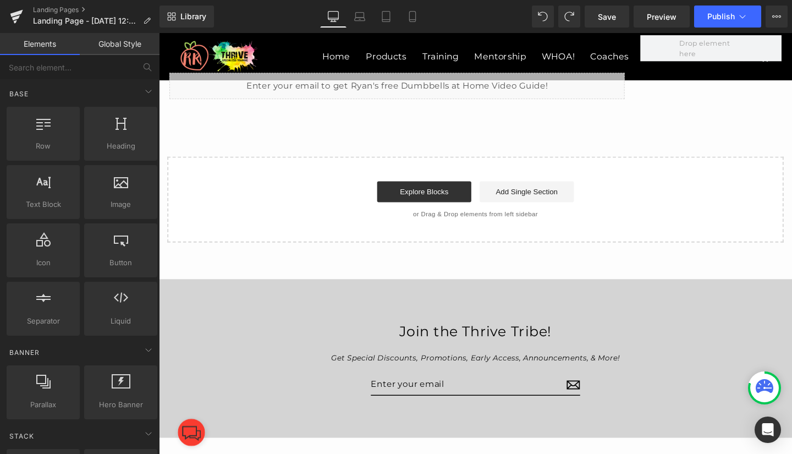
click at [244, 274] on main "Row THRIVE W/ RYAN FOR AS LITTLE AS $2.49 per day! Text Block Text Block Text B…" at bounding box center [491, 136] width 665 height 312
click at [241, 357] on div "Join the Thrive Tribe! Get Special Discounts, Promotions, Early Access, Announc…" at bounding box center [491, 374] width 665 height 167
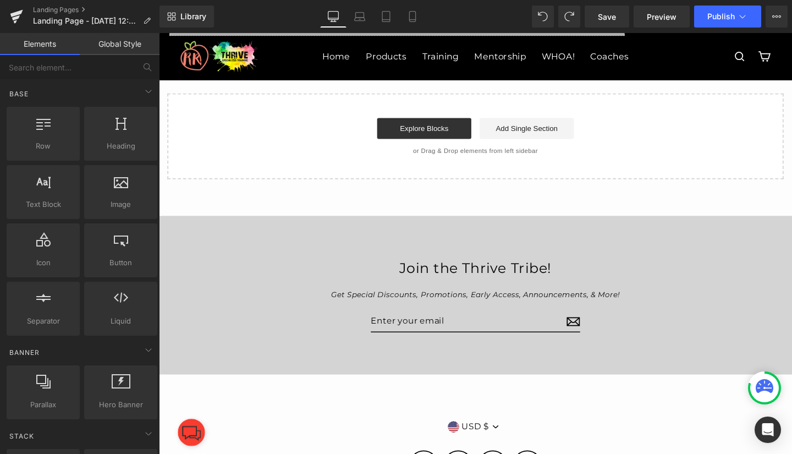
scroll to position [202, 0]
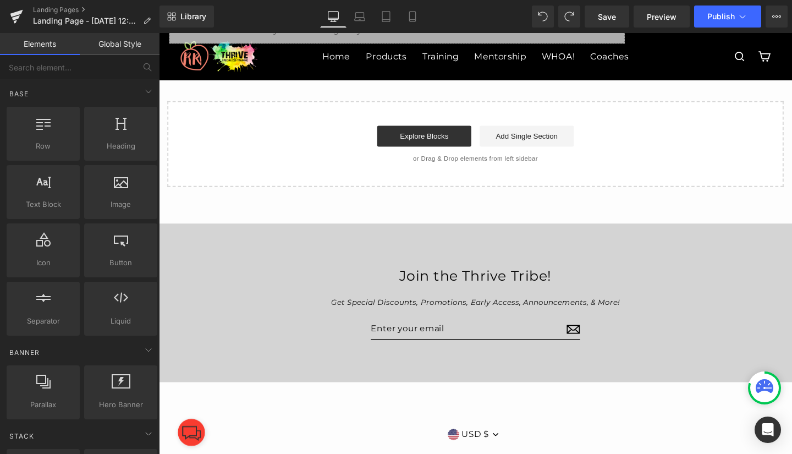
click at [473, 285] on div "Join the Thrive Tribe!" at bounding box center [491, 288] width 355 height 22
click at [521, 286] on div "Join the Thrive Tribe!" at bounding box center [491, 288] width 355 height 22
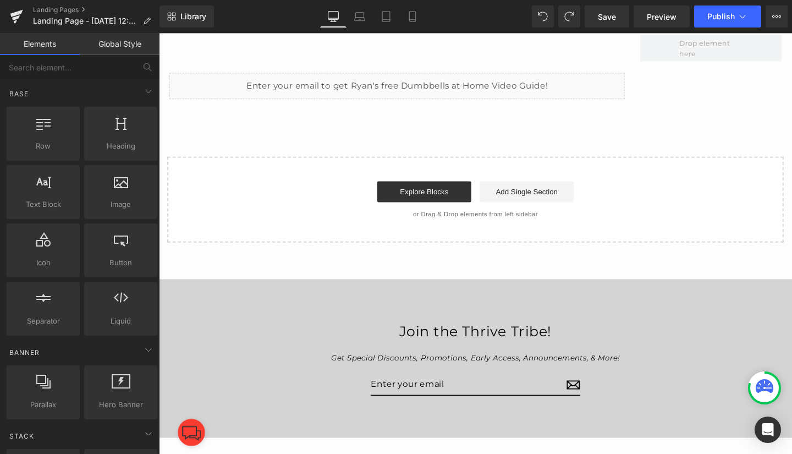
scroll to position [145, 0]
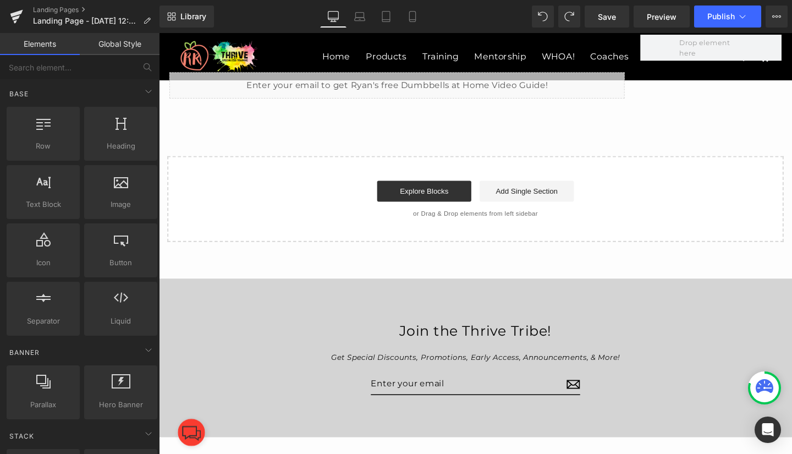
click at [446, 343] on div "Join the Thrive Tribe!" at bounding box center [491, 346] width 355 height 22
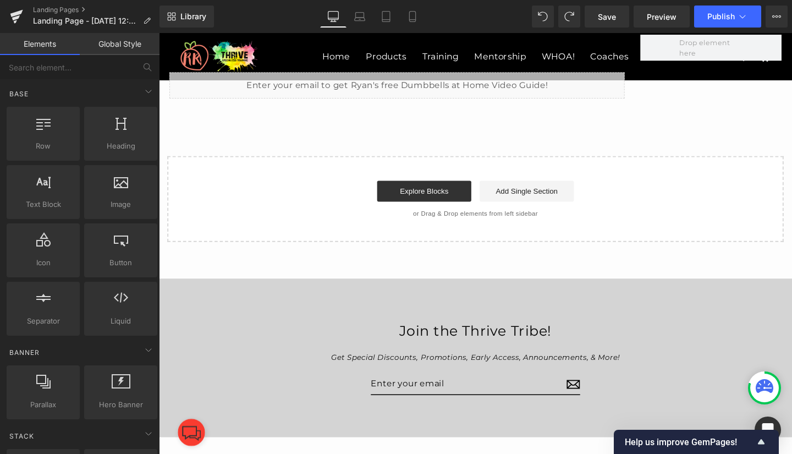
click at [778, 18] on icon at bounding box center [776, 16] width 9 height 9
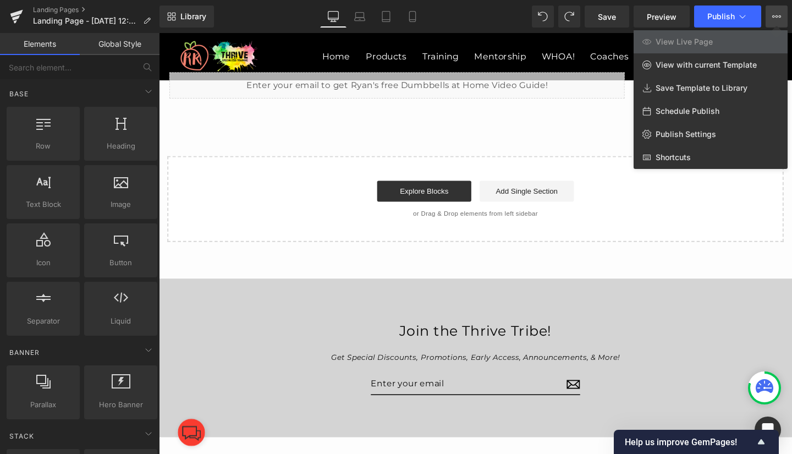
click at [774, 13] on icon at bounding box center [776, 16] width 9 height 9
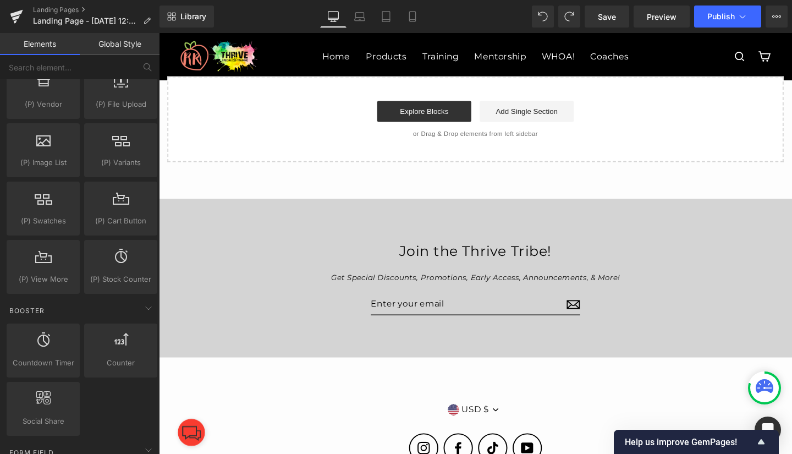
scroll to position [225, 0]
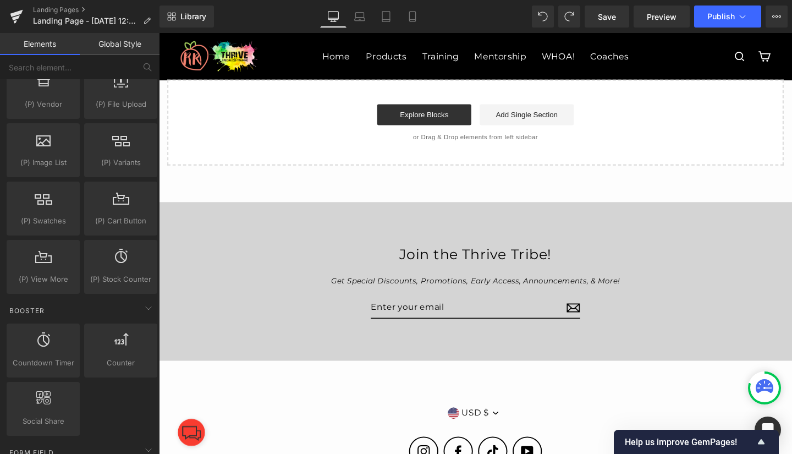
click at [614, 244] on div "Join the Thrive Tribe! Get Special Discounts, Promotions, Early Access, Announc…" at bounding box center [491, 294] width 665 height 167
click at [548, 249] on div "Join the Thrive Tribe! Get Special Discounts, Promotions, Early Access, Announc…" at bounding box center [491, 294] width 665 height 167
drag, startPoint x: 731, startPoint y: 245, endPoint x: 685, endPoint y: 258, distance: 47.3
click at [685, 258] on div "Join the Thrive Tribe! Get Special Discounts, Promotions, Early Access, Announc…" at bounding box center [491, 294] width 399 height 79
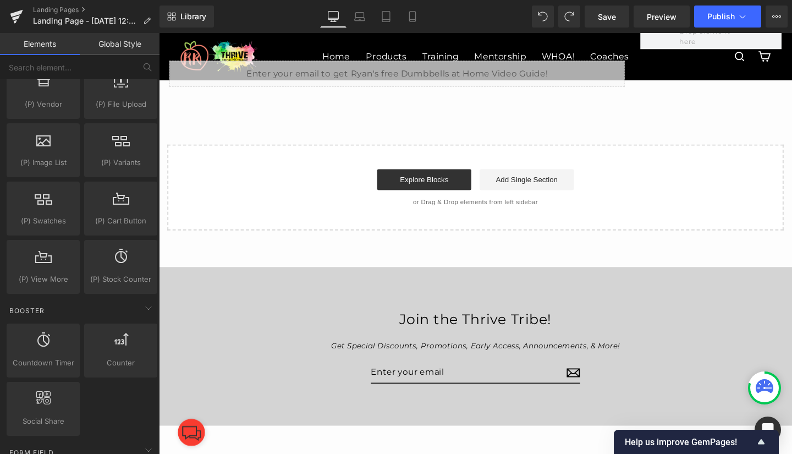
scroll to position [153, 0]
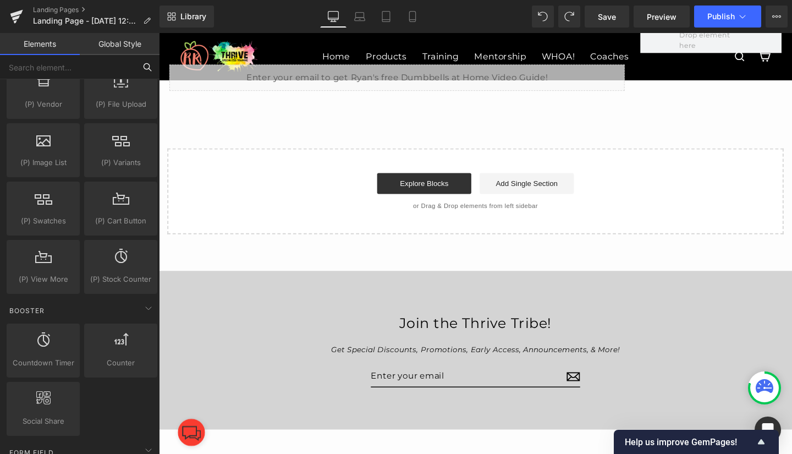
click at [70, 72] on input "text" at bounding box center [67, 67] width 135 height 24
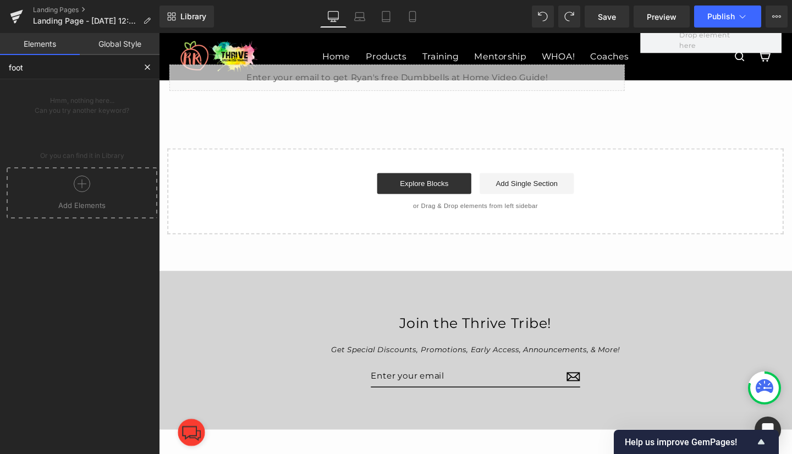
scroll to position [0, 0]
type input "f"
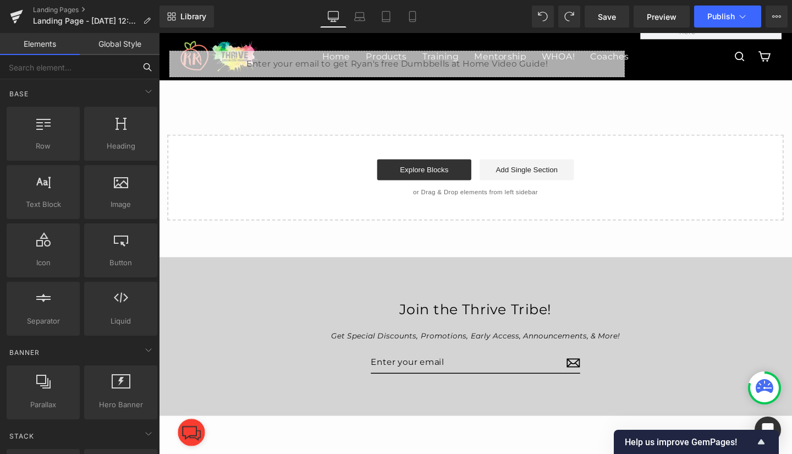
scroll to position [165, 0]
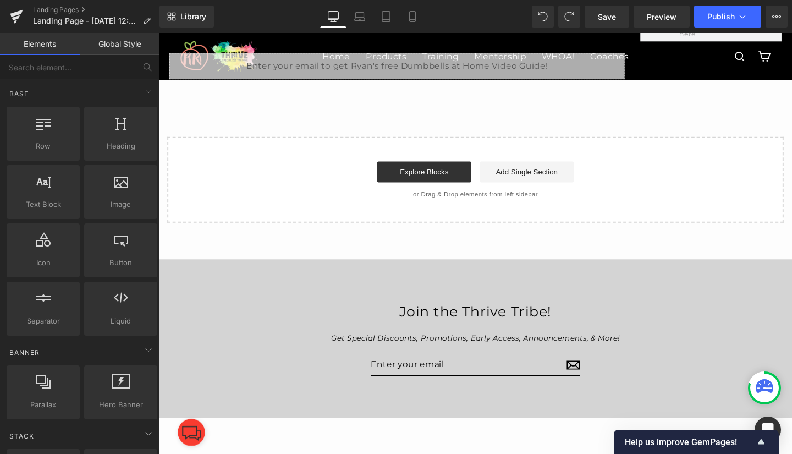
drag, startPoint x: 618, startPoint y: 305, endPoint x: 584, endPoint y: 296, distance: 35.2
click at [584, 296] on div "Join the Thrive Tribe! Get Special Discounts, Promotions, Early Access, Announc…" at bounding box center [491, 353] width 665 height 167
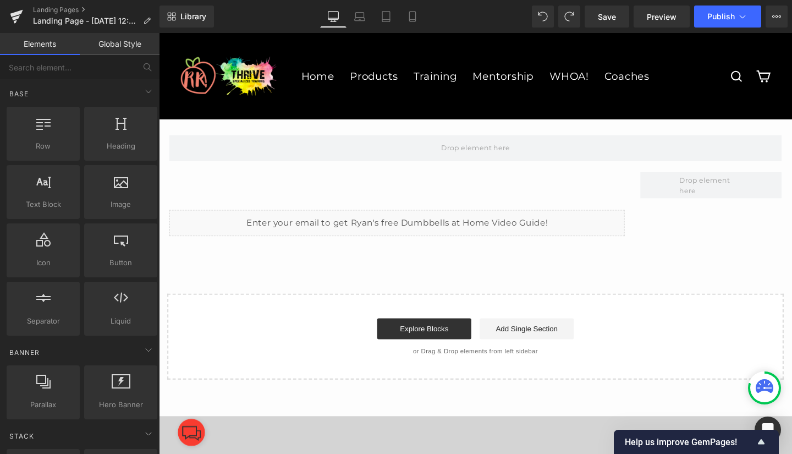
click at [604, 14] on span "Save" at bounding box center [607, 17] width 18 height 12
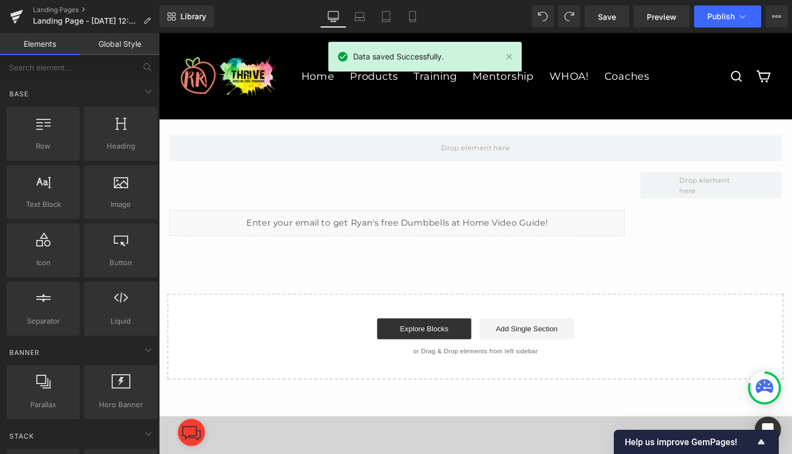
click at [15, 15] on icon at bounding box center [16, 13] width 13 height 7
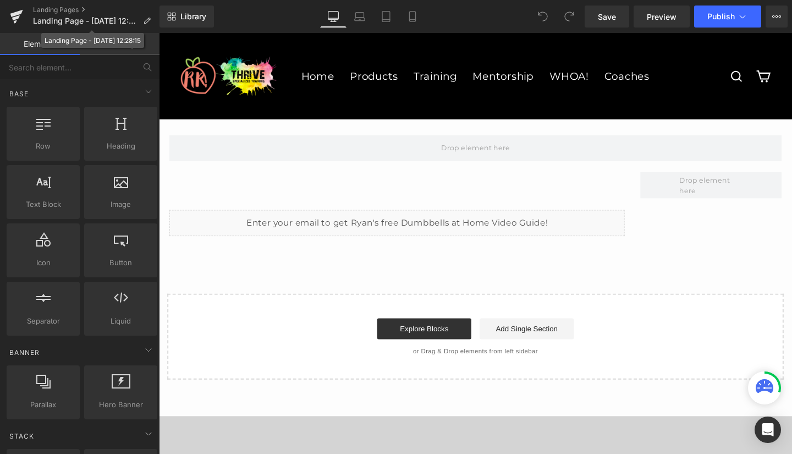
click at [70, 19] on span "Landing Page - [DATE] 12:28:15" at bounding box center [86, 20] width 106 height 9
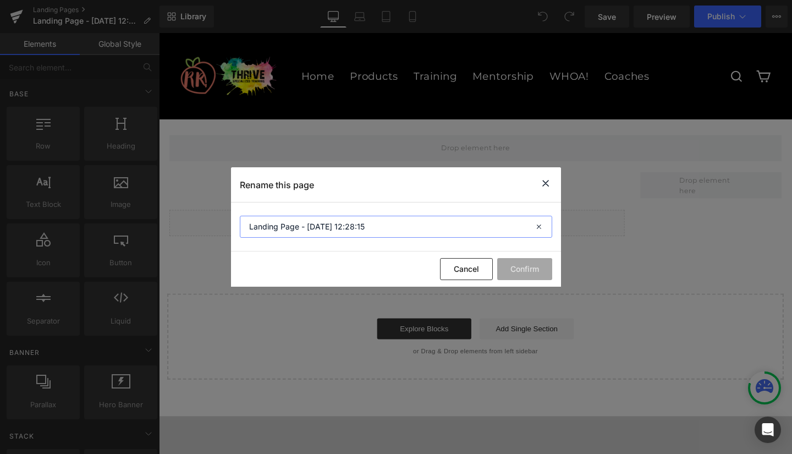
drag, startPoint x: 402, startPoint y: 223, endPoint x: 152, endPoint y: 221, distance: 250.7
click at [152, 221] on div "Rename this page Landing Page - [DATE] 12:28:15 Cancel Confirm" at bounding box center [396, 227] width 792 height 454
type input "dumbells at home video guide"
click at [515, 262] on button "Confirm" at bounding box center [524, 269] width 55 height 22
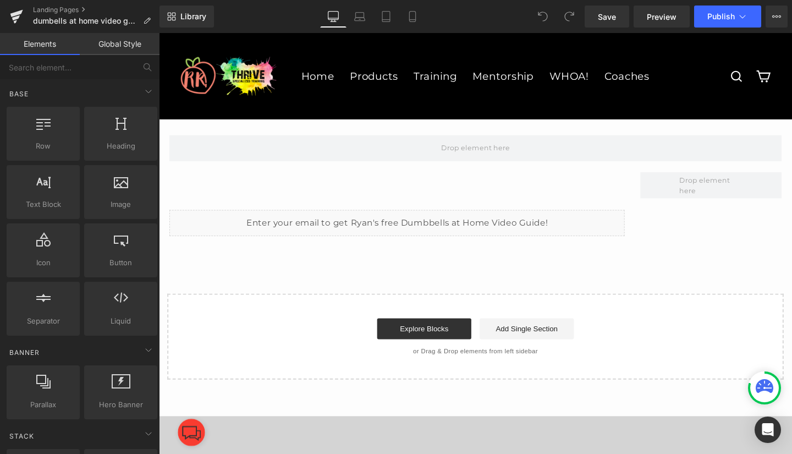
click at [414, 16] on icon at bounding box center [412, 16] width 11 height 11
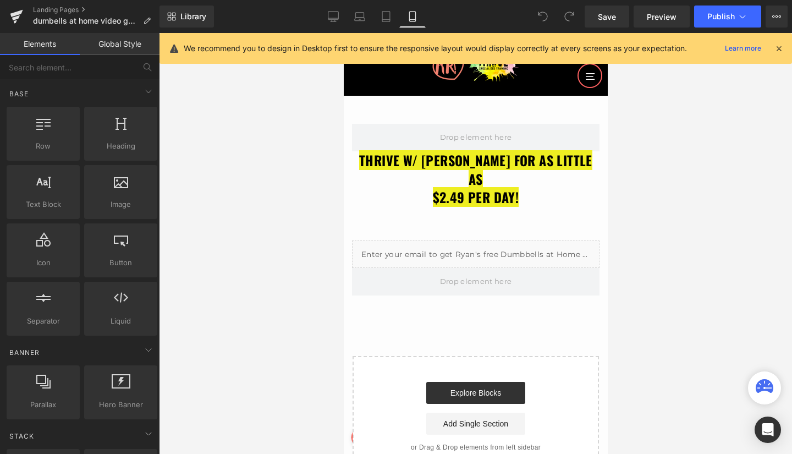
scroll to position [91, 0]
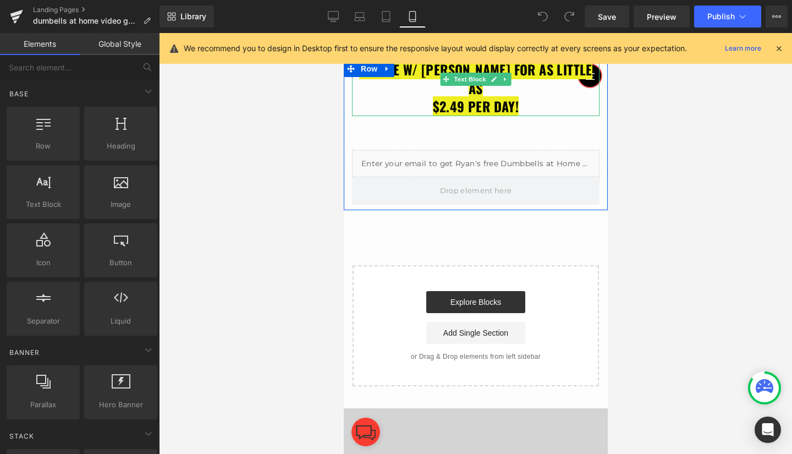
click at [503, 77] on icon at bounding box center [504, 79] width 2 height 4
click at [507, 79] on icon at bounding box center [510, 79] width 6 height 6
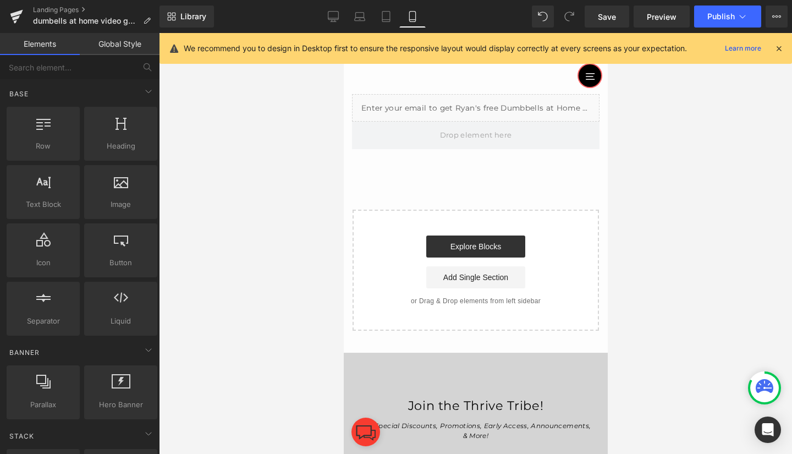
click at [461, 376] on div "Join the Thrive Tribe! Get Special Discounts, Promotions, Early Access, Announc…" at bounding box center [475, 434] width 264 height 165
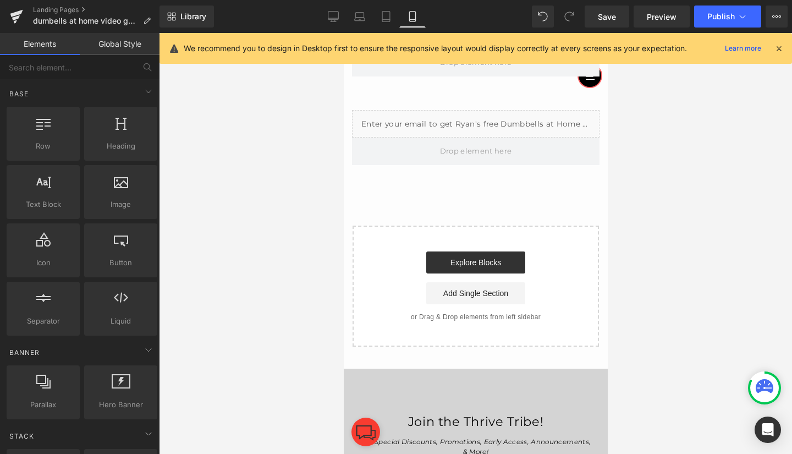
scroll to position [74, 0]
click at [606, 13] on span "Save" at bounding box center [607, 17] width 18 height 12
click at [603, 14] on span "Save" at bounding box center [607, 17] width 18 height 12
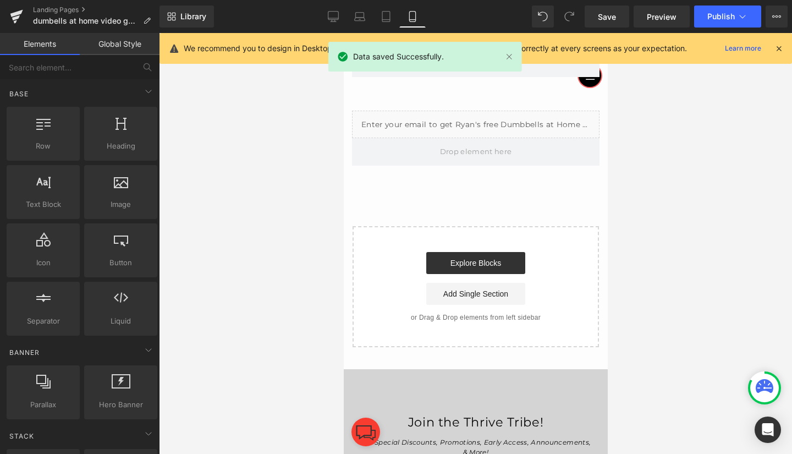
click at [51, 6] on link "Landing Pages" at bounding box center [96, 9] width 126 height 9
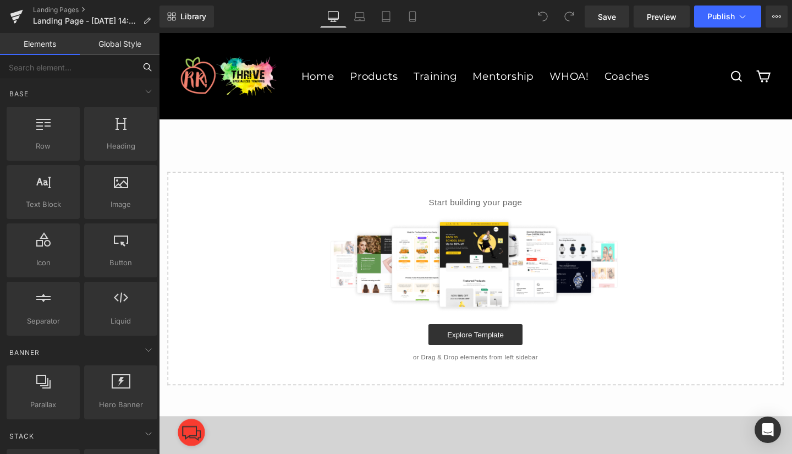
click at [40, 69] on input "text" at bounding box center [67, 67] width 135 height 24
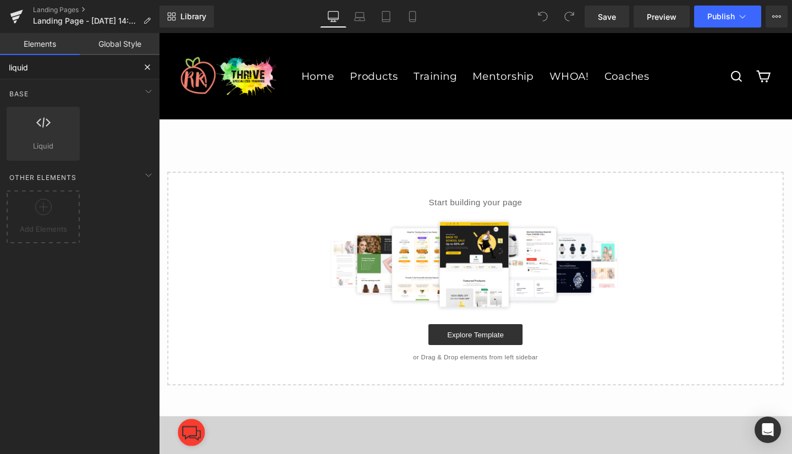
click at [37, 125] on icon at bounding box center [43, 122] width 14 height 14
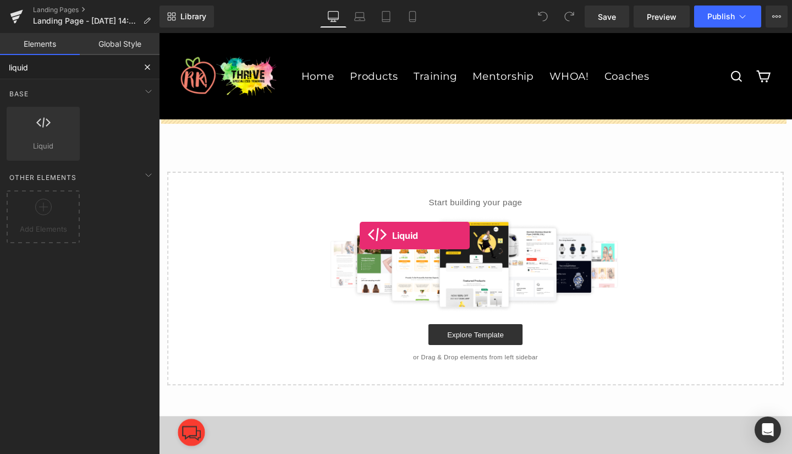
drag, startPoint x: 196, startPoint y: 166, endPoint x: 370, endPoint y: 246, distance: 191.1
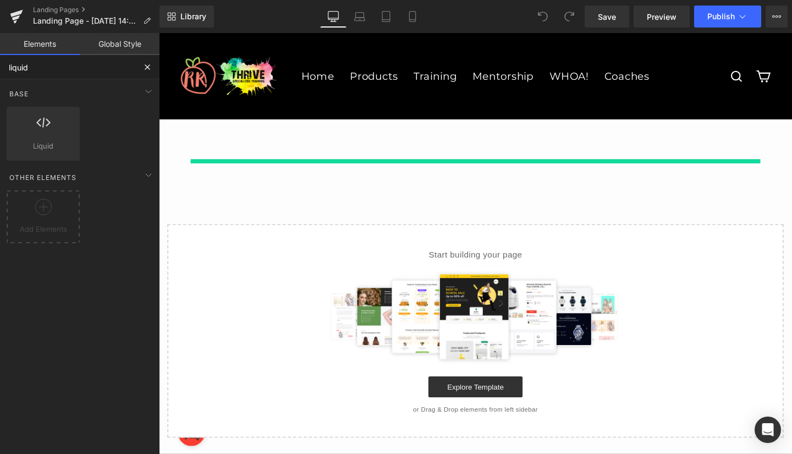
type input "liquid"
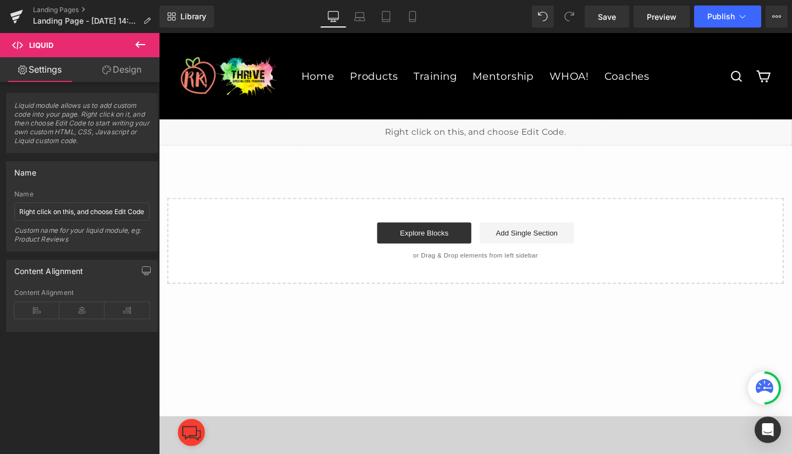
click at [142, 41] on icon at bounding box center [140, 44] width 13 height 13
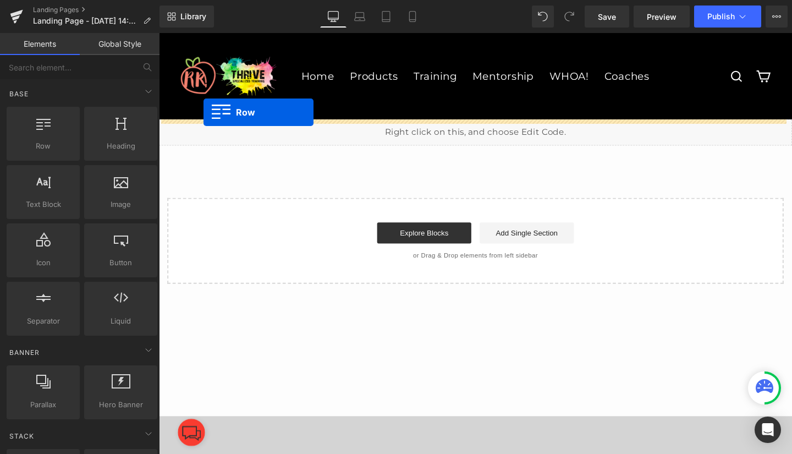
drag, startPoint x: 192, startPoint y: 164, endPoint x: 206, endPoint y: 116, distance: 49.8
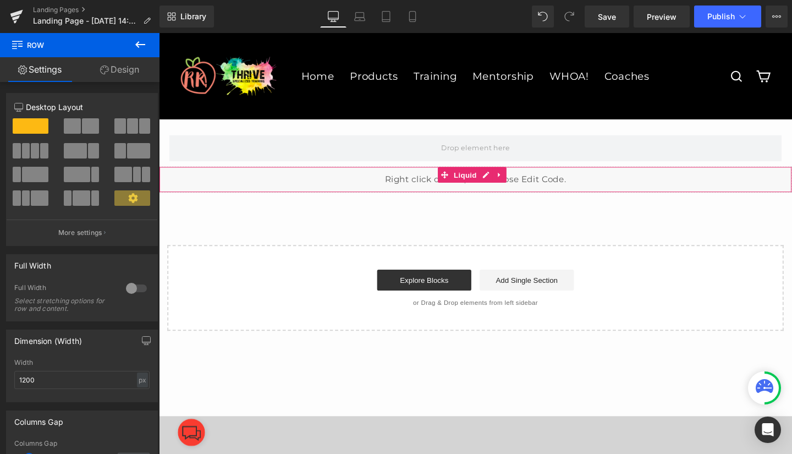
click at [403, 186] on div "Liquid" at bounding box center [491, 186] width 665 height 27
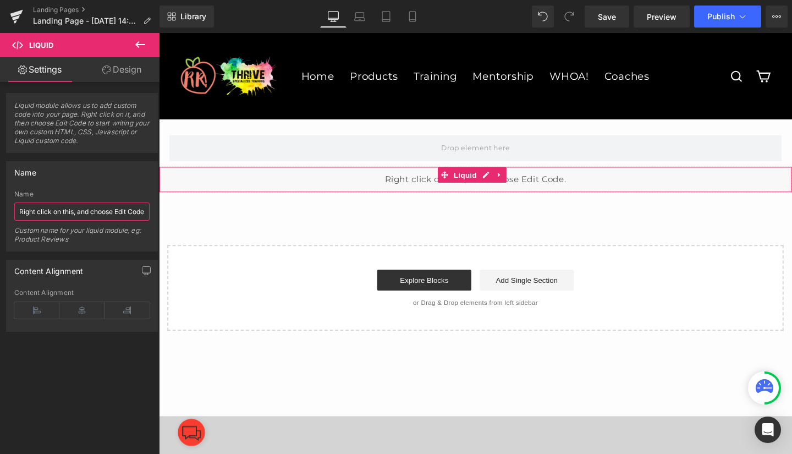
scroll to position [0, 8]
drag, startPoint x: 18, startPoint y: 211, endPoint x: 158, endPoint y: 219, distance: 141.0
click at [158, 219] on div "Name Right click on this, and choose Edit Code. Name Right click on this, and c…" at bounding box center [82, 202] width 164 height 98
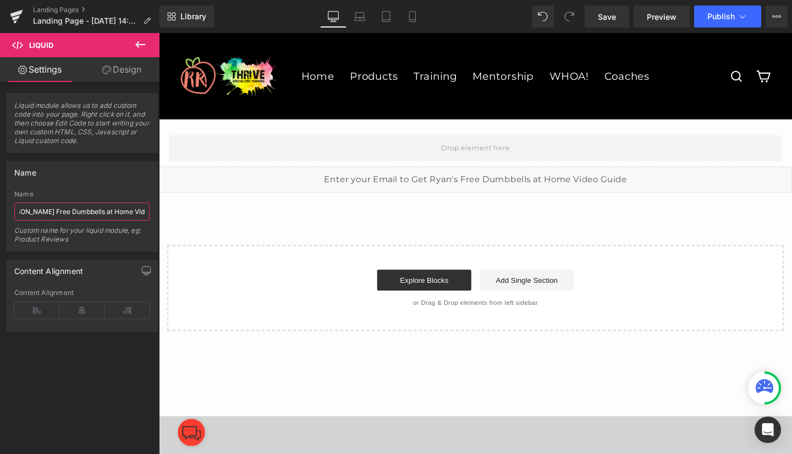
scroll to position [0, 93]
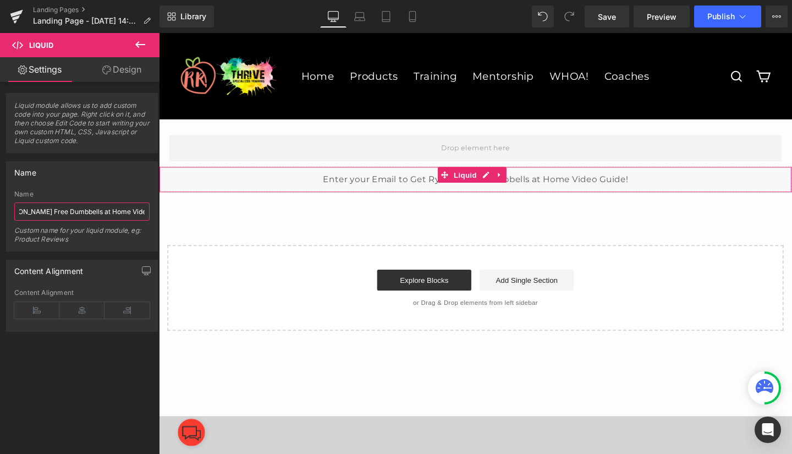
click at [502, 179] on div "Liquid" at bounding box center [491, 186] width 665 height 27
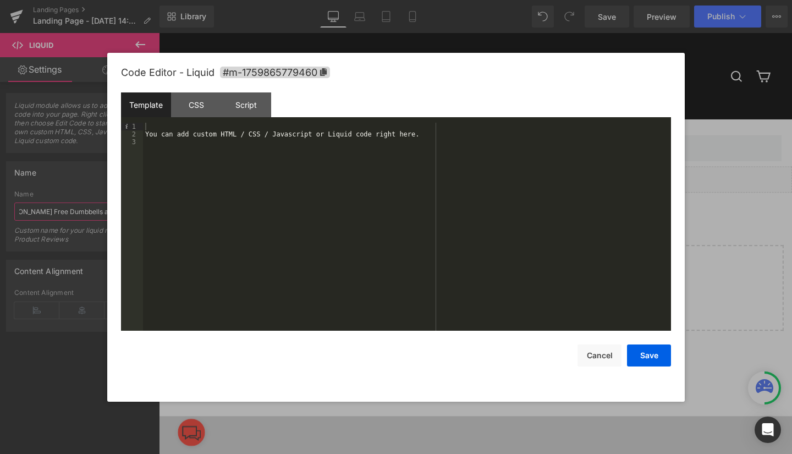
type input "Enter your Email to Get [PERSON_NAME] Free Dumbbells at Home Video Guide!"
drag, startPoint x: 153, startPoint y: 134, endPoint x: 402, endPoint y: 139, distance: 249.6
click at [402, 139] on div "You can add custom HTML / CSS / Javascript or Liquid code right here." at bounding box center [407, 234] width 528 height 223
click at [643, 351] on button "Save" at bounding box center [649, 355] width 44 height 22
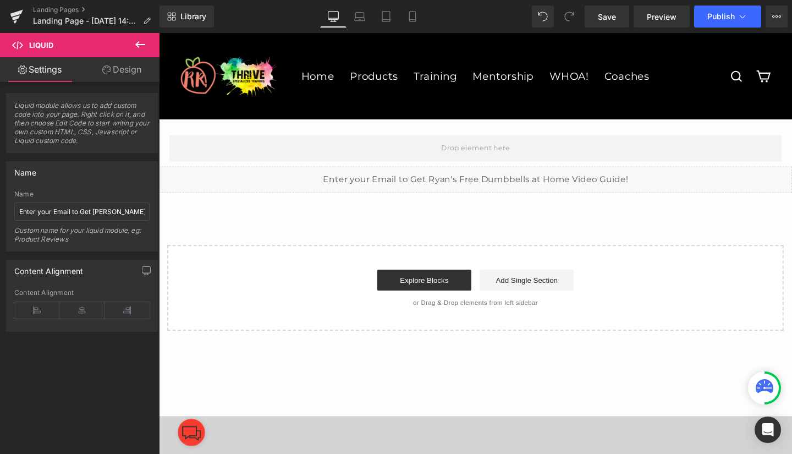
click at [607, 15] on span "Save" at bounding box center [607, 17] width 18 height 12
click at [663, 13] on span "Preview" at bounding box center [662, 17] width 30 height 12
click at [141, 43] on icon at bounding box center [140, 44] width 13 height 13
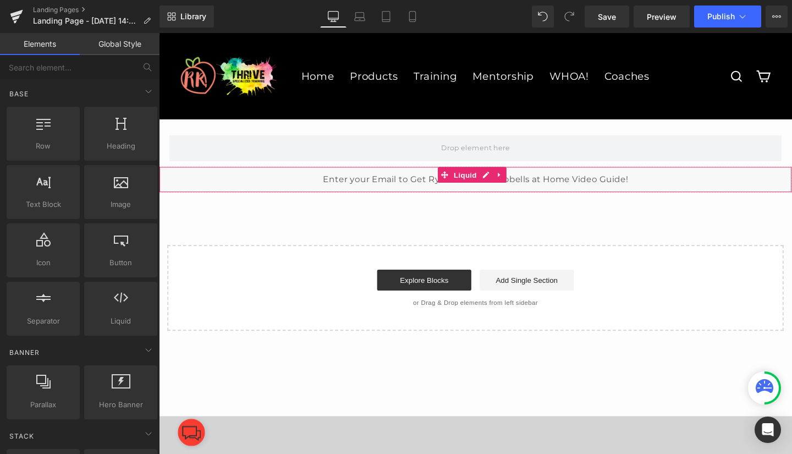
click at [202, 182] on div "Liquid" at bounding box center [491, 186] width 665 height 27
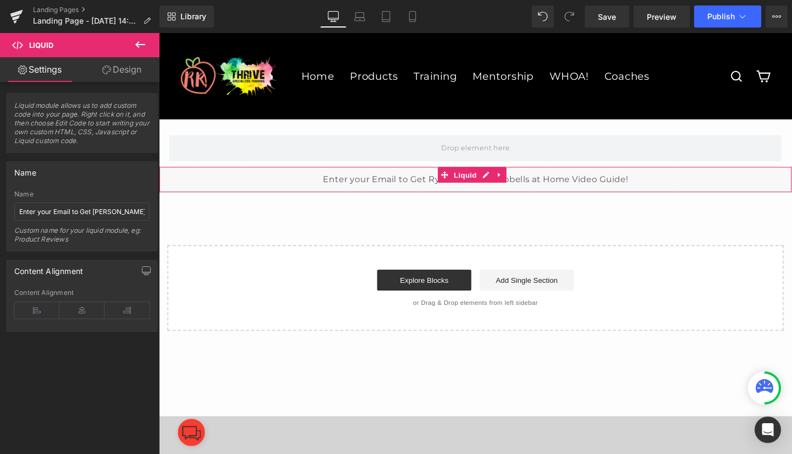
click at [47, 310] on icon at bounding box center [36, 310] width 45 height 16
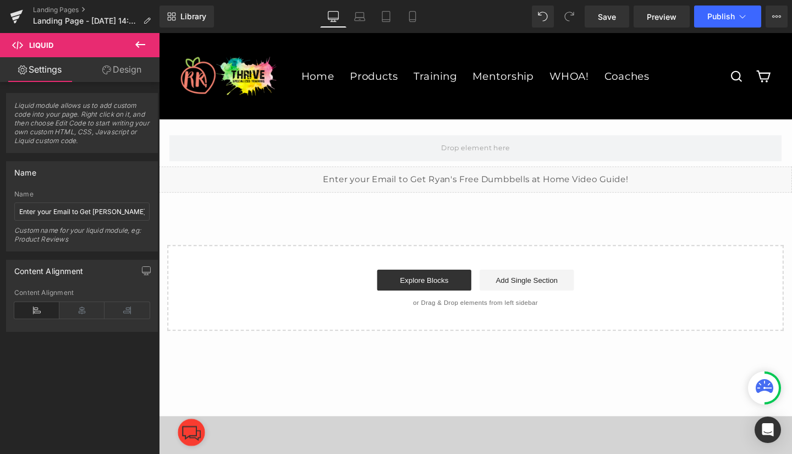
click at [69, 310] on icon at bounding box center [81, 310] width 45 height 16
click at [136, 45] on icon at bounding box center [140, 44] width 10 height 7
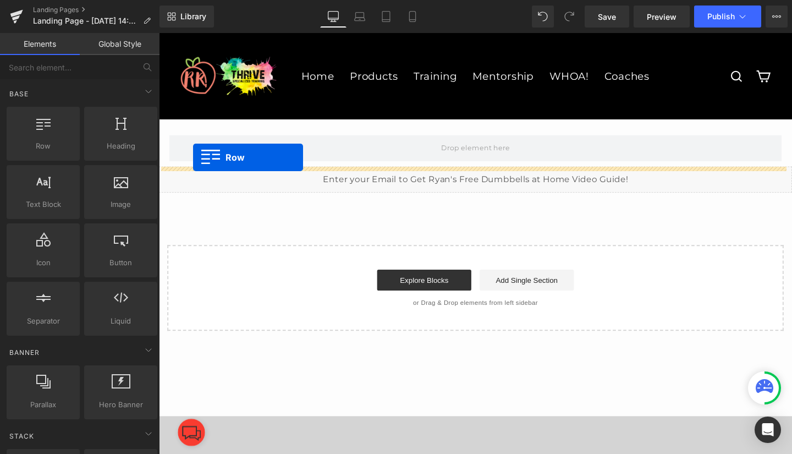
drag, startPoint x: 207, startPoint y: 171, endPoint x: 195, endPoint y: 163, distance: 14.3
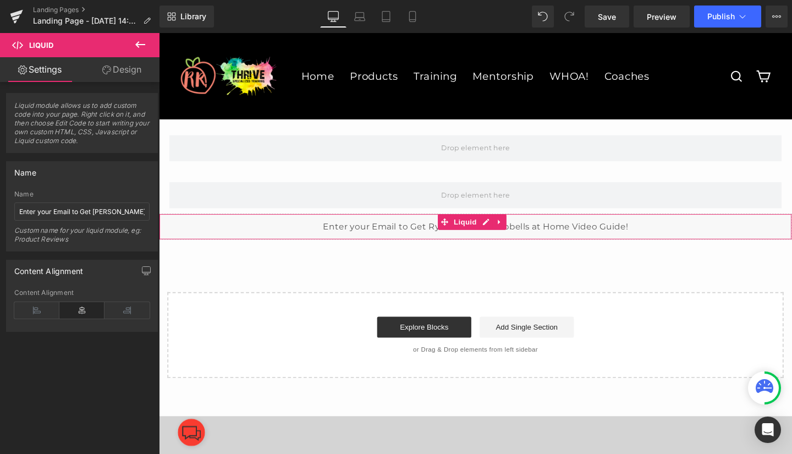
click at [306, 242] on div "Liquid" at bounding box center [491, 236] width 665 height 27
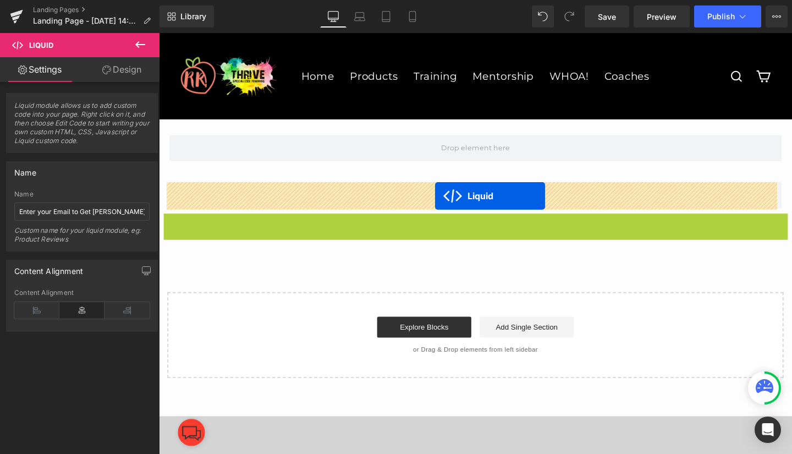
drag, startPoint x: 457, startPoint y: 233, endPoint x: 449, endPoint y: 204, distance: 29.6
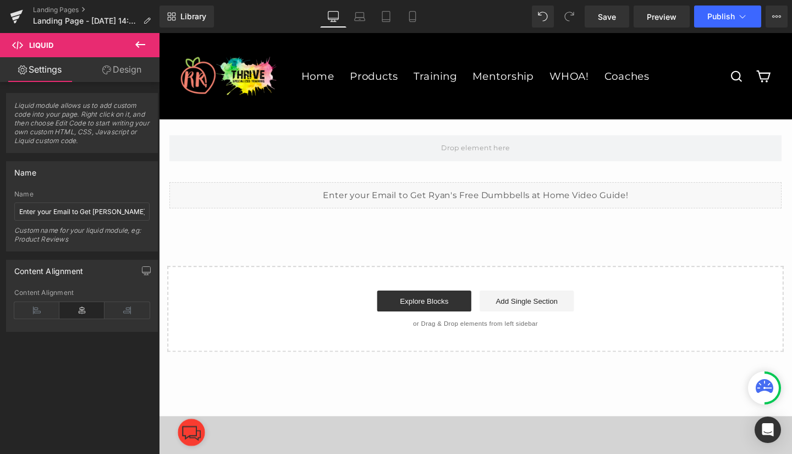
click at [138, 43] on icon at bounding box center [140, 44] width 10 height 7
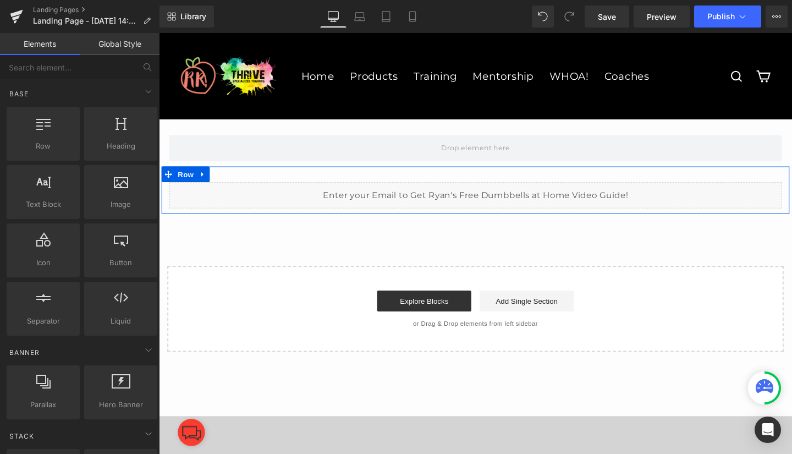
click at [240, 181] on div "Liquid Row" at bounding box center [492, 197] width 660 height 49
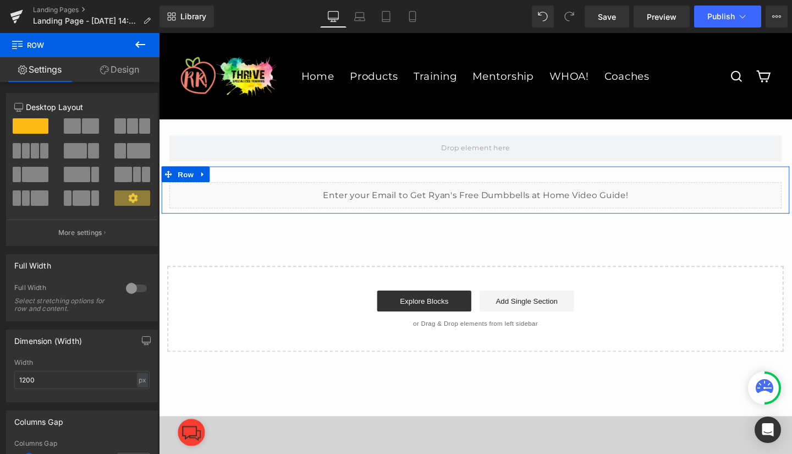
click at [79, 147] on span at bounding box center [75, 150] width 23 height 15
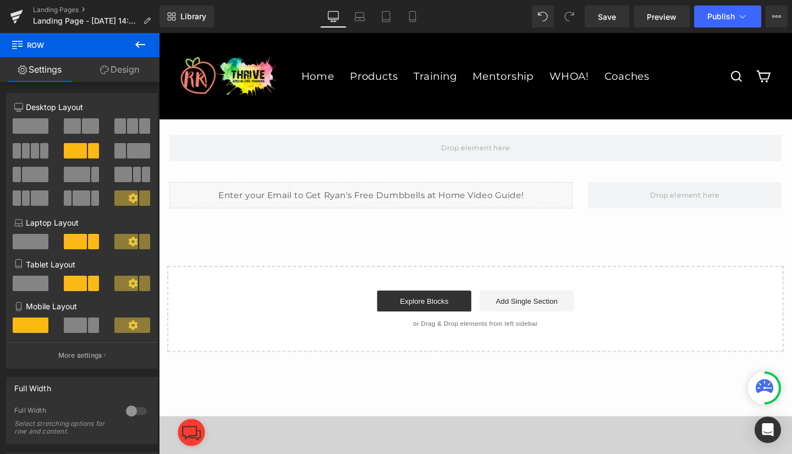
click at [605, 14] on span "Save" at bounding box center [607, 17] width 18 height 12
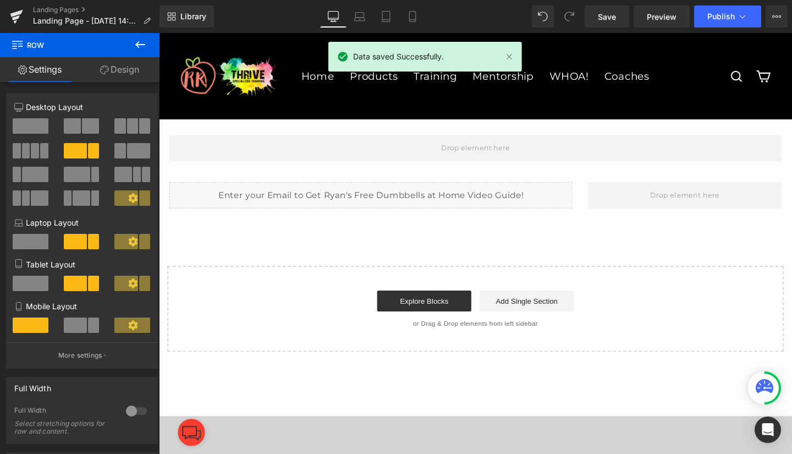
click at [661, 16] on span "Preview" at bounding box center [662, 17] width 30 height 12
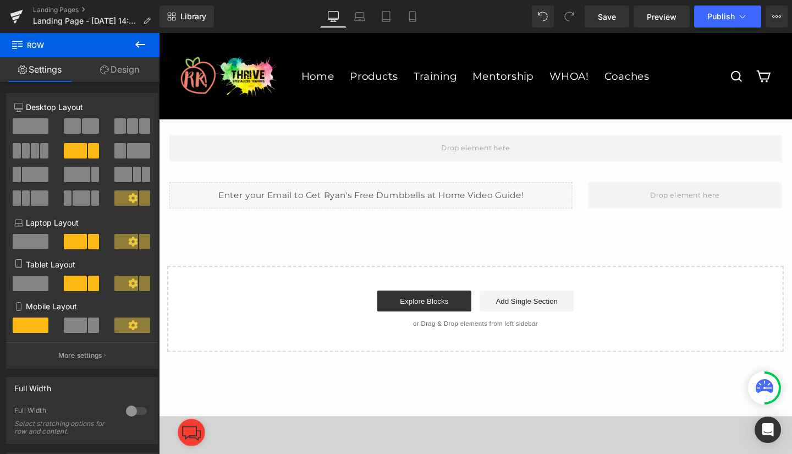
click at [415, 15] on icon at bounding box center [412, 16] width 11 height 11
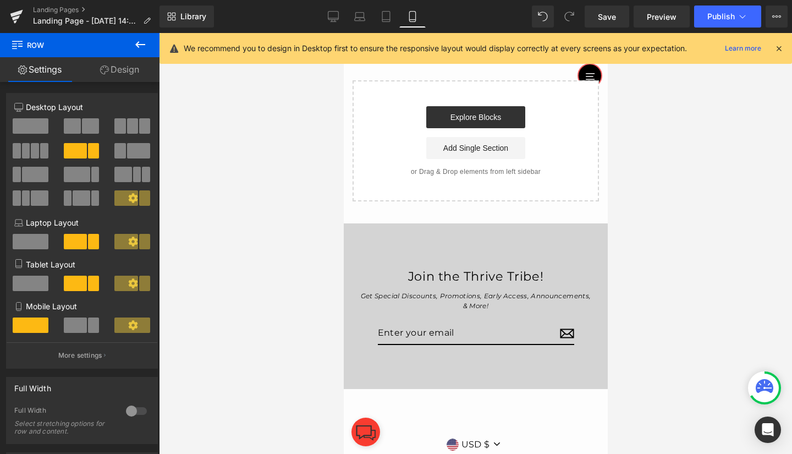
scroll to position [201, 0]
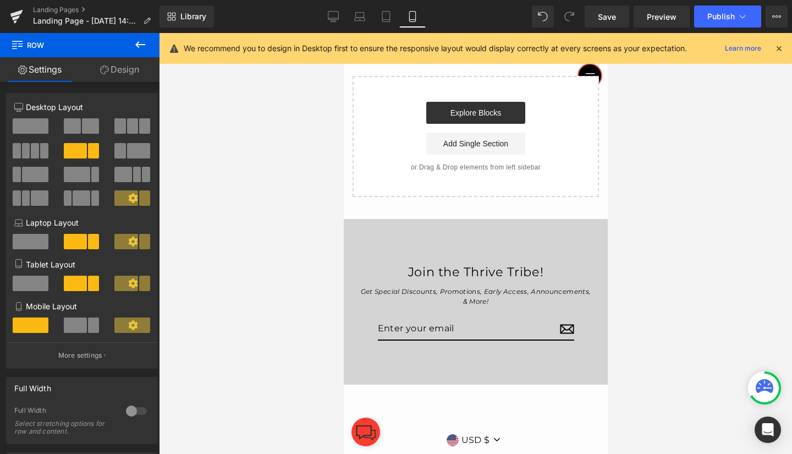
click at [502, 239] on div "Join the Thrive Tribe! Get Special Discounts, Promotions, Early Access, Announc…" at bounding box center [475, 301] width 264 height 165
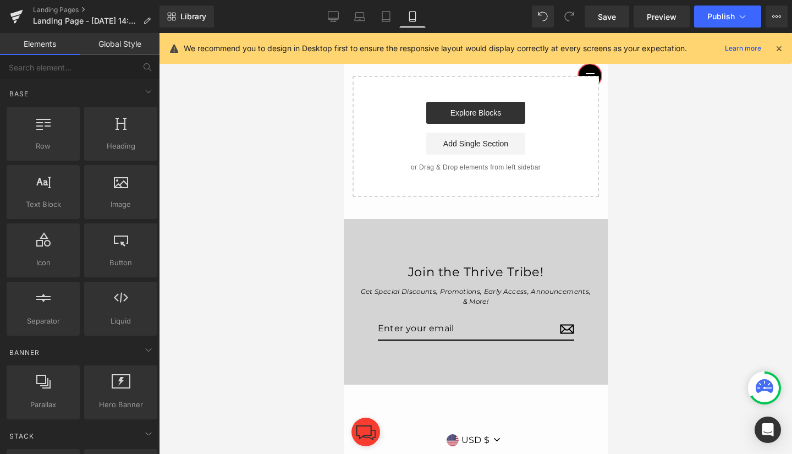
click at [531, 246] on div "Join the Thrive Tribe! Get Special Discounts, Promotions, Early Access, Announc…" at bounding box center [475, 301] width 264 height 165
drag, startPoint x: 531, startPoint y: 246, endPoint x: 495, endPoint y: 246, distance: 36.3
click at [495, 246] on div "Join the Thrive Tribe! Get Special Discounts, Promotions, Early Access, Announc…" at bounding box center [475, 301] width 264 height 165
click at [603, 13] on span "Save" at bounding box center [607, 17] width 18 height 12
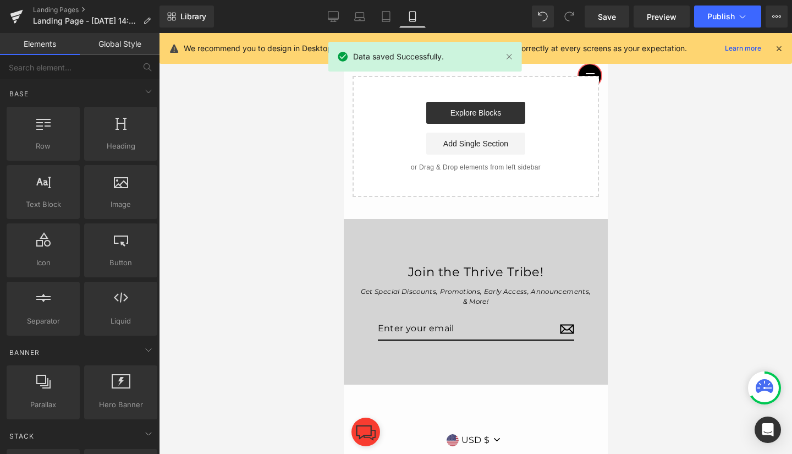
click at [776, 16] on icon at bounding box center [776, 16] width 9 height 9
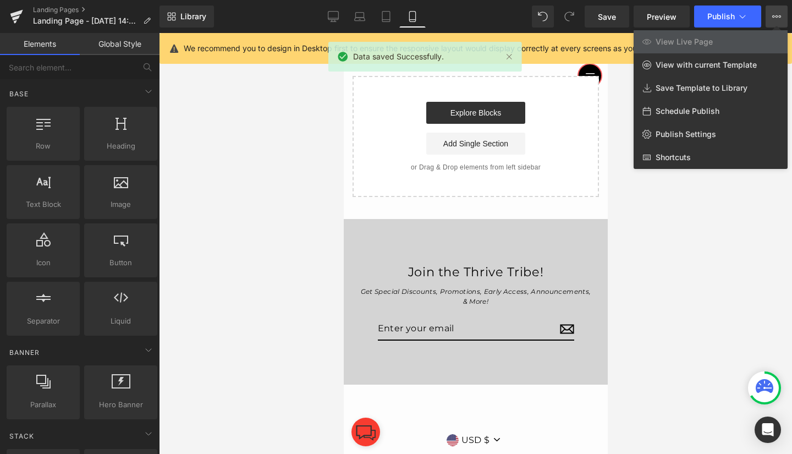
click at [688, 135] on span "Publish Settings" at bounding box center [685, 134] width 60 height 10
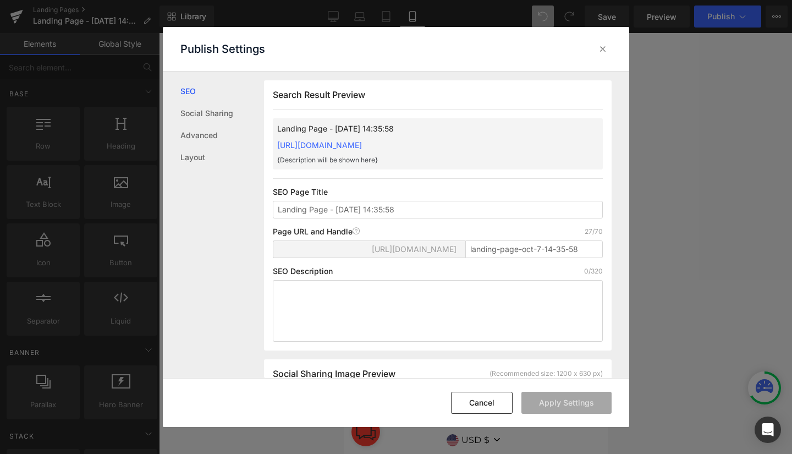
scroll to position [1, 0]
click at [601, 43] on icon at bounding box center [602, 48] width 11 height 11
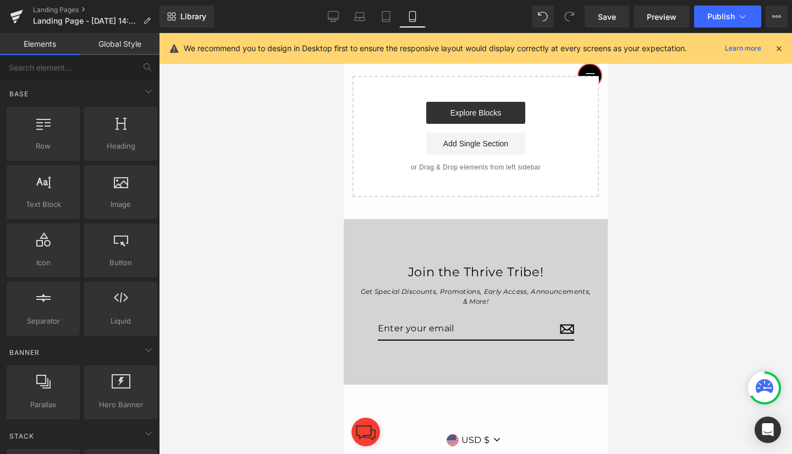
click at [778, 15] on icon at bounding box center [776, 16] width 9 height 9
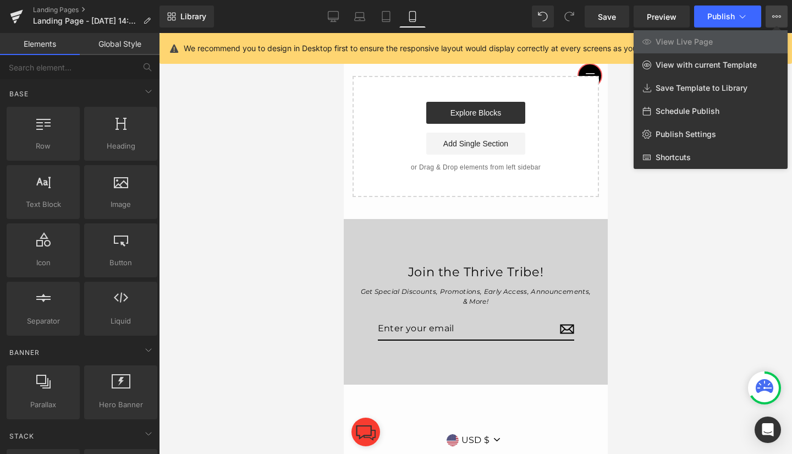
click at [694, 290] on div at bounding box center [475, 243] width 633 height 421
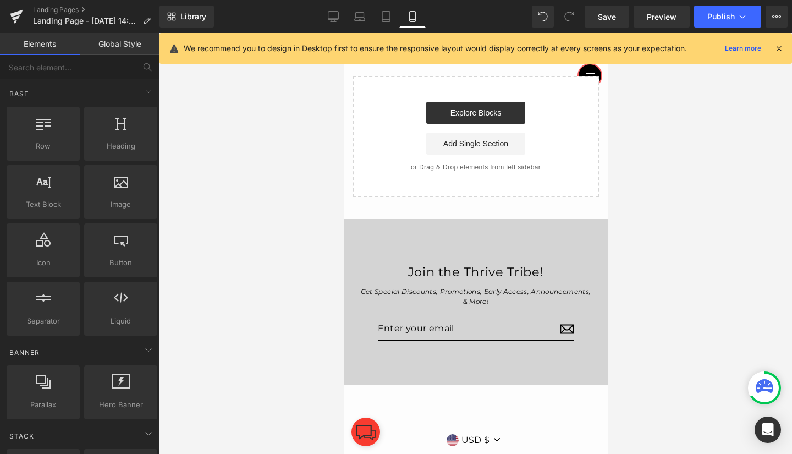
click at [765, 426] on icon "Open Intercom Messenger" at bounding box center [768, 429] width 12 height 13
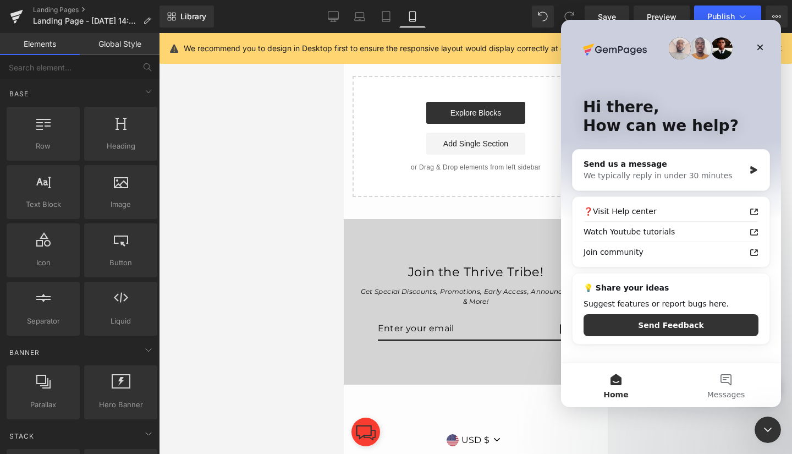
scroll to position [0, 0]
click at [730, 164] on div "Send us a message" at bounding box center [663, 164] width 161 height 12
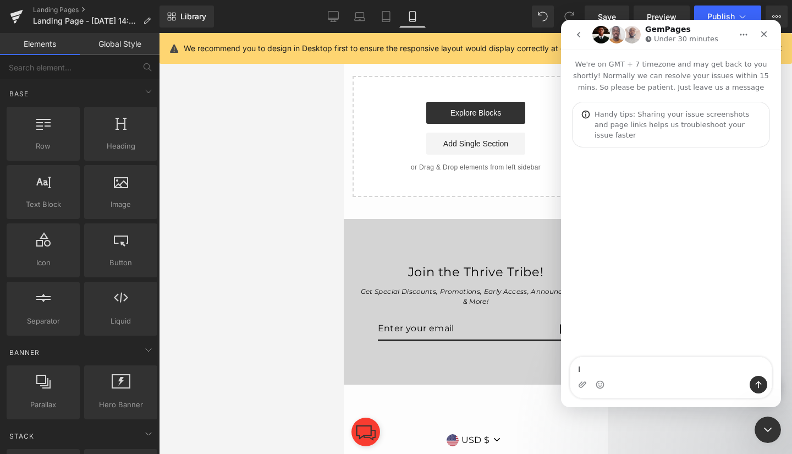
type textarea "I"
click at [764, 36] on icon "Close" at bounding box center [763, 34] width 9 height 9
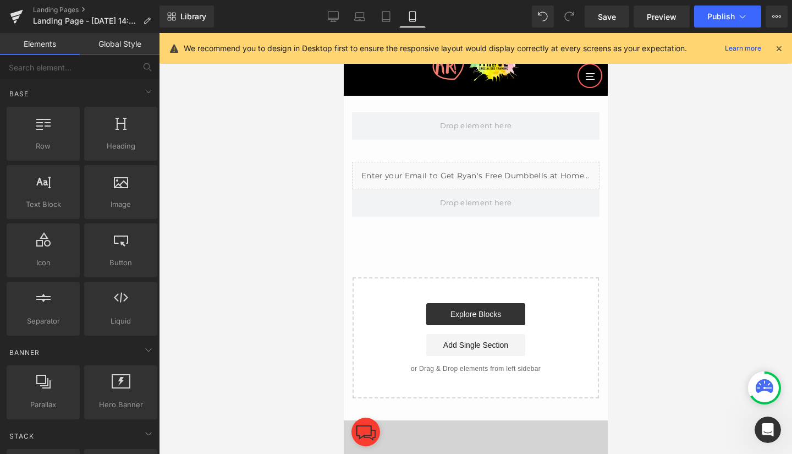
click at [40, 41] on link "Elements" at bounding box center [40, 44] width 80 height 22
click at [23, 13] on link at bounding box center [16, 16] width 33 height 33
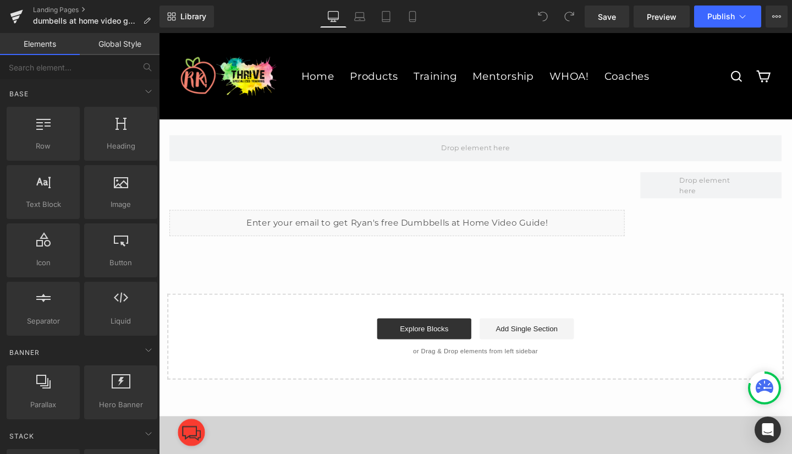
click at [777, 17] on icon at bounding box center [776, 16] width 9 height 9
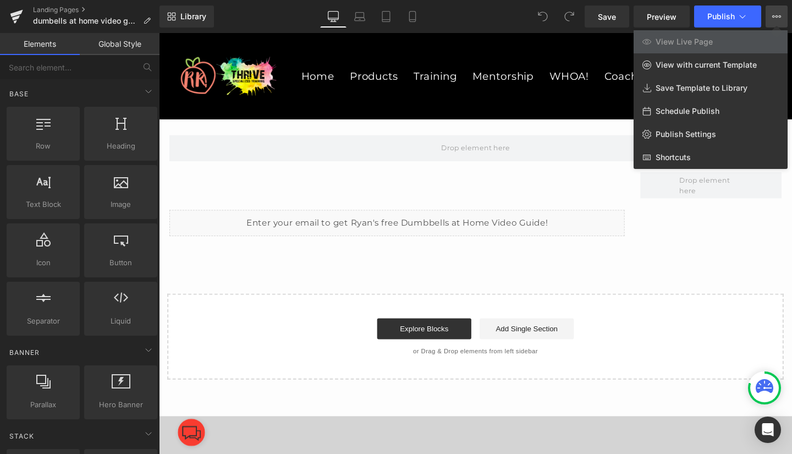
click at [715, 125] on link "Publish Settings" at bounding box center [710, 134] width 154 height 23
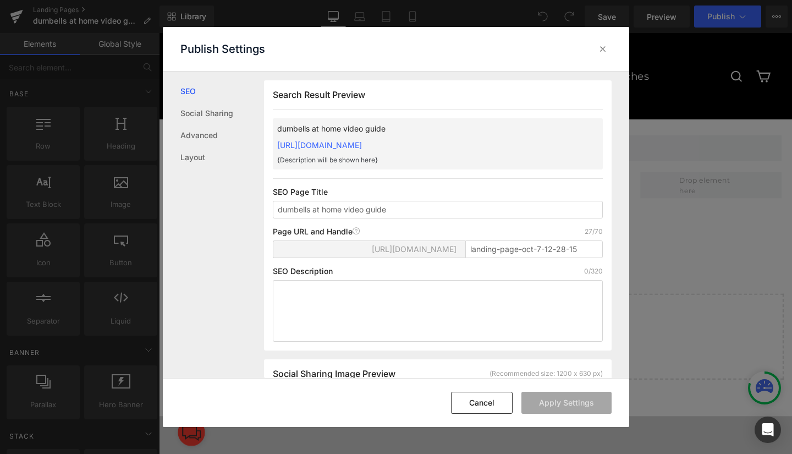
click at [601, 46] on icon at bounding box center [602, 48] width 11 height 11
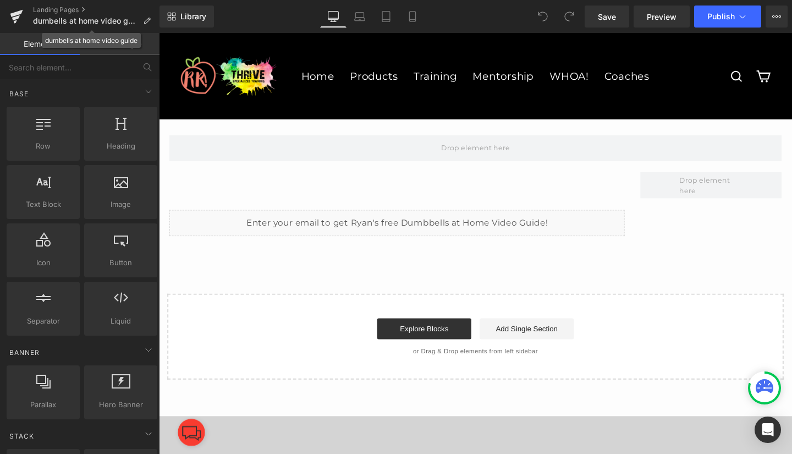
click at [107, 17] on span "dumbells at home video guide" at bounding box center [86, 20] width 106 height 9
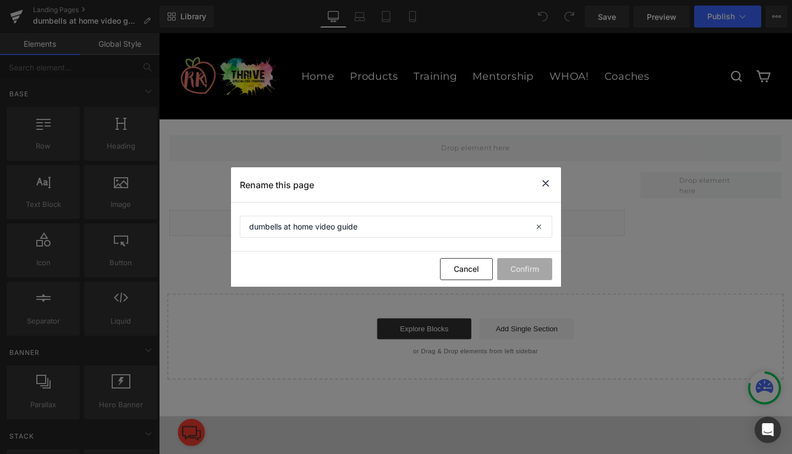
click at [540, 186] on icon at bounding box center [545, 183] width 13 height 14
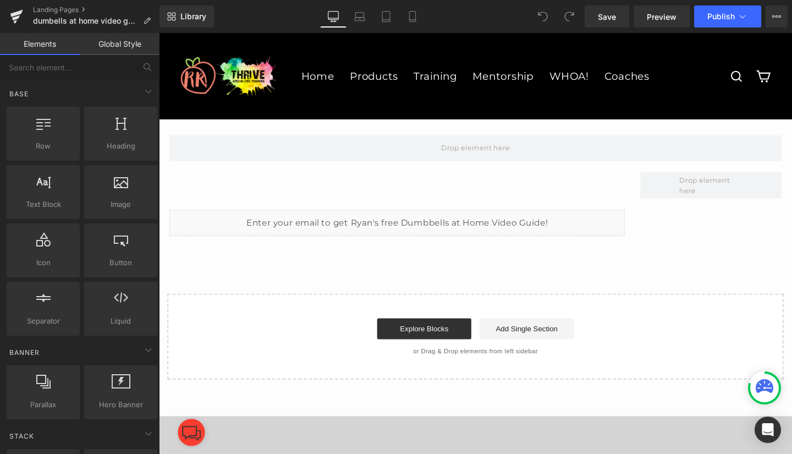
click at [776, 8] on button "View Live Page View with current Template Save Template to Library Schedule Pub…" at bounding box center [776, 16] width 22 height 22
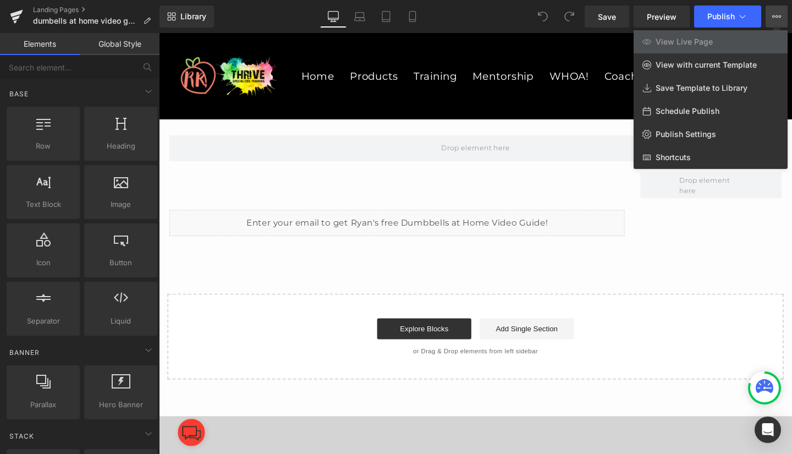
click at [742, 18] on icon at bounding box center [742, 16] width 11 height 11
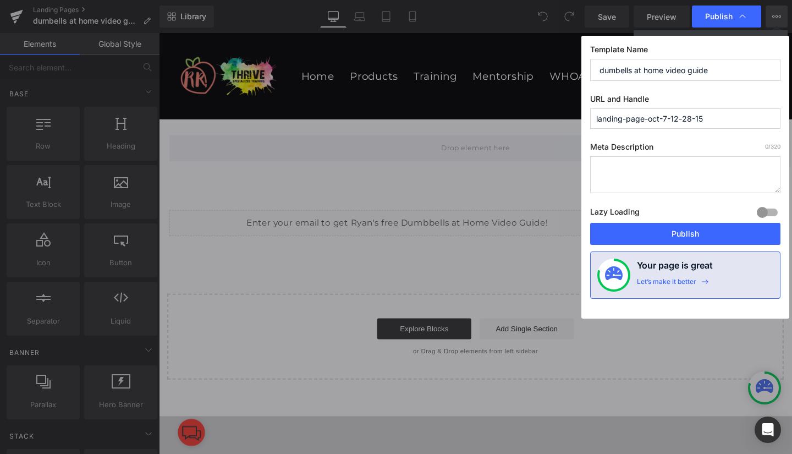
drag, startPoint x: 722, startPoint y: 67, endPoint x: 589, endPoint y: 70, distance: 133.6
click at [589, 70] on div "Template Name dumbells at home video guide URL and Handle landing-page-oct-7-12…" at bounding box center [685, 177] width 208 height 283
drag, startPoint x: 720, startPoint y: 119, endPoint x: 551, endPoint y: 123, distance: 168.8
click at [551, 123] on div "Publish Template Name dumbells at home video guide URL and Handle landing-page-…" at bounding box center [396, 227] width 792 height 454
paste input "dumbells at home video guide"
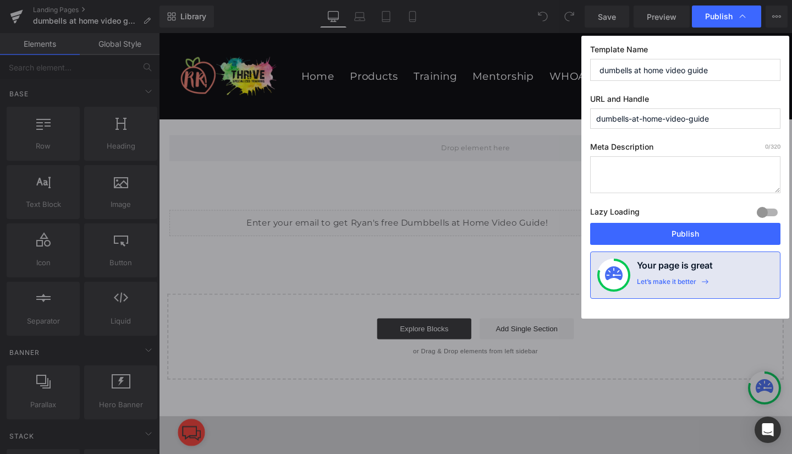
type input "dumbells-at-home-video-guide"
click at [692, 230] on button "Publish" at bounding box center [685, 234] width 190 height 22
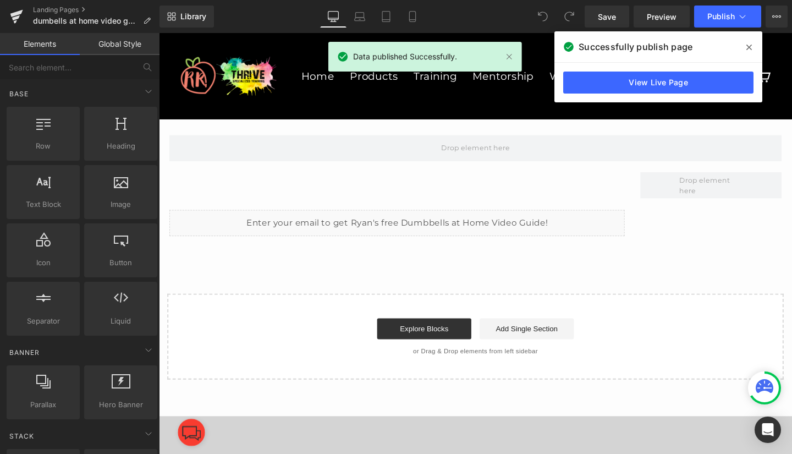
click at [653, 83] on link "View Live Page" at bounding box center [658, 82] width 190 height 22
